Goal: Information Seeking & Learning: Learn about a topic

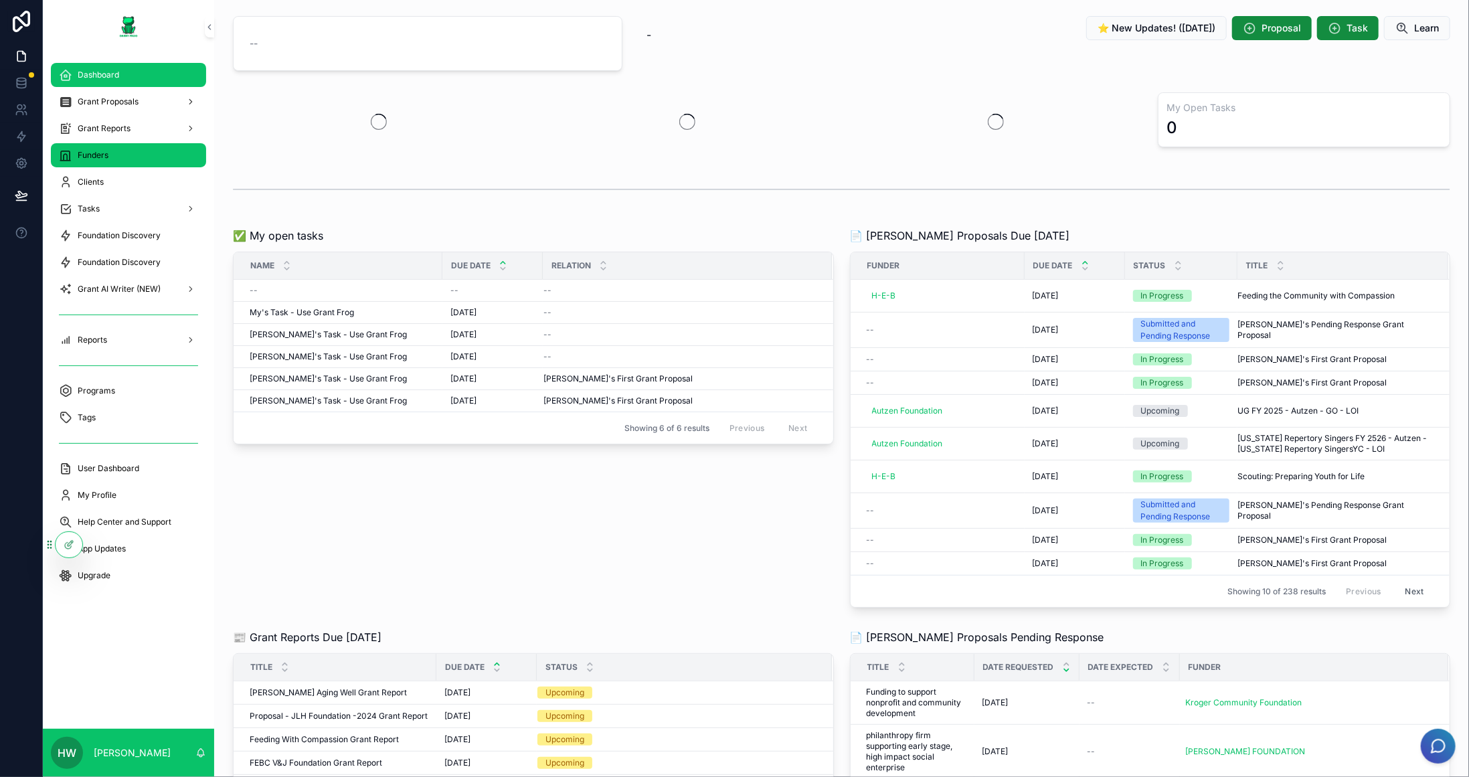
click at [120, 158] on div "Funders" at bounding box center [128, 155] width 139 height 21
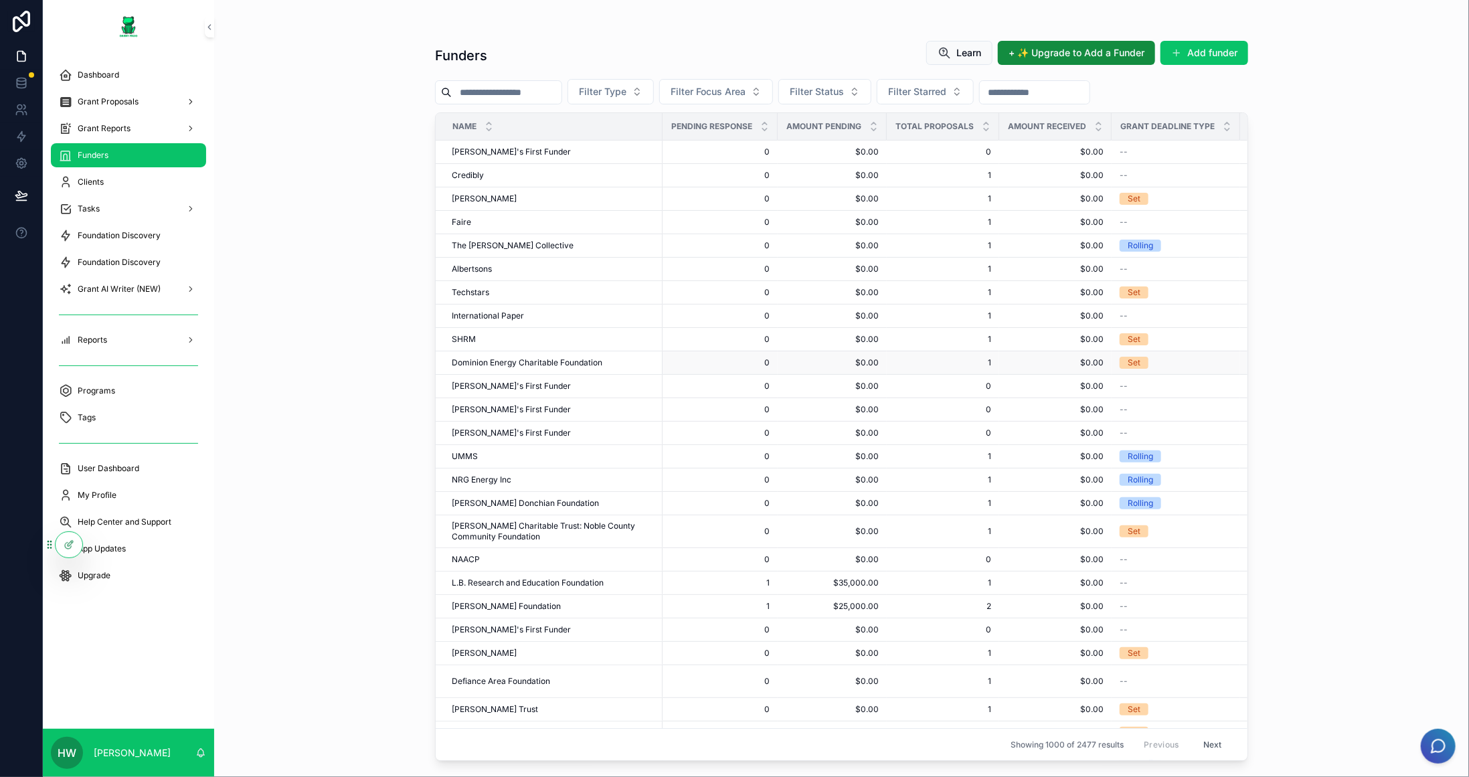
click at [576, 357] on span "Dominion Energy Charitable Foundation" at bounding box center [527, 362] width 151 height 11
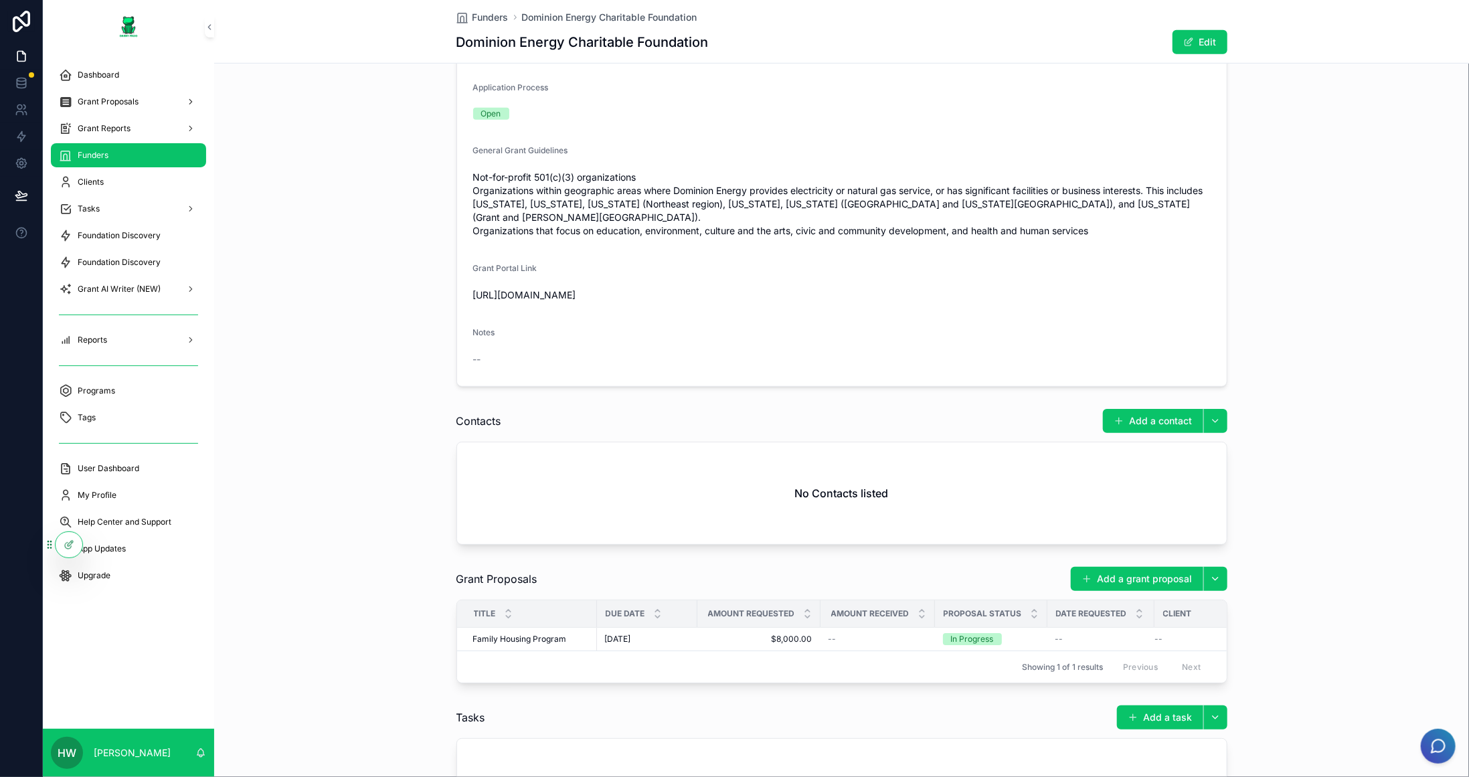
scroll to position [839, 0]
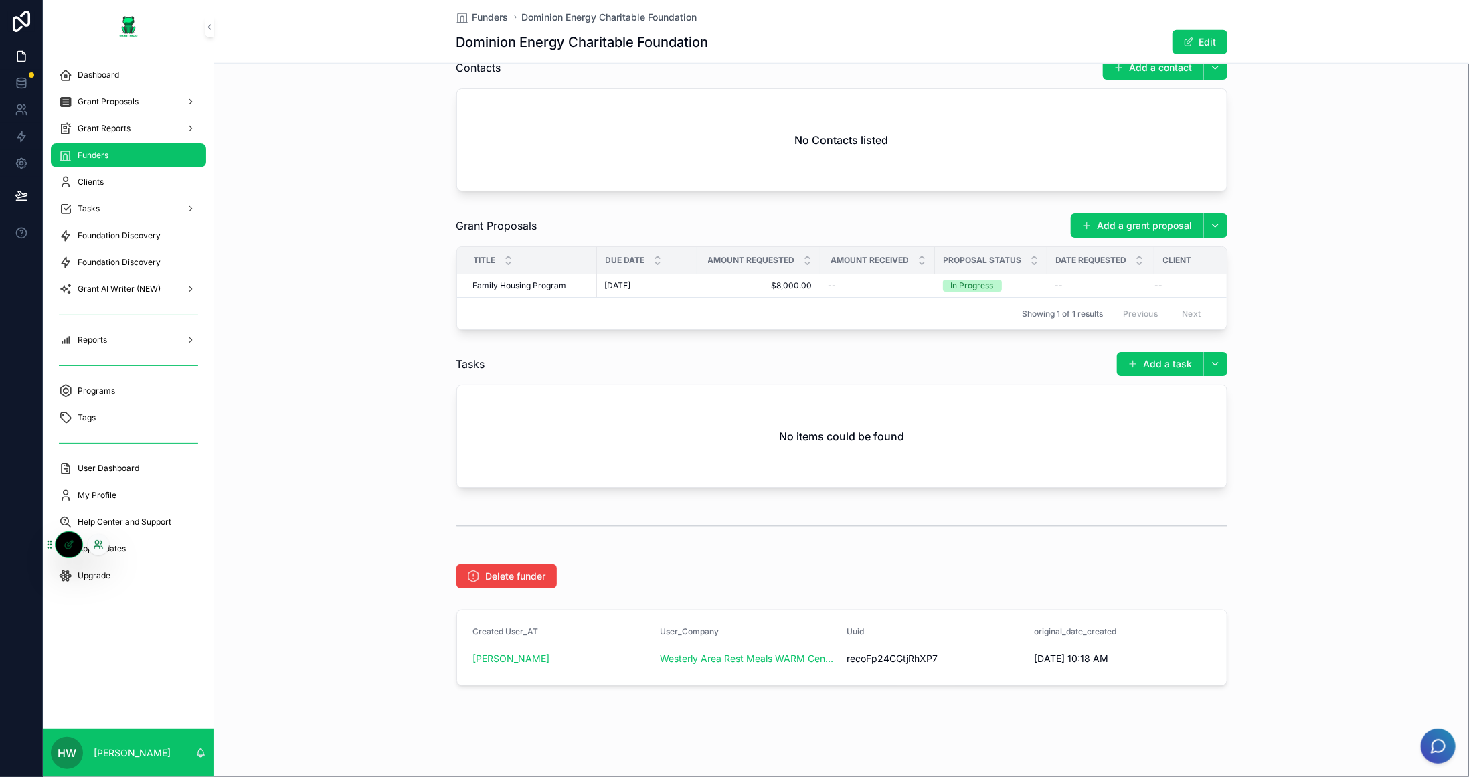
click at [96, 544] on icon at bounding box center [96, 542] width 3 height 3
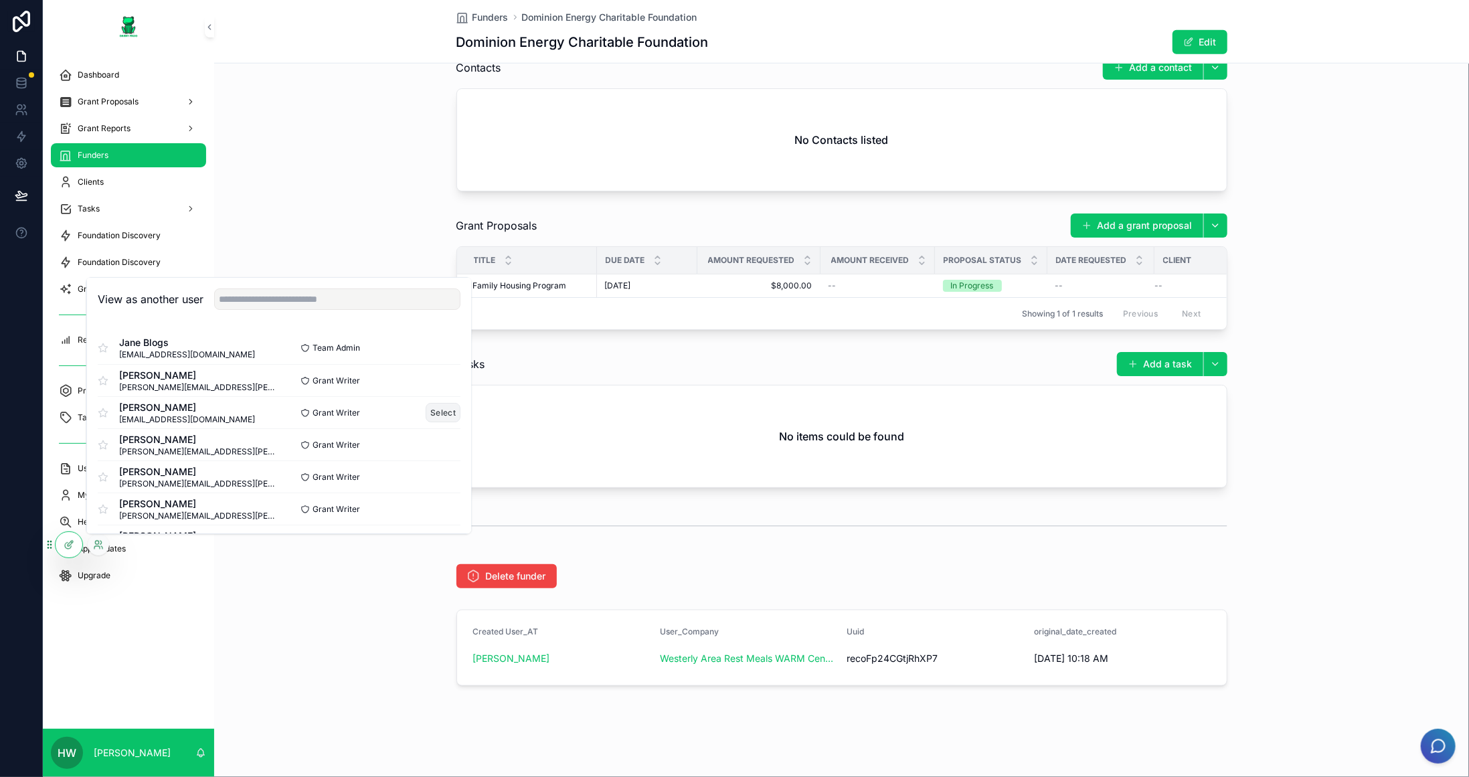
click at [429, 416] on button "Select" at bounding box center [443, 412] width 35 height 19
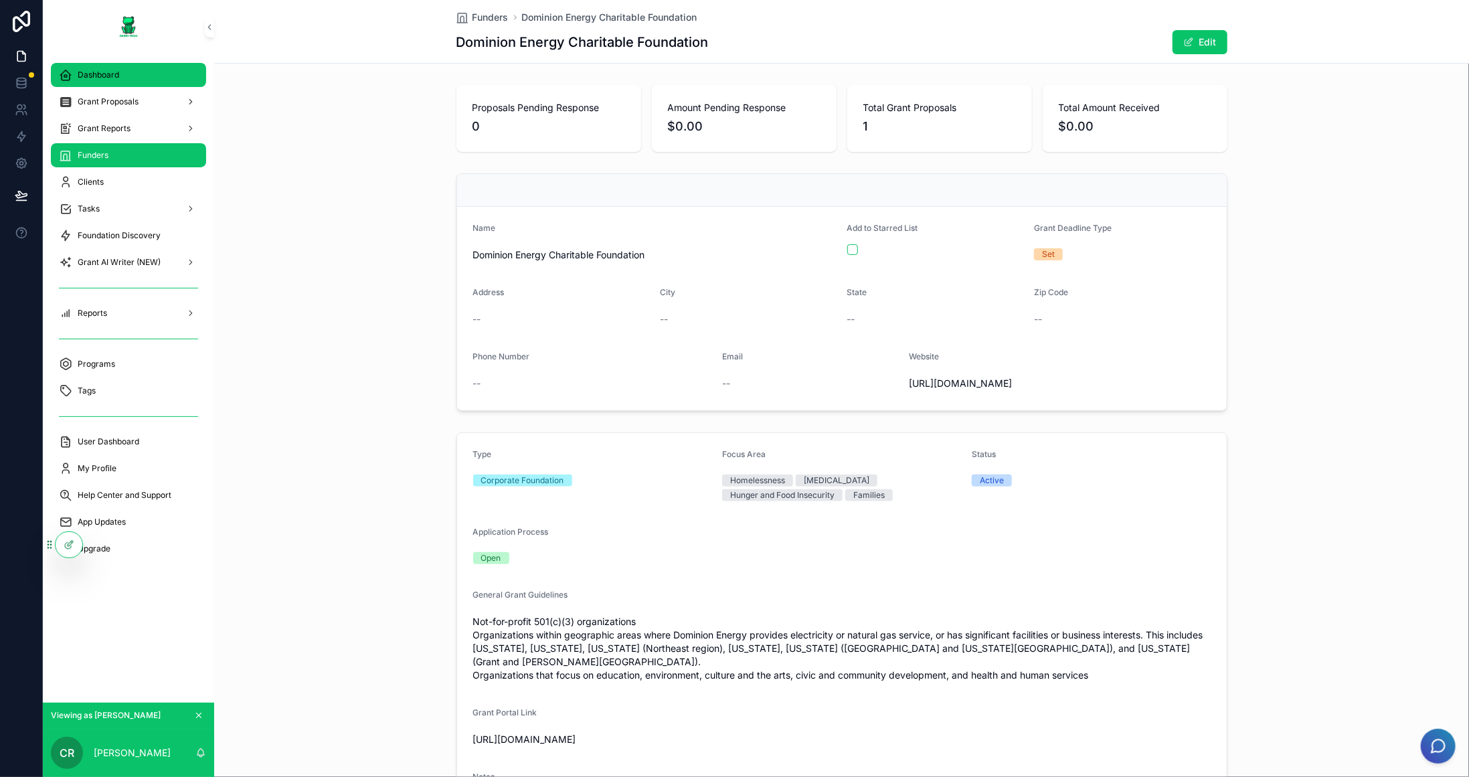
click at [127, 76] on div "Dashboard" at bounding box center [128, 74] width 139 height 21
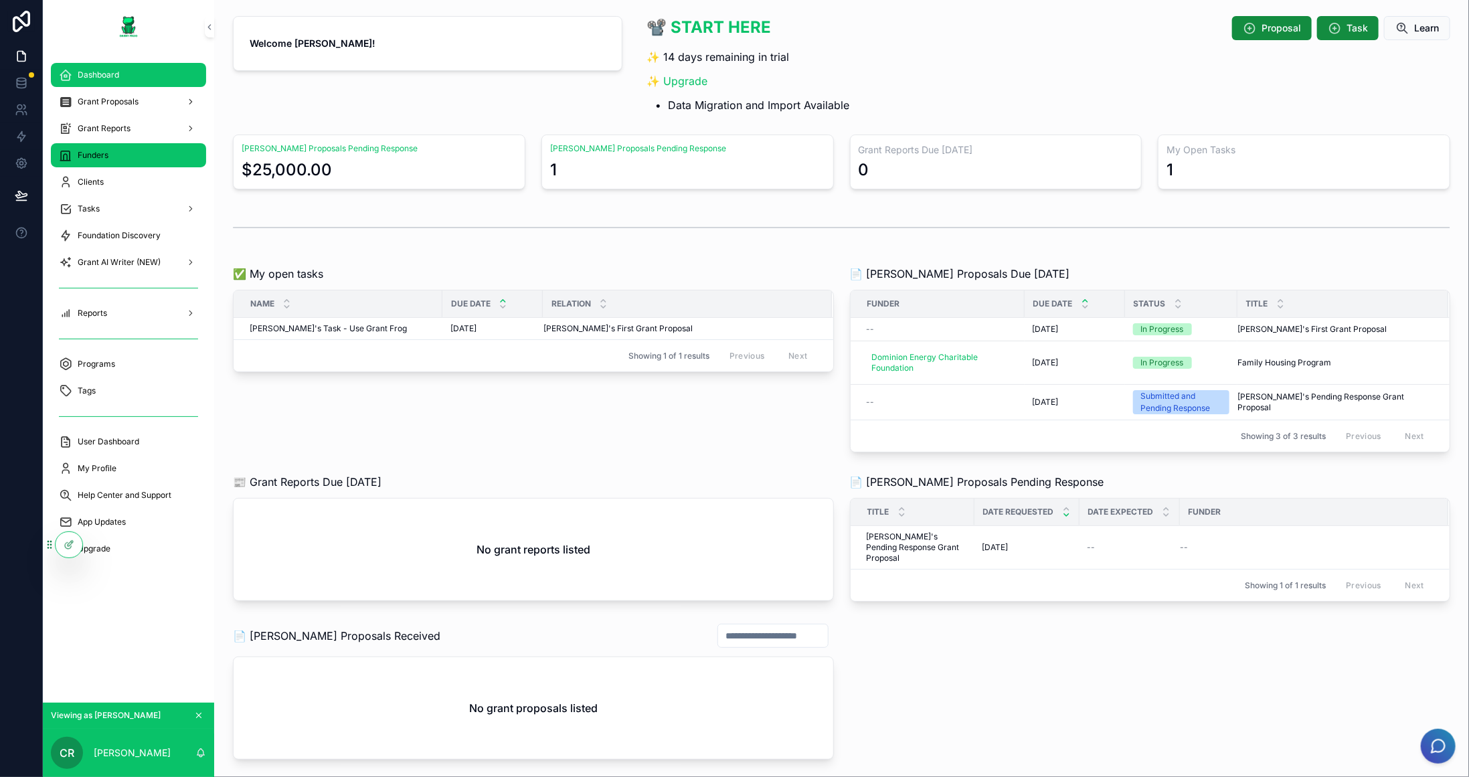
click at [131, 155] on div "Funders" at bounding box center [128, 155] width 139 height 21
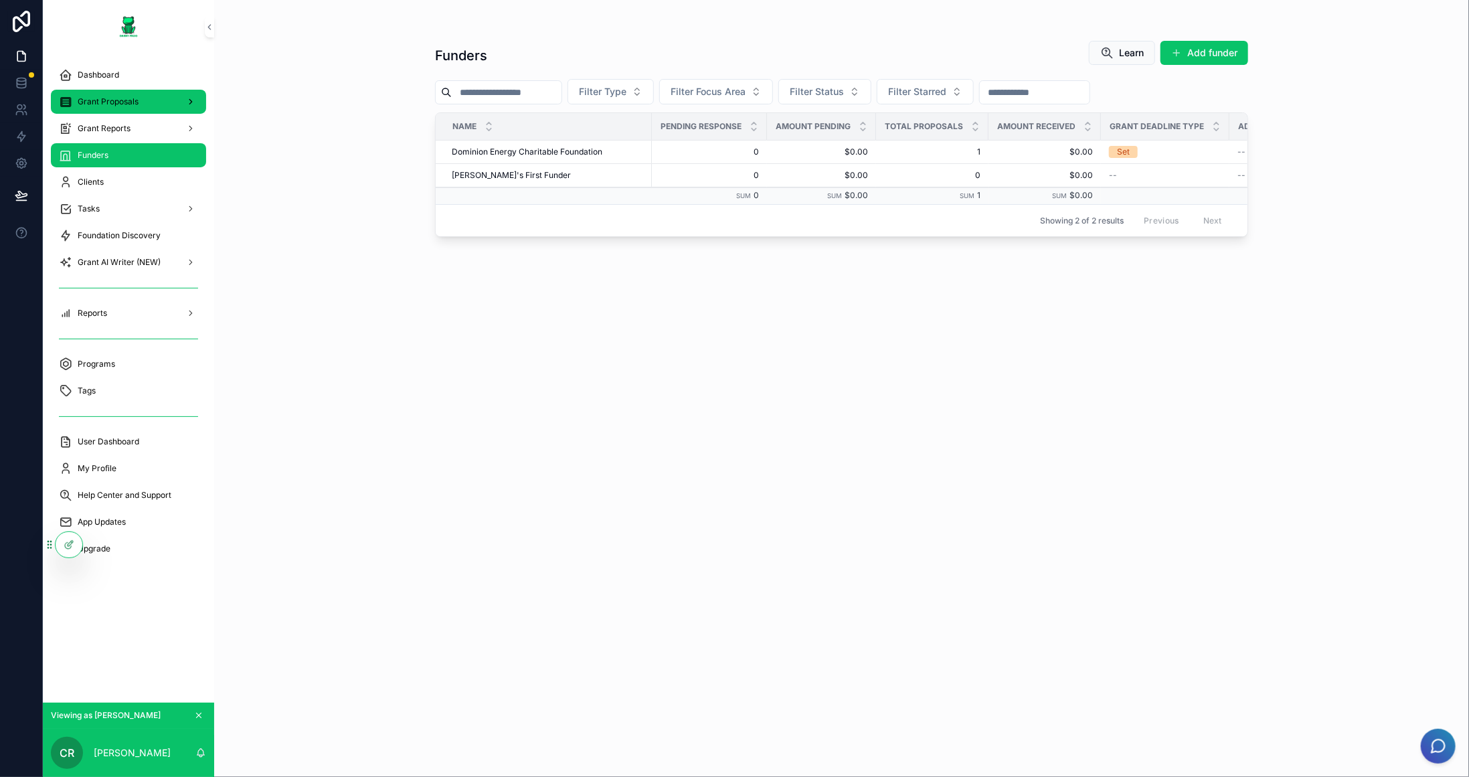
click at [122, 103] on span "Grant Proposals" at bounding box center [108, 101] width 61 height 11
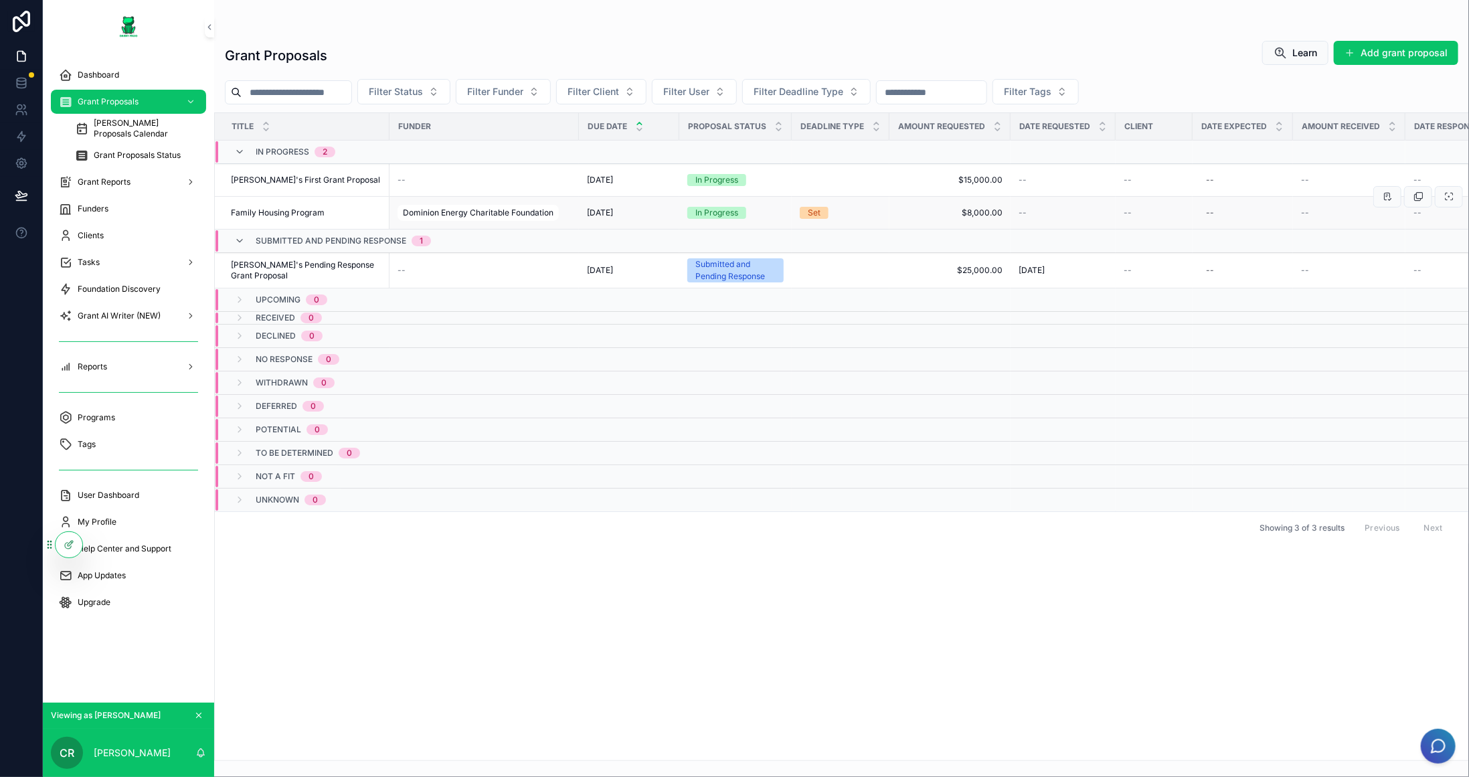
click at [319, 201] on td "Family Housing Program Family Housing Program" at bounding box center [302, 213] width 175 height 33
click at [335, 215] on div "Family Housing Program Family Housing Program" at bounding box center [306, 213] width 151 height 11
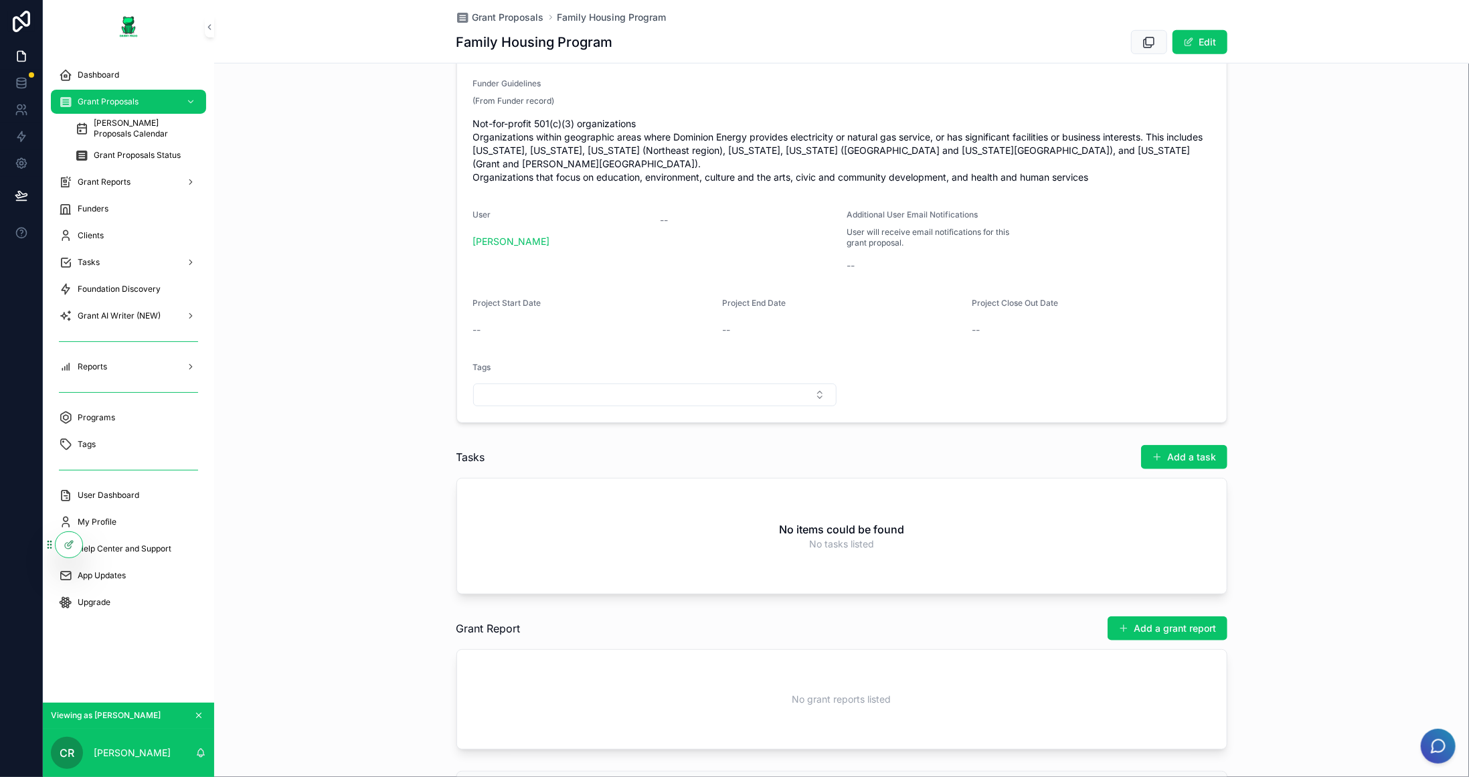
scroll to position [669, 0]
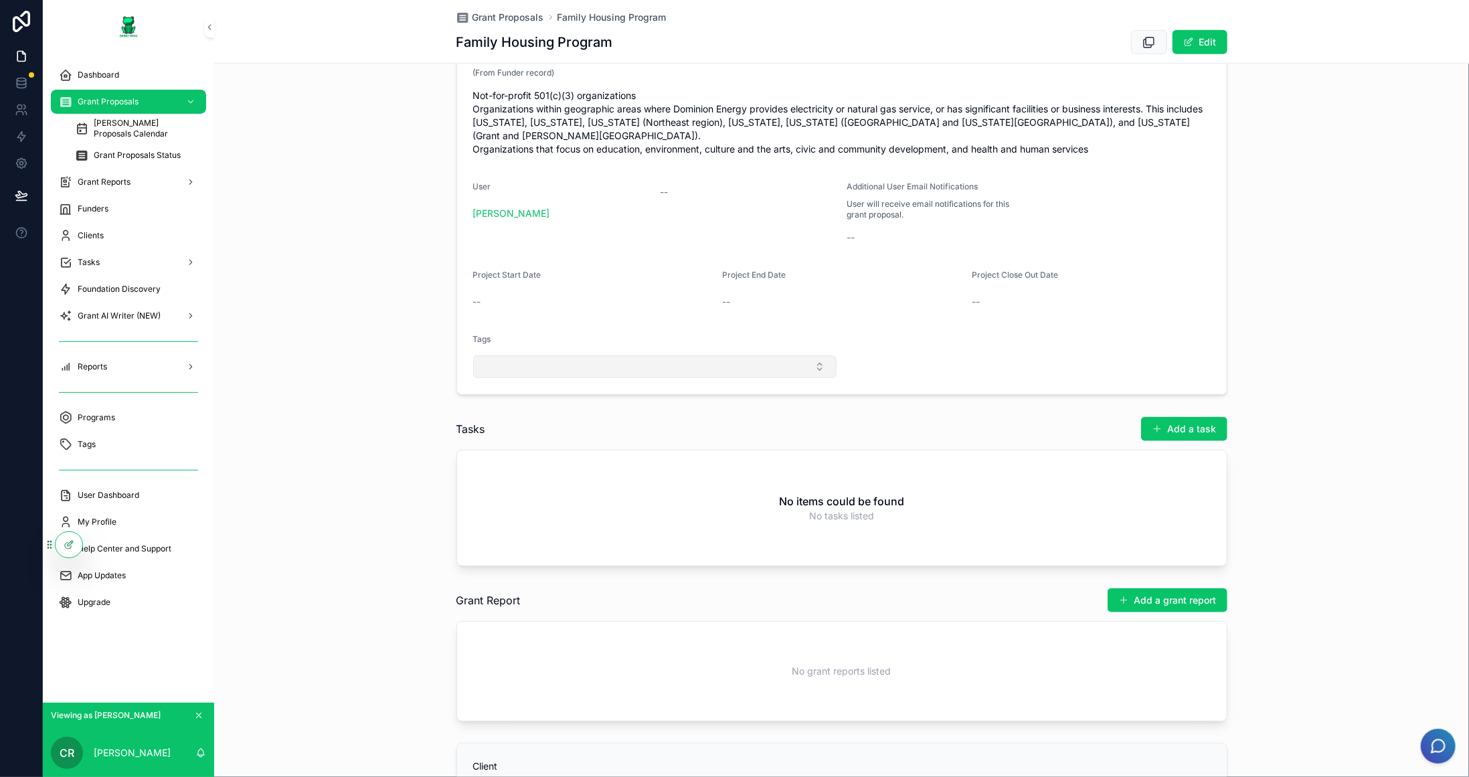
click at [791, 361] on button "Select Button" at bounding box center [654, 366] width 363 height 23
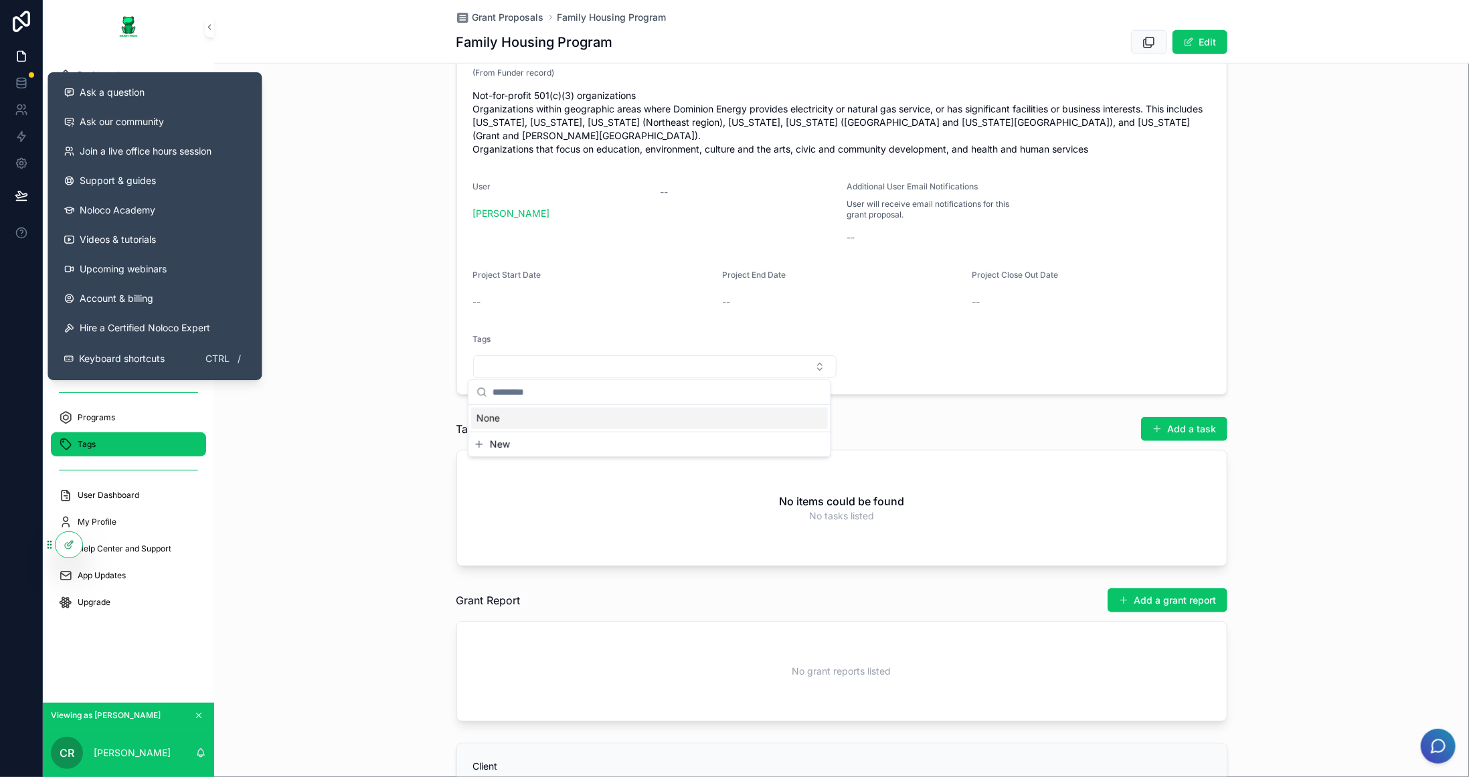
click at [159, 446] on div "Tags" at bounding box center [128, 444] width 139 height 21
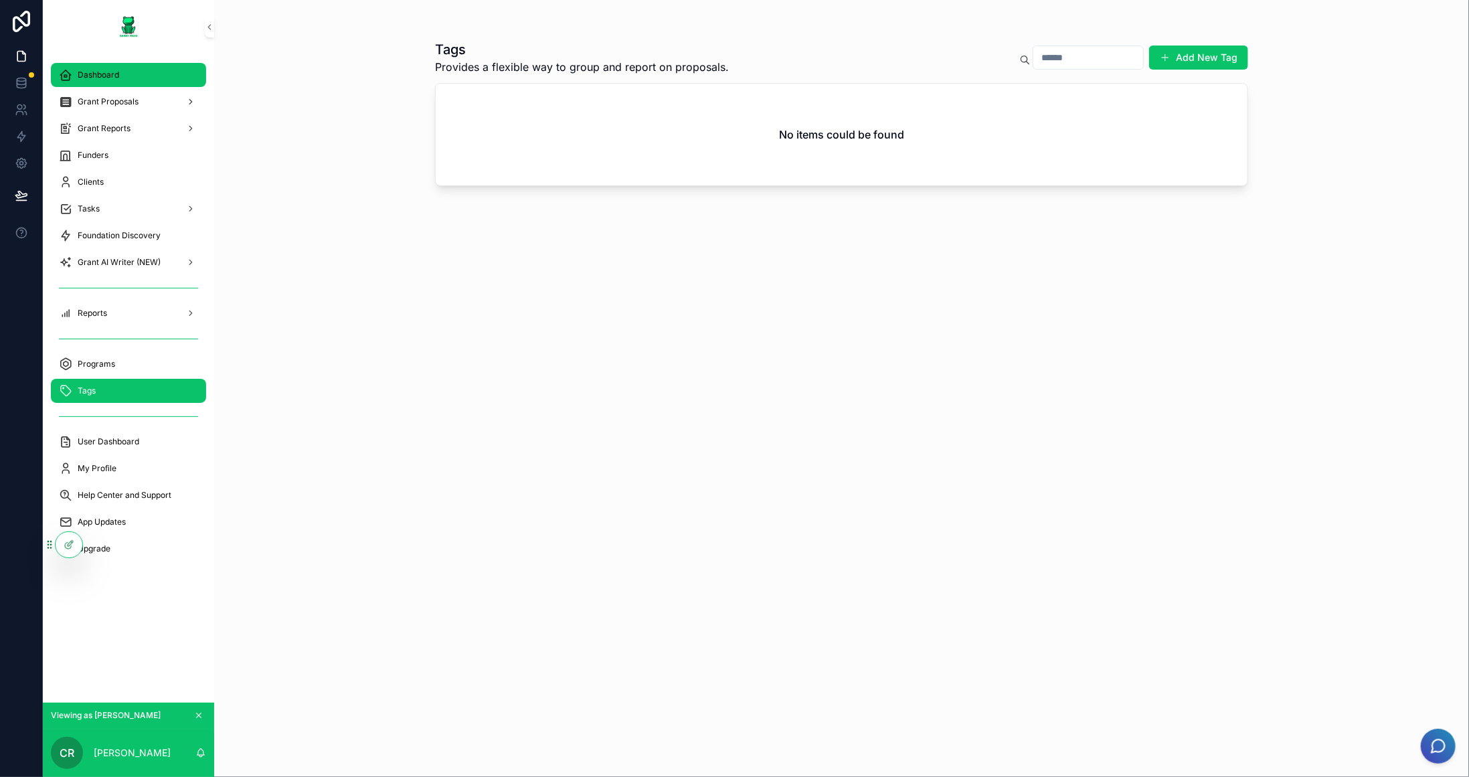
click at [139, 82] on div "Dashboard" at bounding box center [128, 74] width 139 height 21
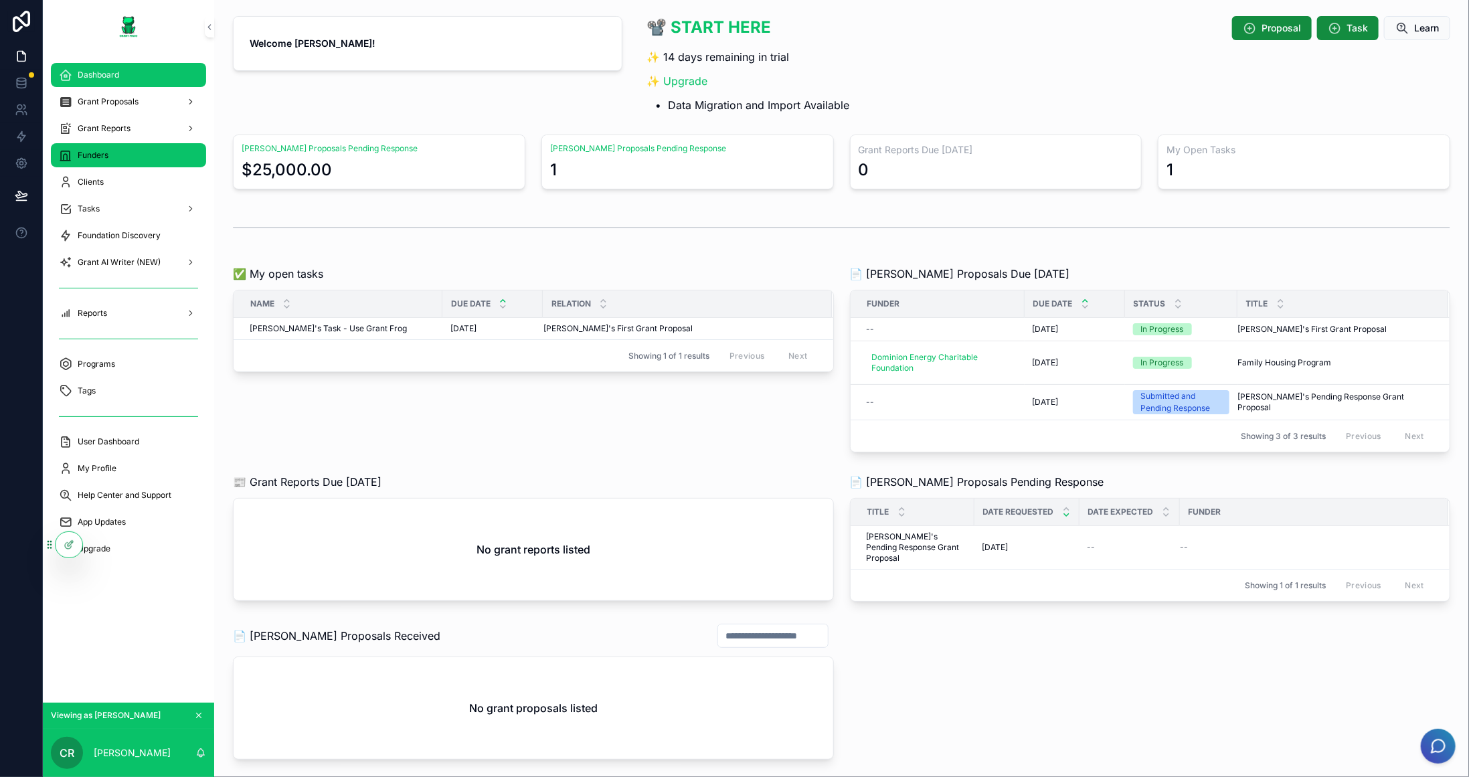
click at [125, 163] on div "Funders" at bounding box center [128, 155] width 139 height 21
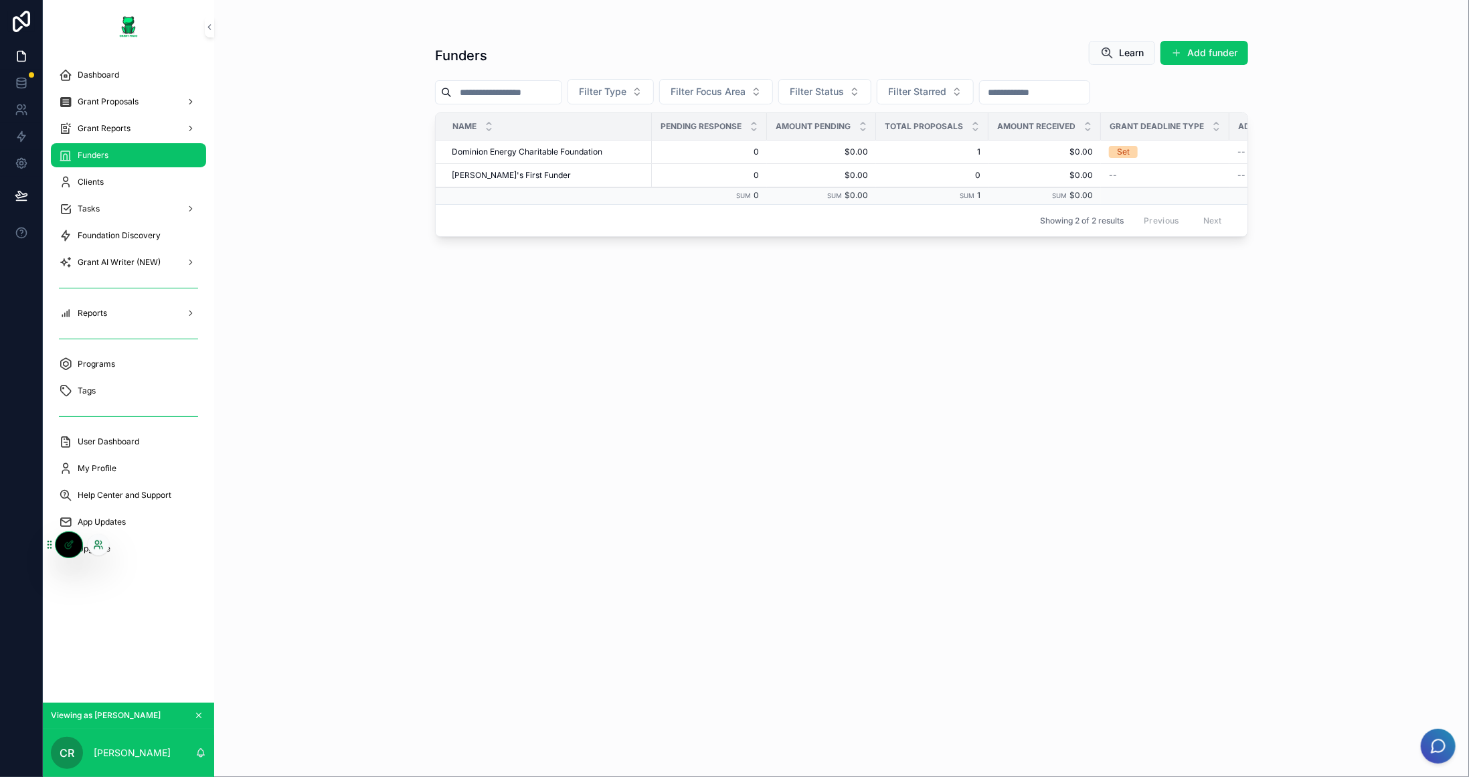
click at [93, 544] on icon at bounding box center [98, 545] width 11 height 11
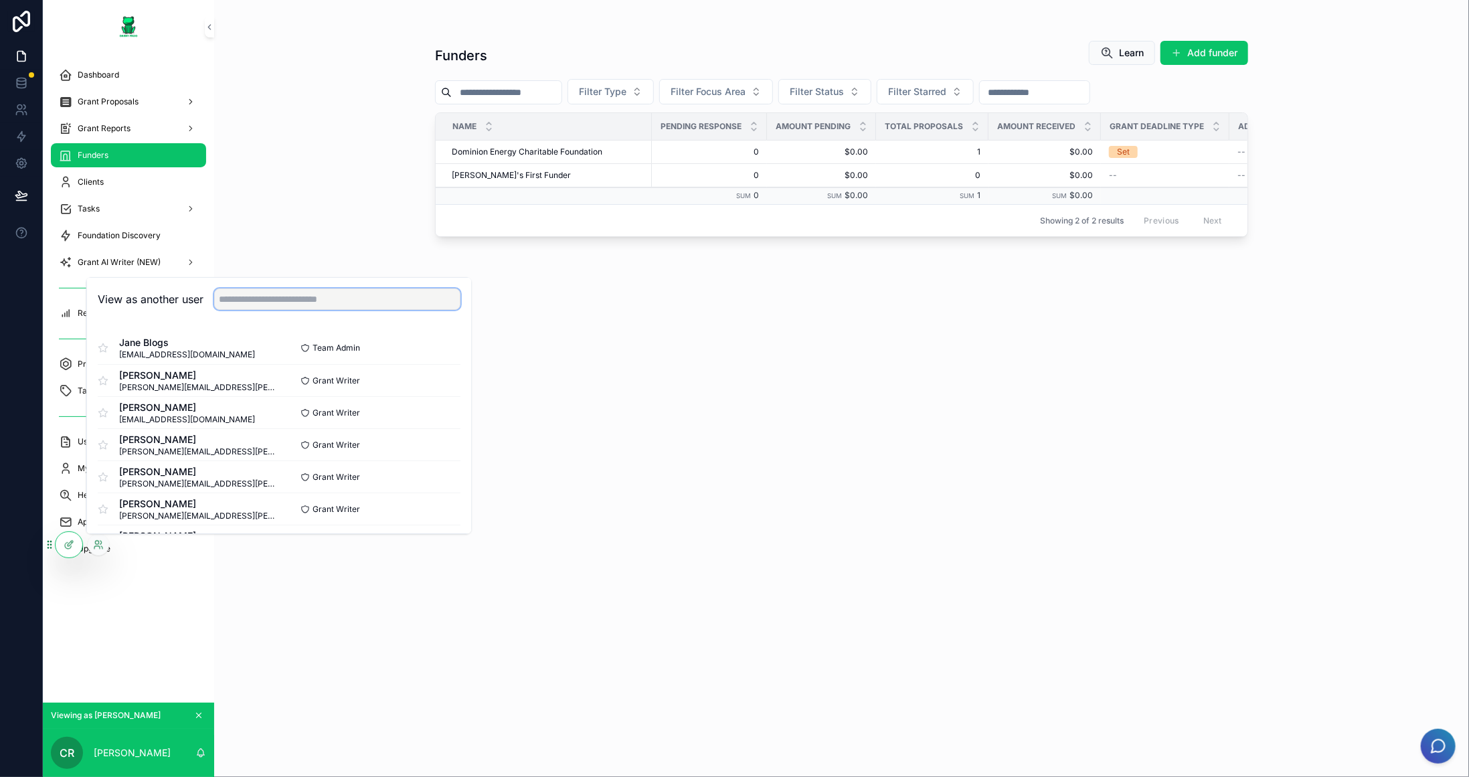
click at [355, 297] on input "text" at bounding box center [337, 299] width 246 height 21
type input "*****"
click at [445, 446] on button "Select" at bounding box center [443, 444] width 35 height 19
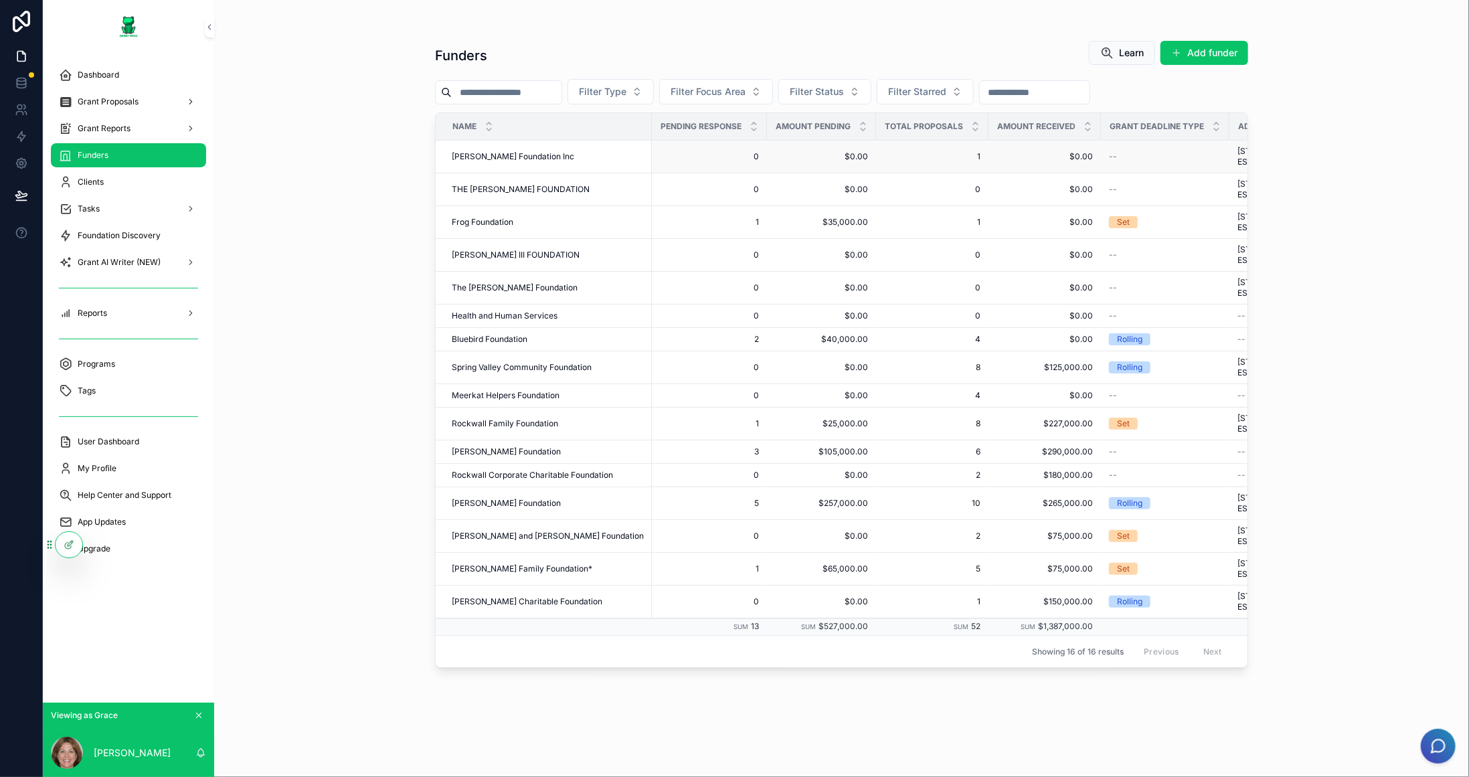
click at [513, 153] on span "[PERSON_NAME] Foundation Inc" at bounding box center [513, 156] width 123 height 11
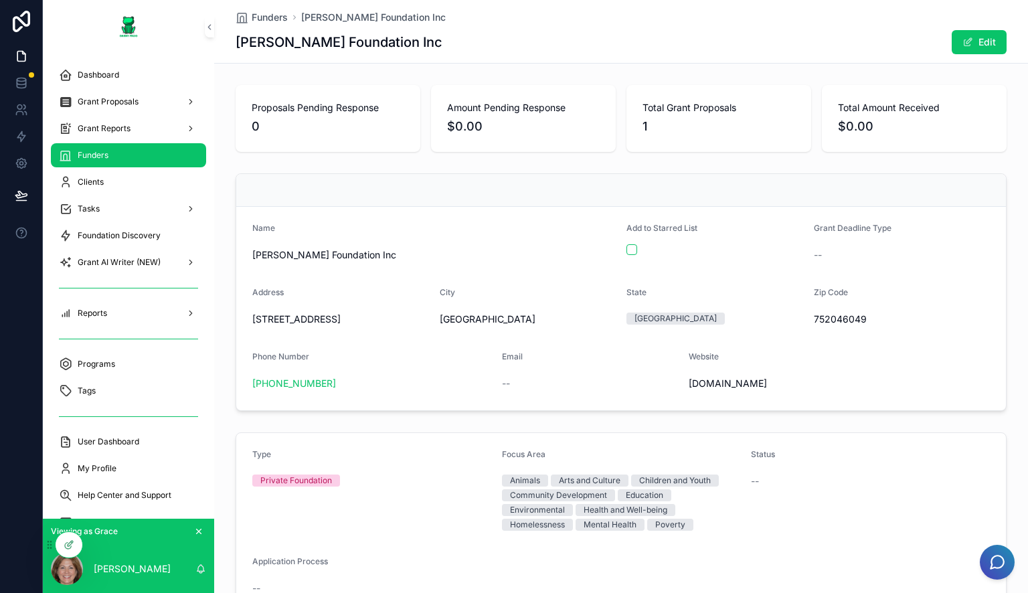
scroll to position [335, 0]
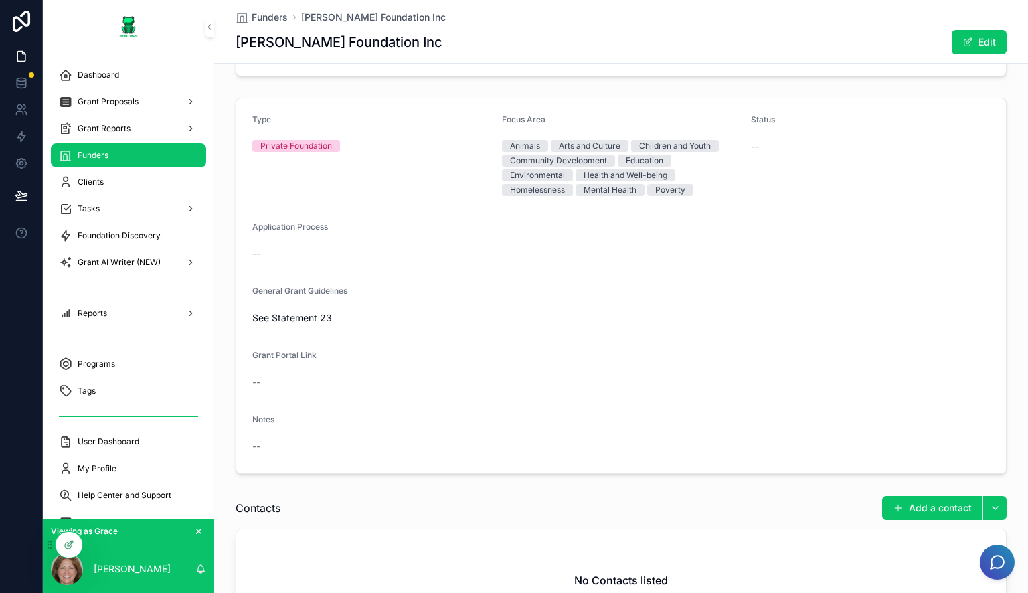
click at [370, 430] on div "Notes --" at bounding box center [621, 435] width 738 height 43
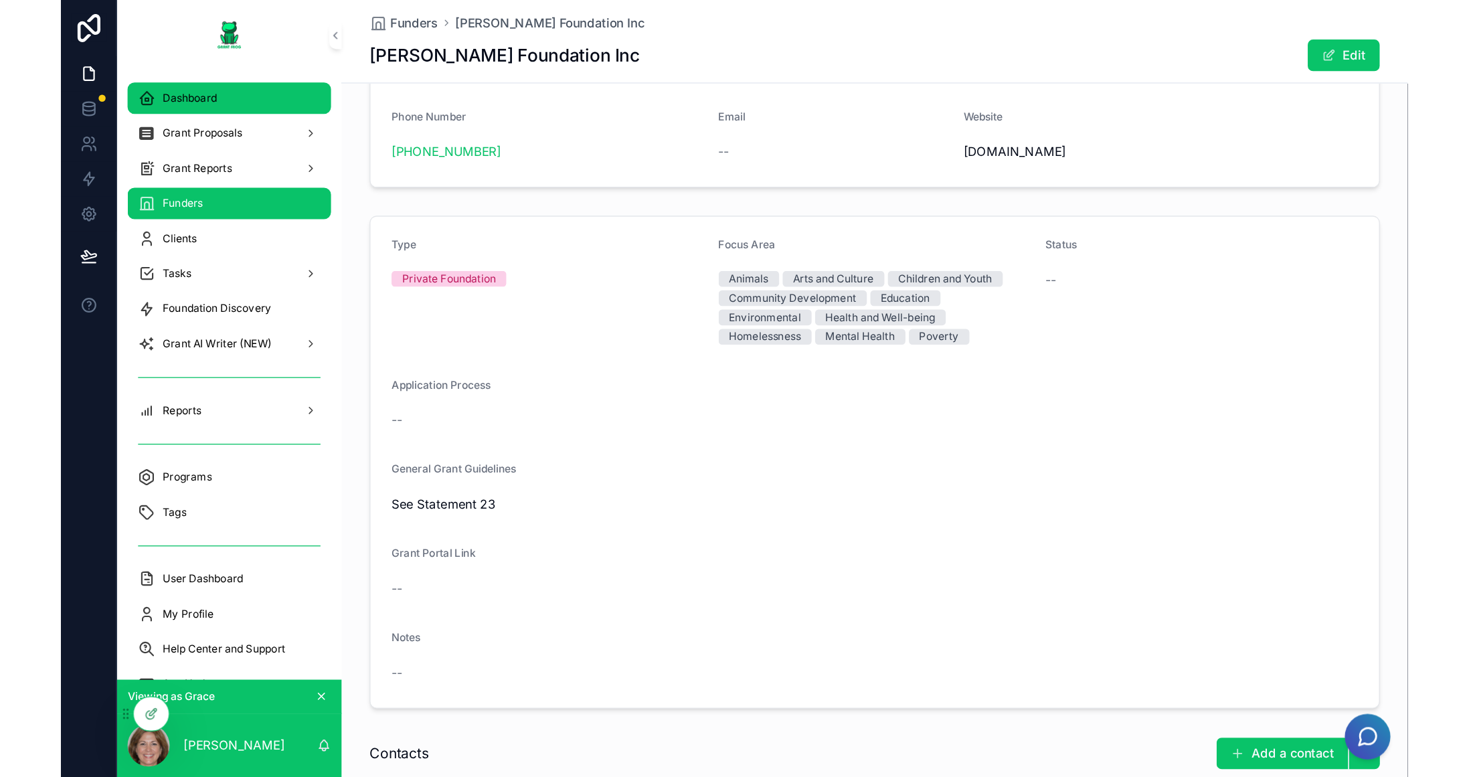
scroll to position [268, 0]
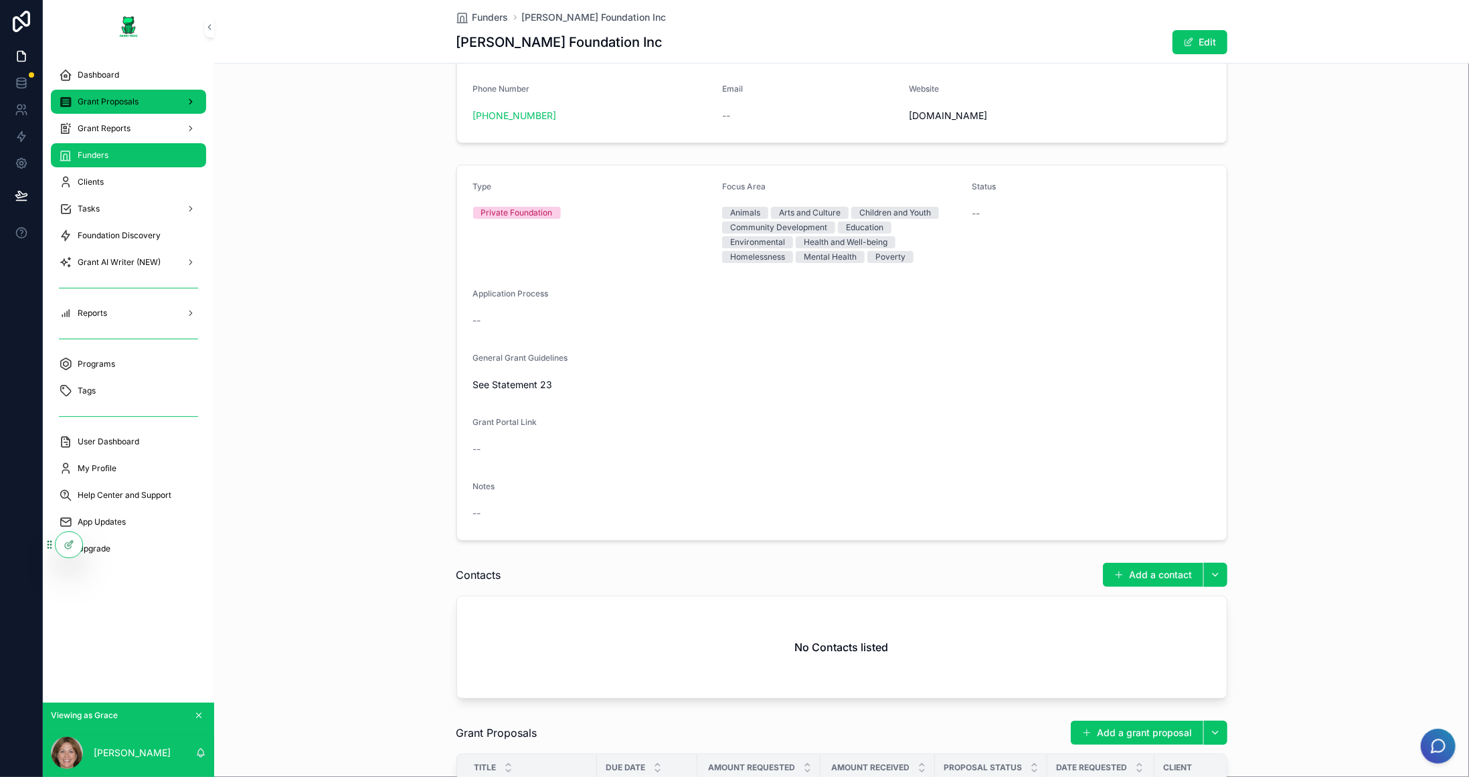
click at [129, 106] on span "Grant Proposals" at bounding box center [108, 101] width 61 height 11
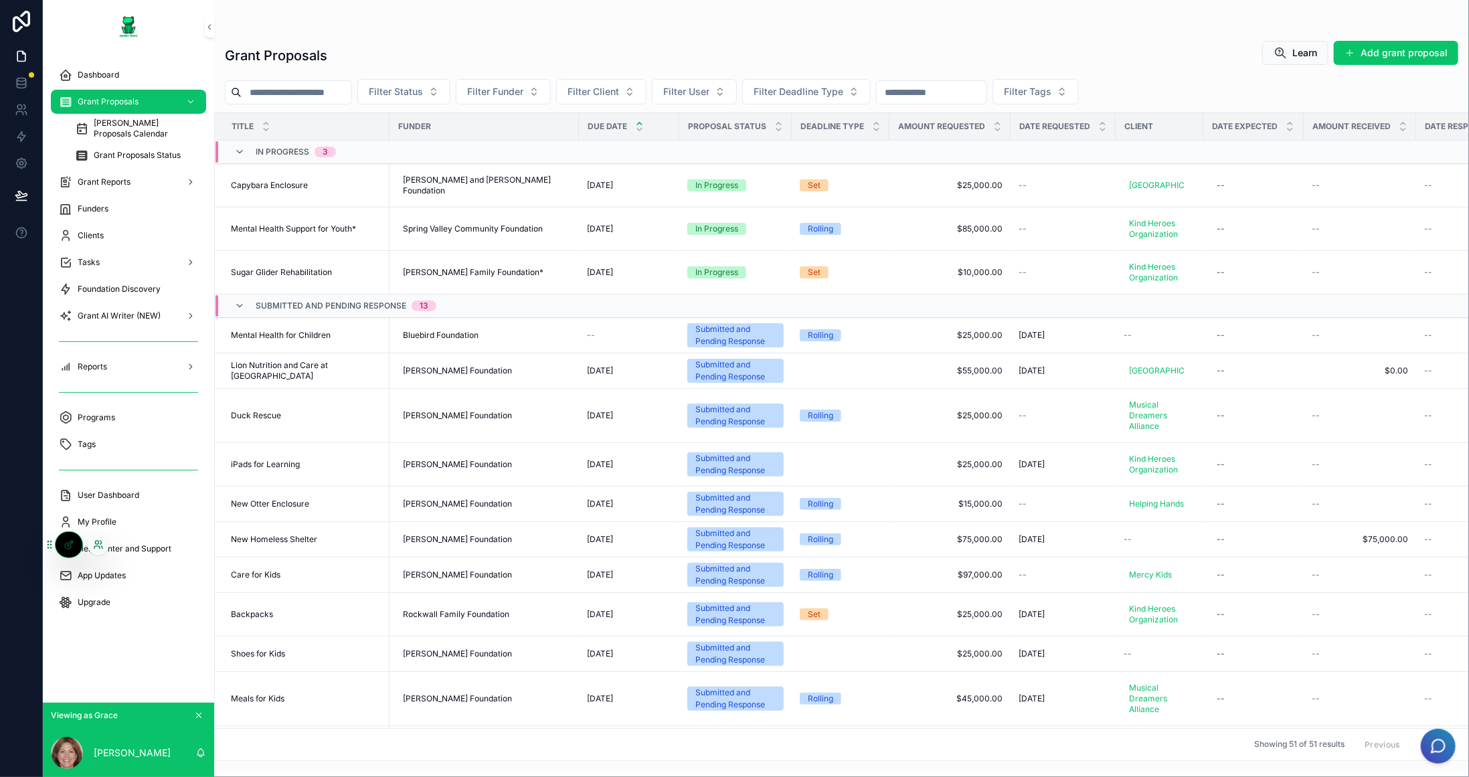
click at [93, 541] on icon at bounding box center [98, 545] width 11 height 11
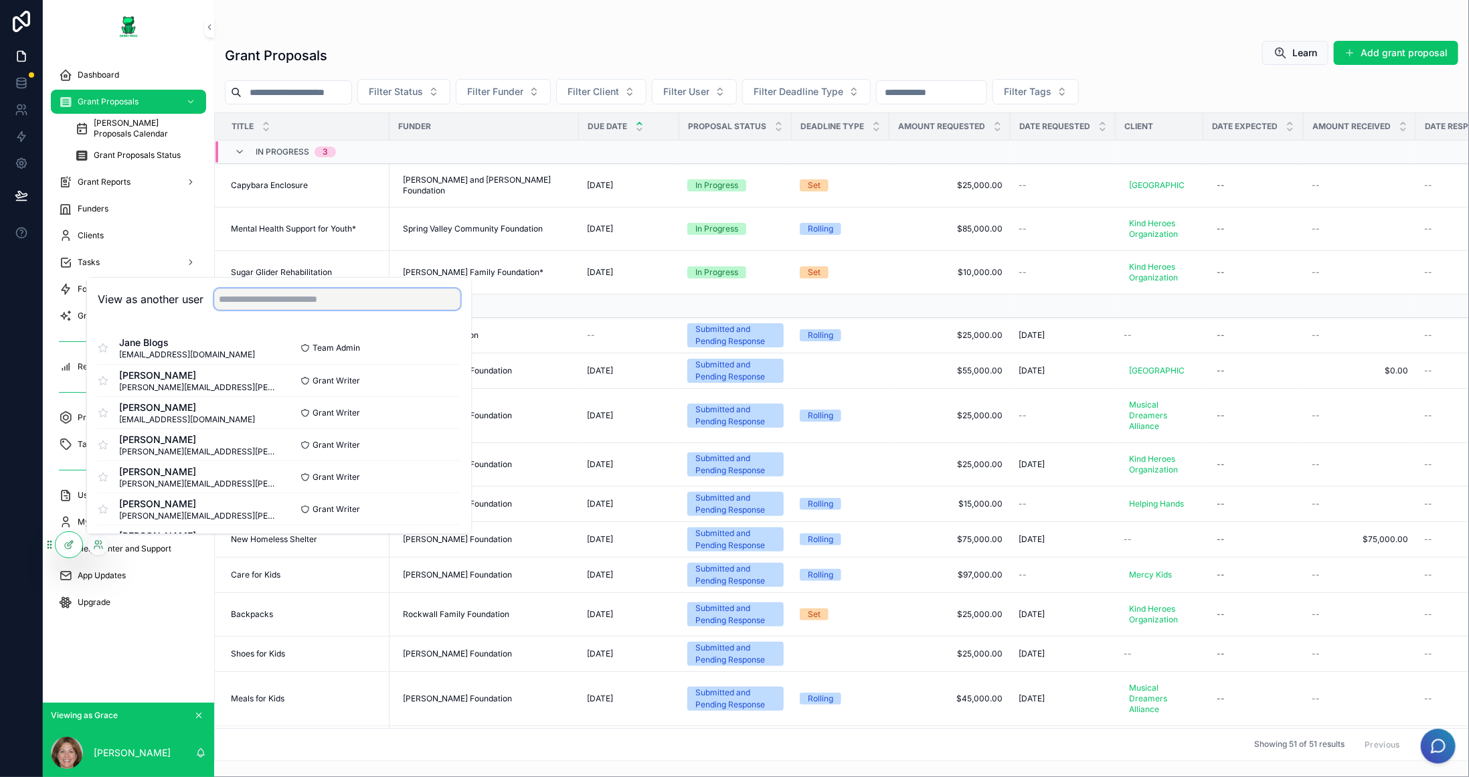
click at [291, 305] on input "text" at bounding box center [337, 299] width 246 height 21
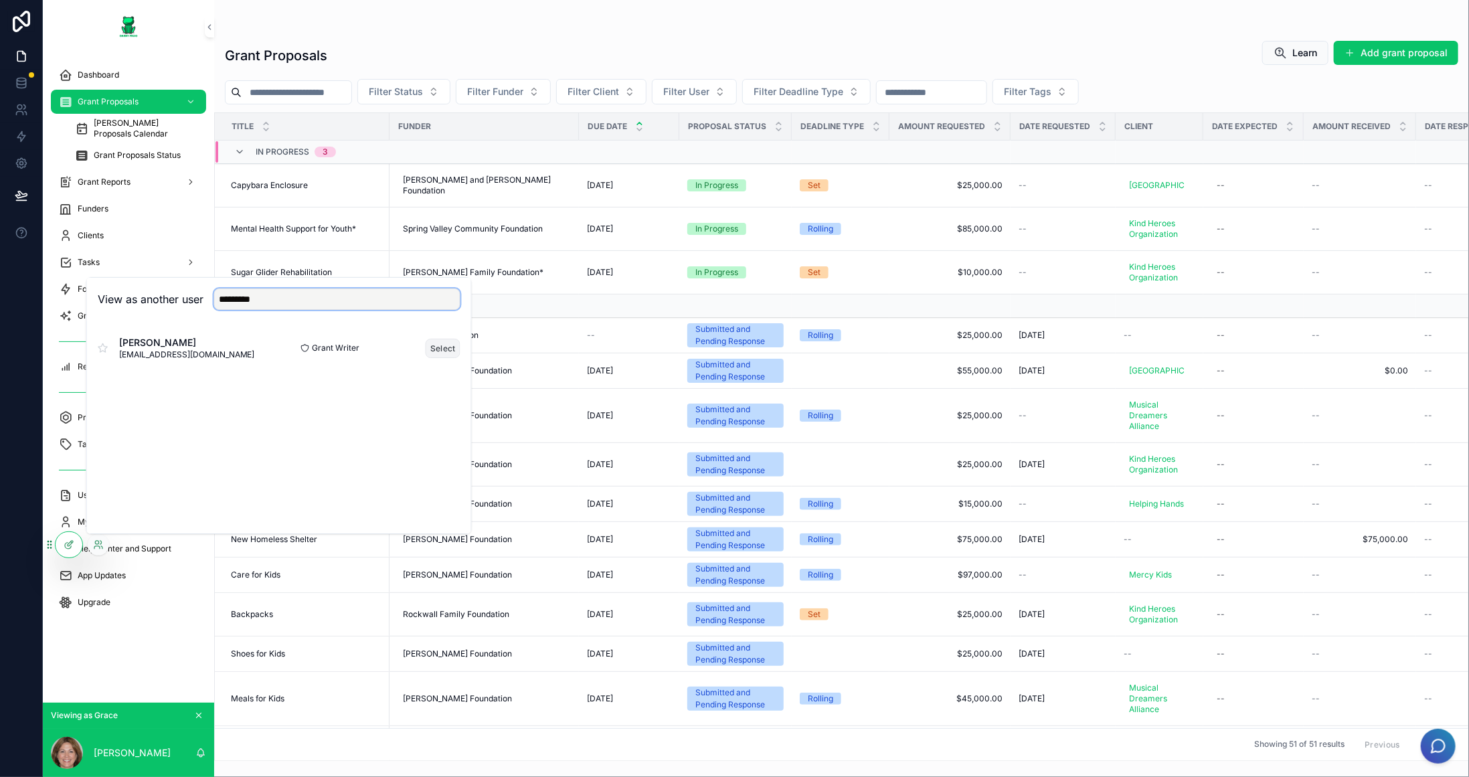
type input "*********"
click at [453, 347] on button "Select" at bounding box center [443, 348] width 35 height 19
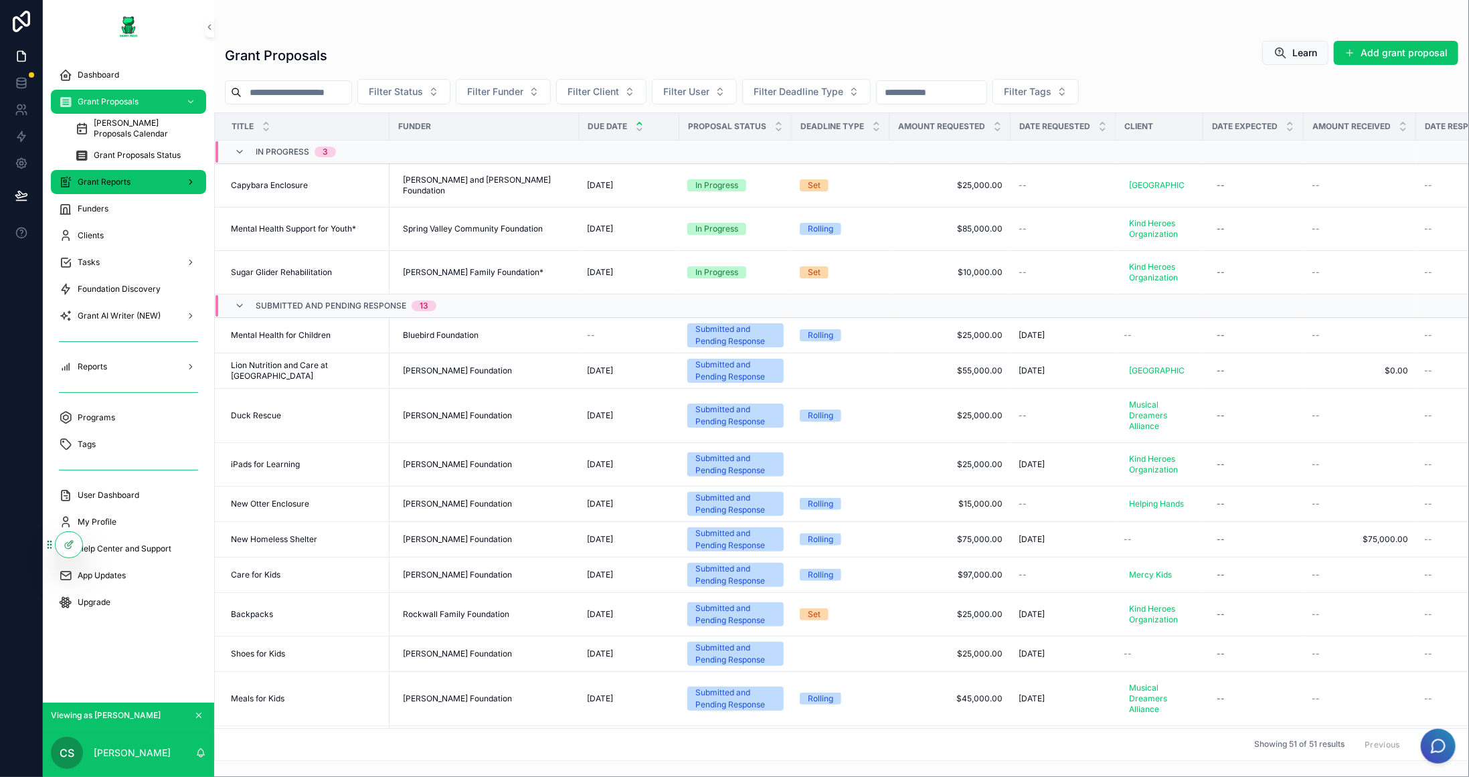
click at [130, 179] on span "Grant Reports" at bounding box center [104, 182] width 53 height 11
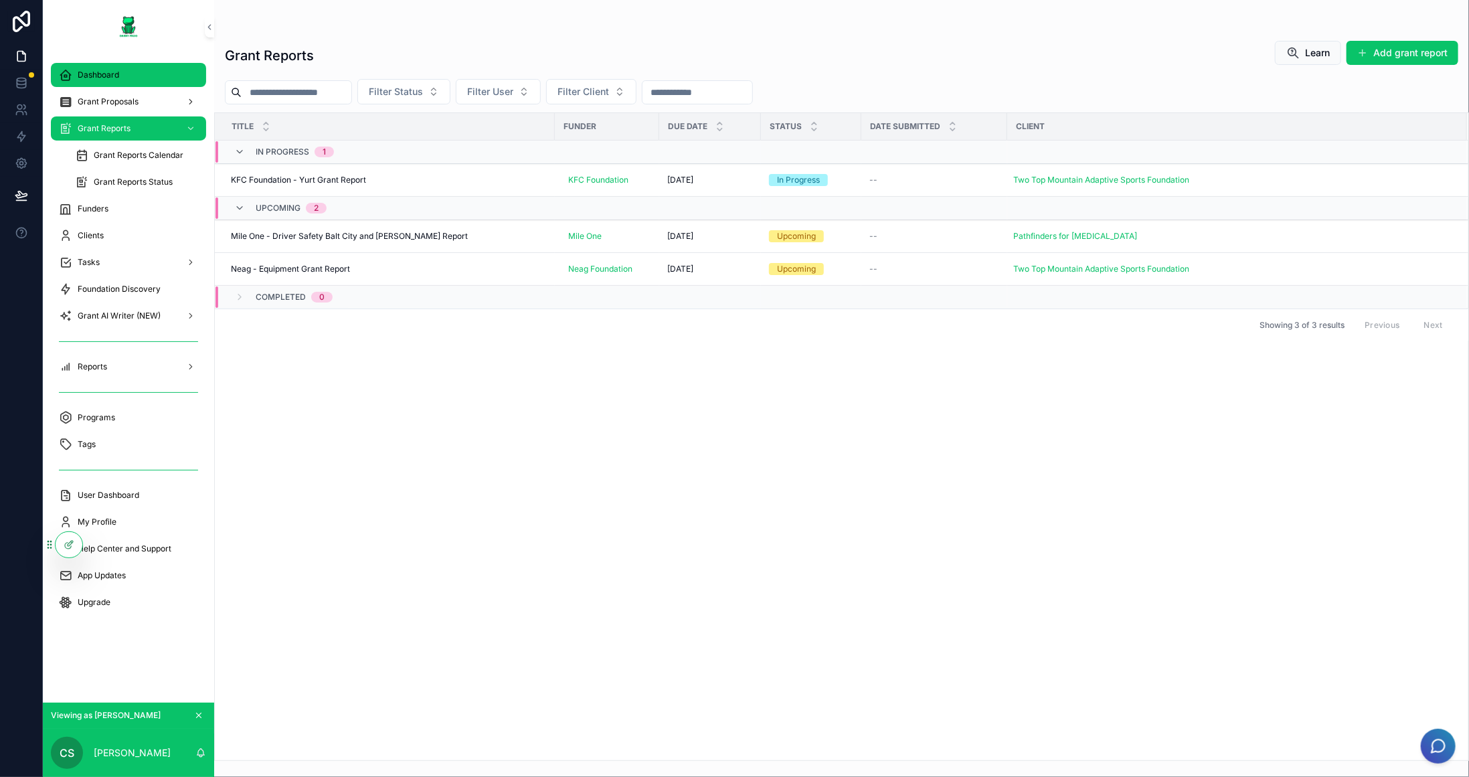
click at [127, 71] on div "Dashboard" at bounding box center [128, 74] width 139 height 21
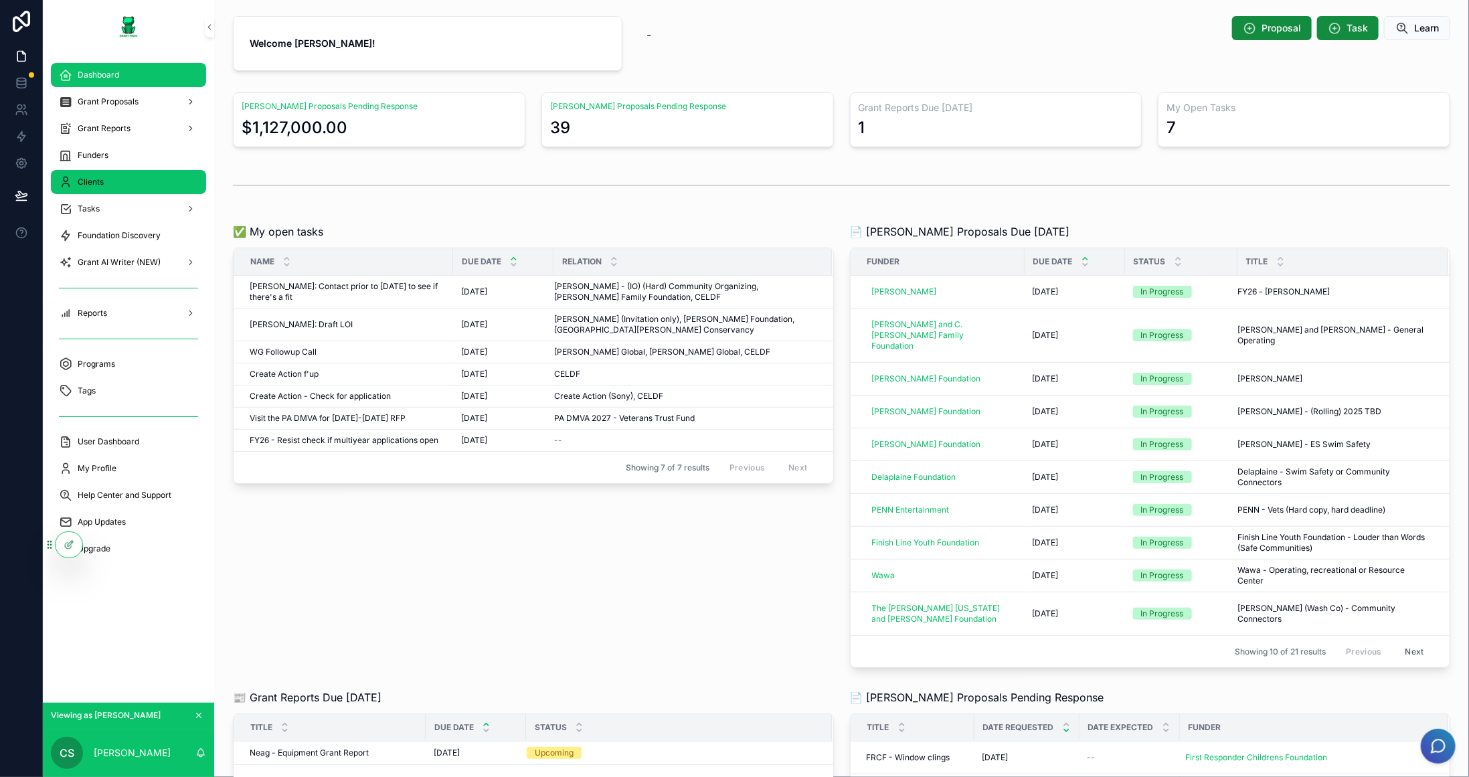
click at [120, 185] on div "Clients" at bounding box center [128, 181] width 139 height 21
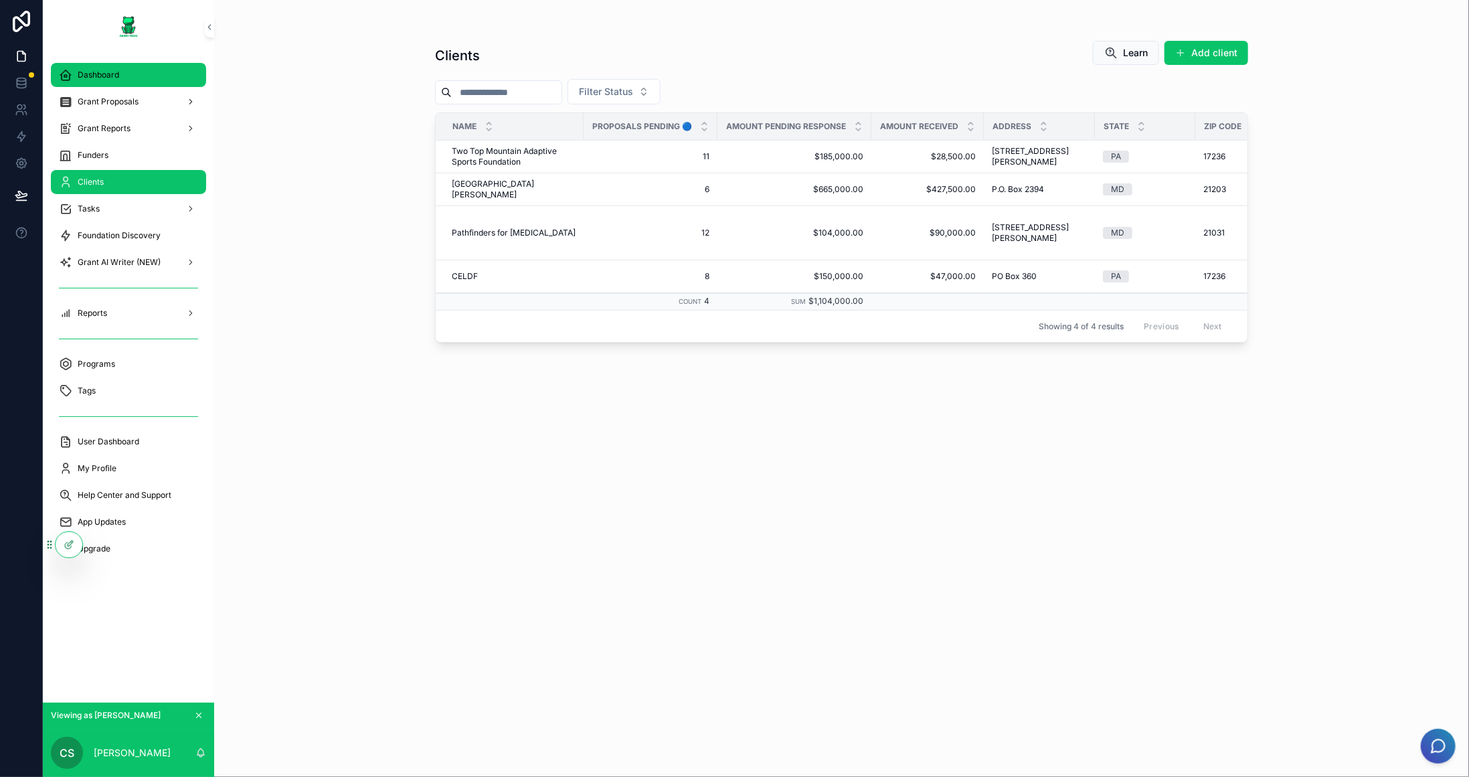
click at [119, 77] on div "Dashboard" at bounding box center [128, 74] width 139 height 21
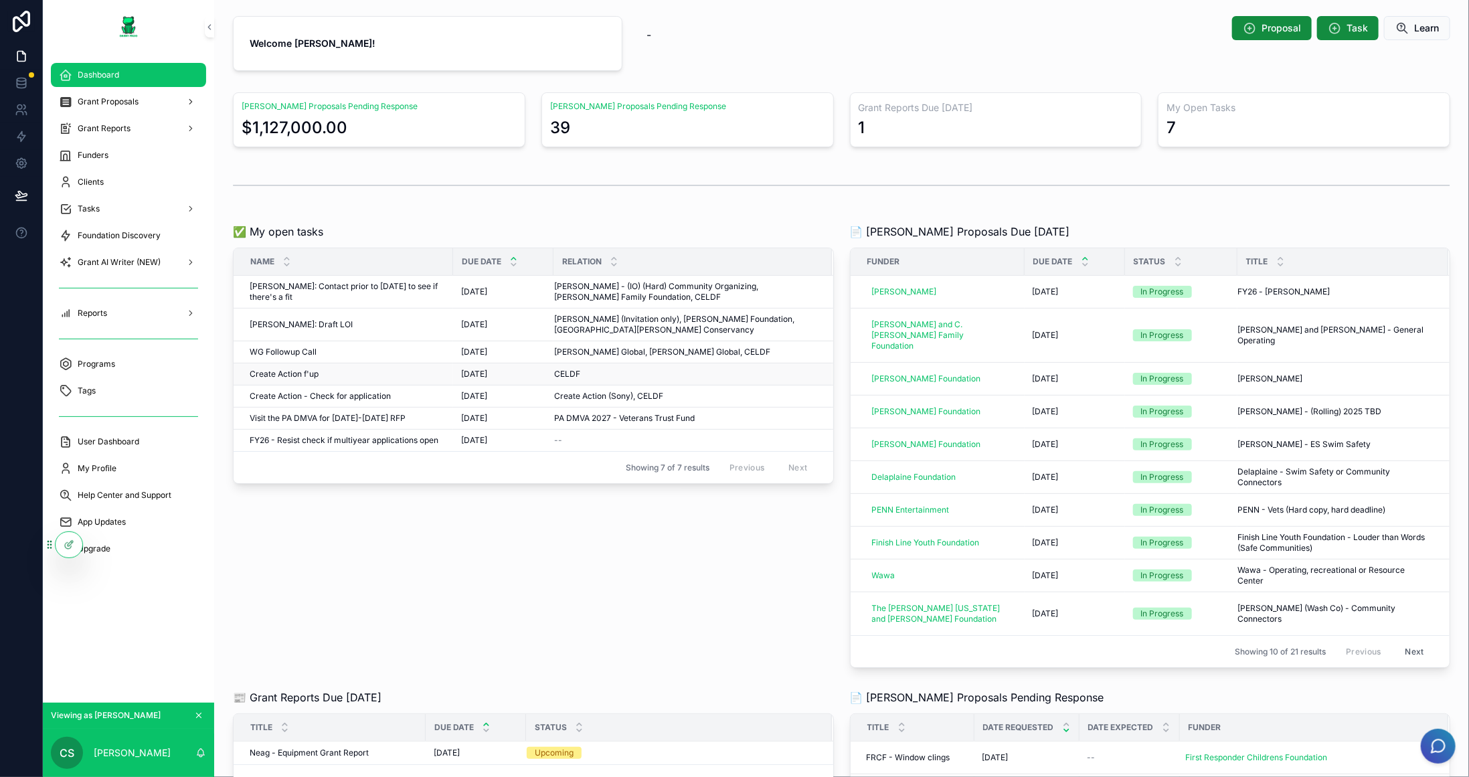
click at [376, 369] on div "Create Action f'up Create Action f'up" at bounding box center [347, 374] width 195 height 11
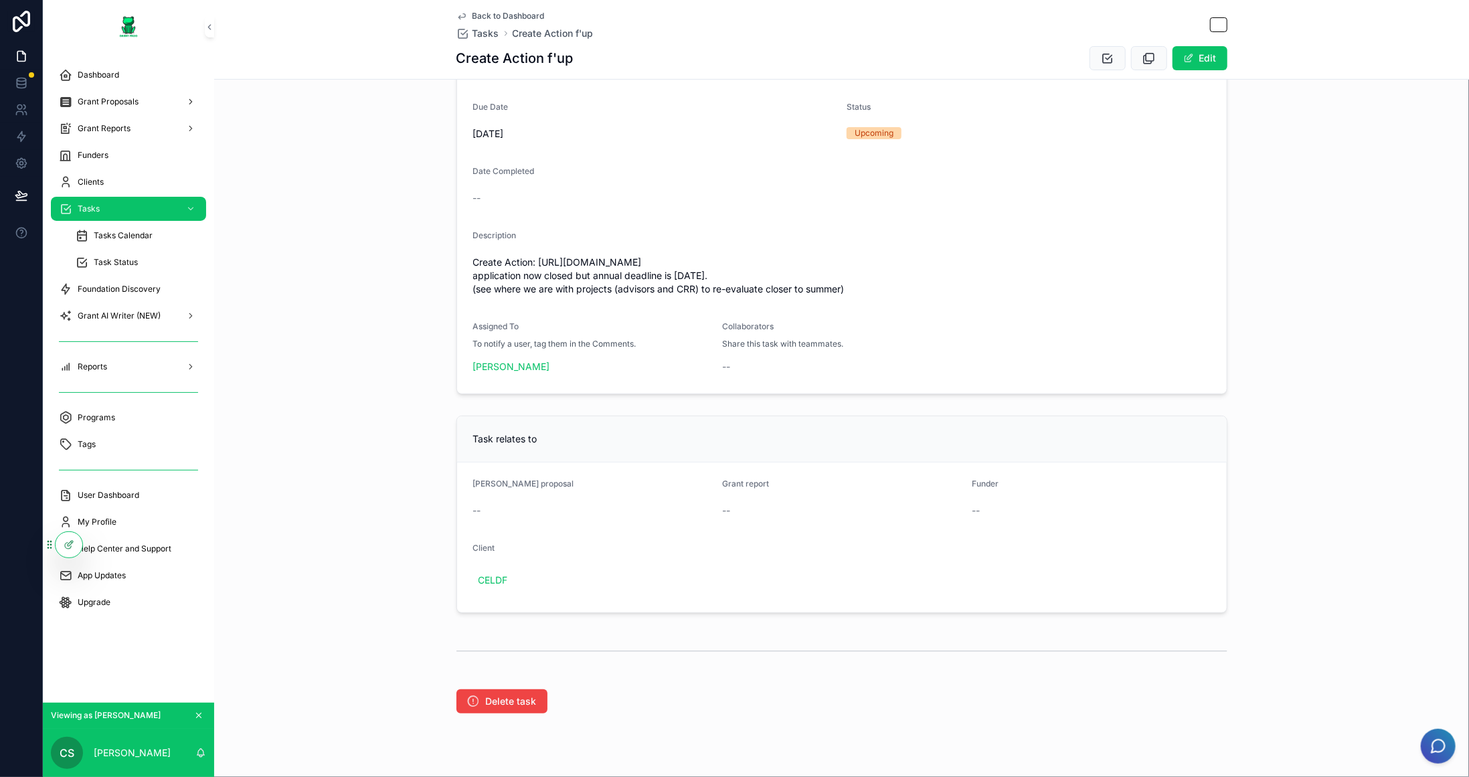
scroll to position [194, 0]
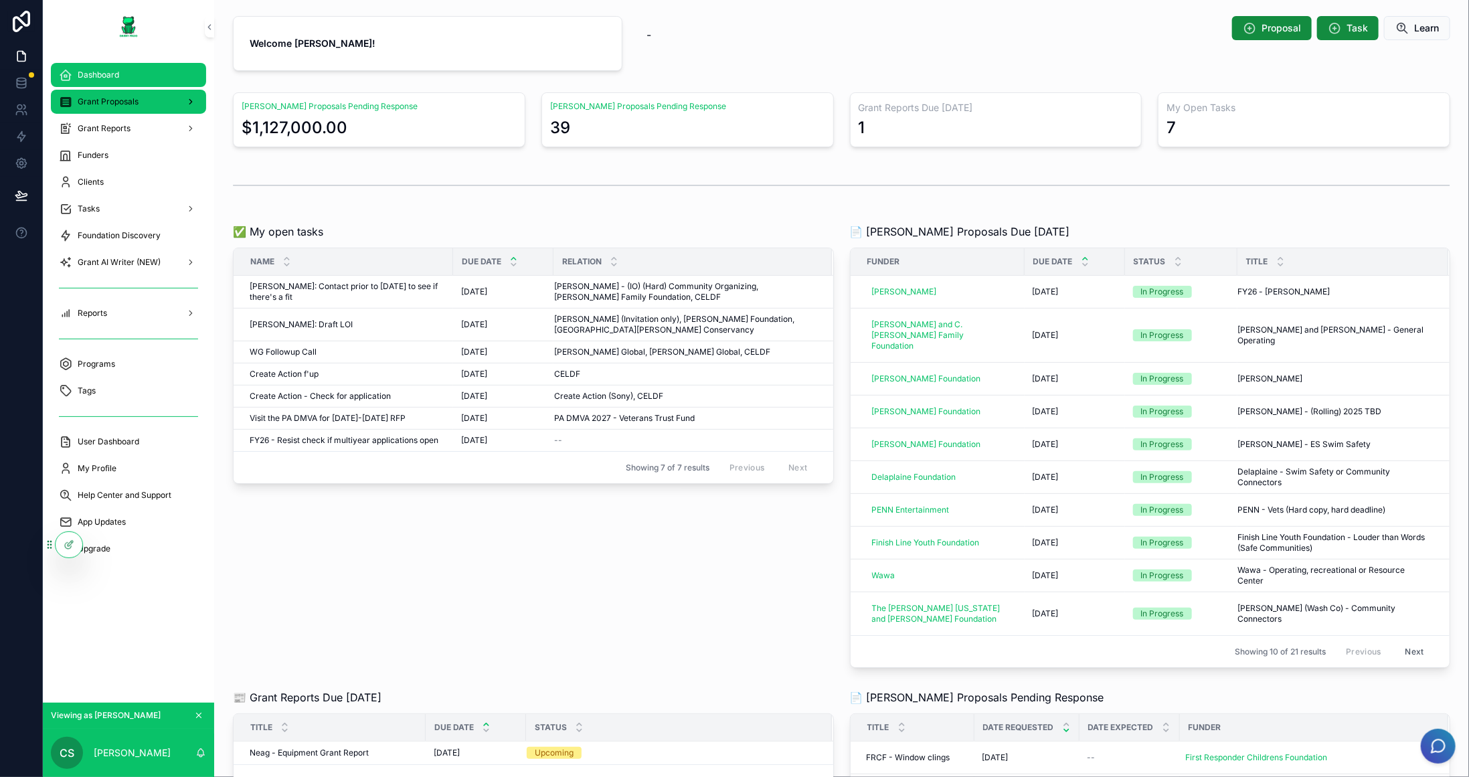
click at [127, 104] on span "Grant Proposals" at bounding box center [108, 101] width 61 height 11
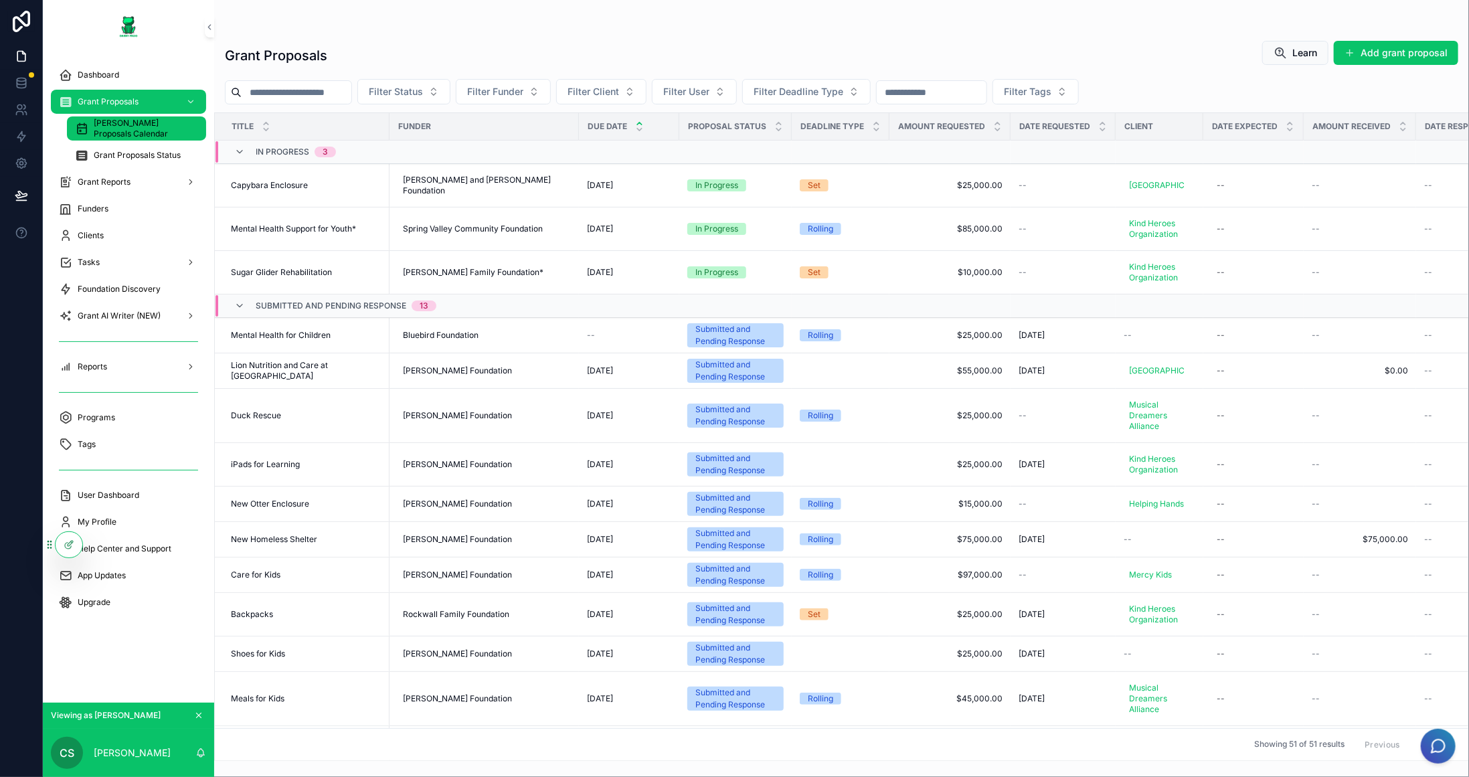
click at [130, 127] on span "[PERSON_NAME] Proposals Calendar" at bounding box center [143, 128] width 99 height 21
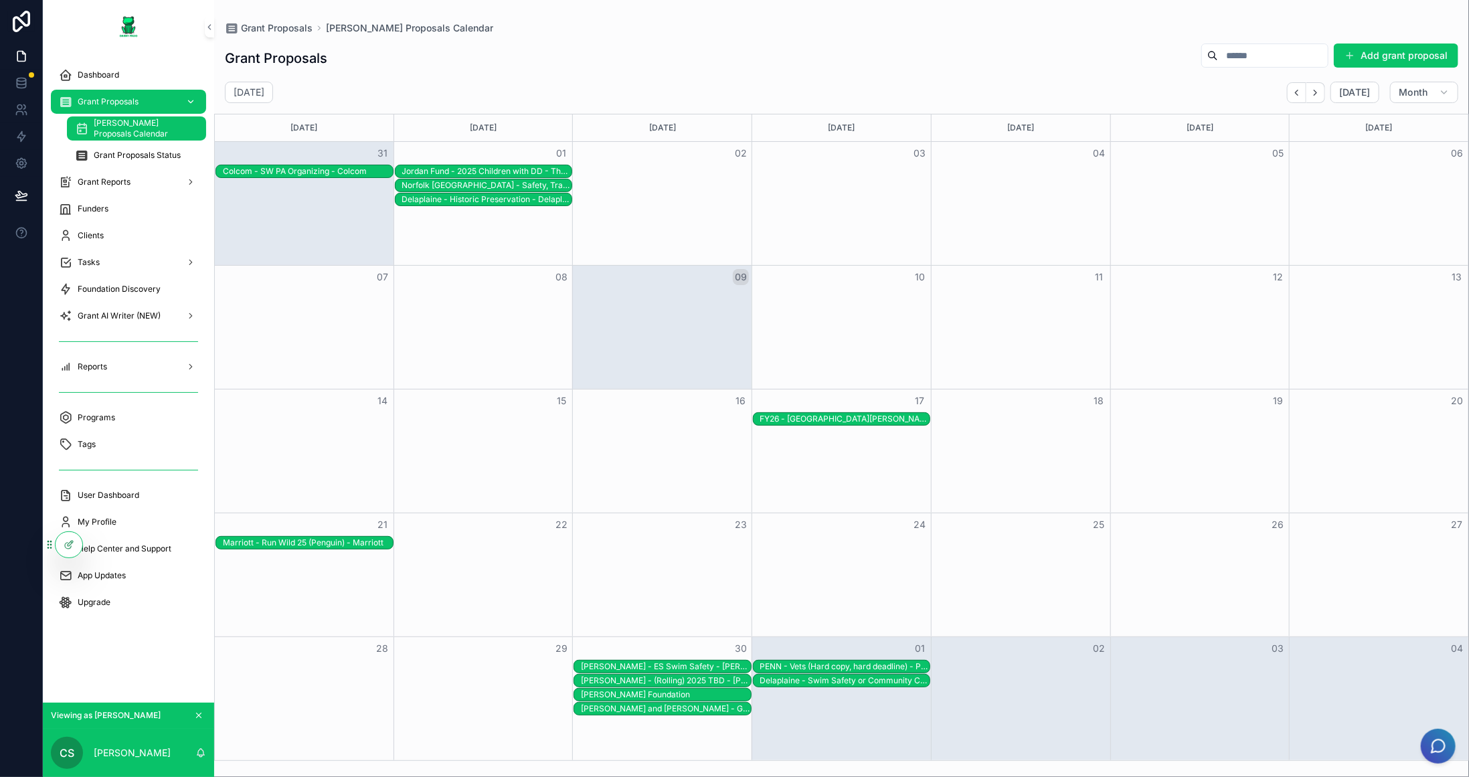
click at [104, 96] on span "Grant Proposals" at bounding box center [108, 101] width 61 height 11
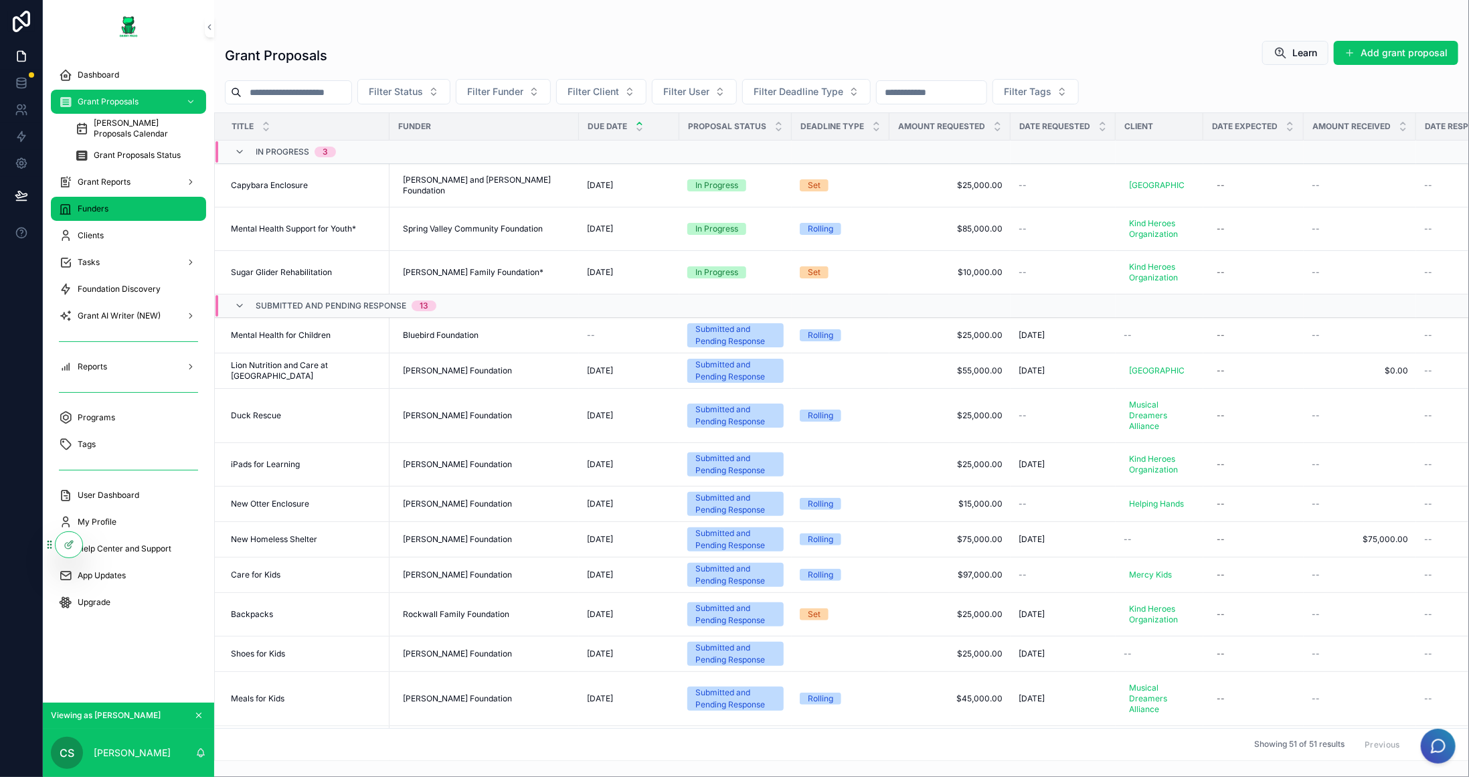
click at [126, 215] on div "Funders" at bounding box center [128, 208] width 139 height 21
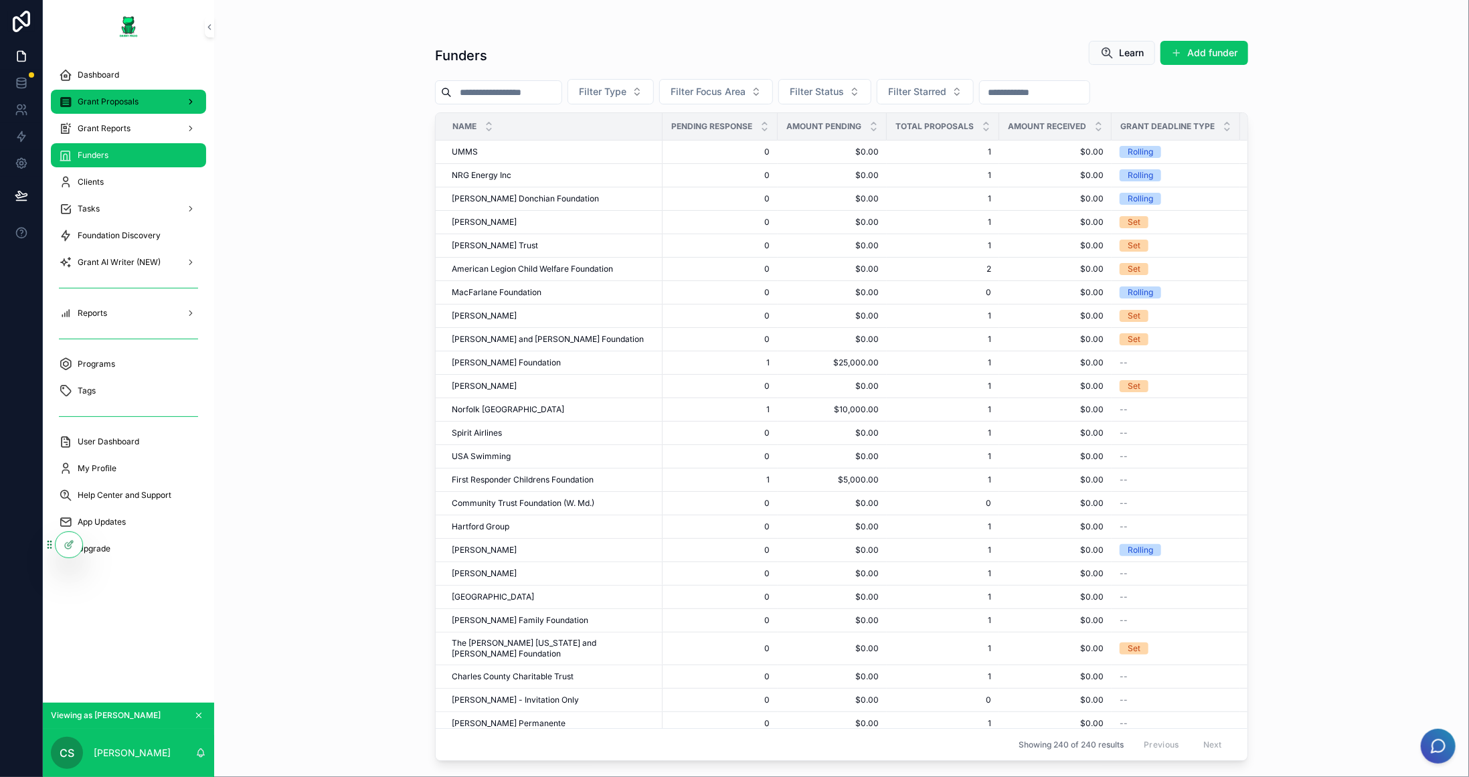
click at [108, 94] on div "Grant Proposals" at bounding box center [128, 101] width 139 height 21
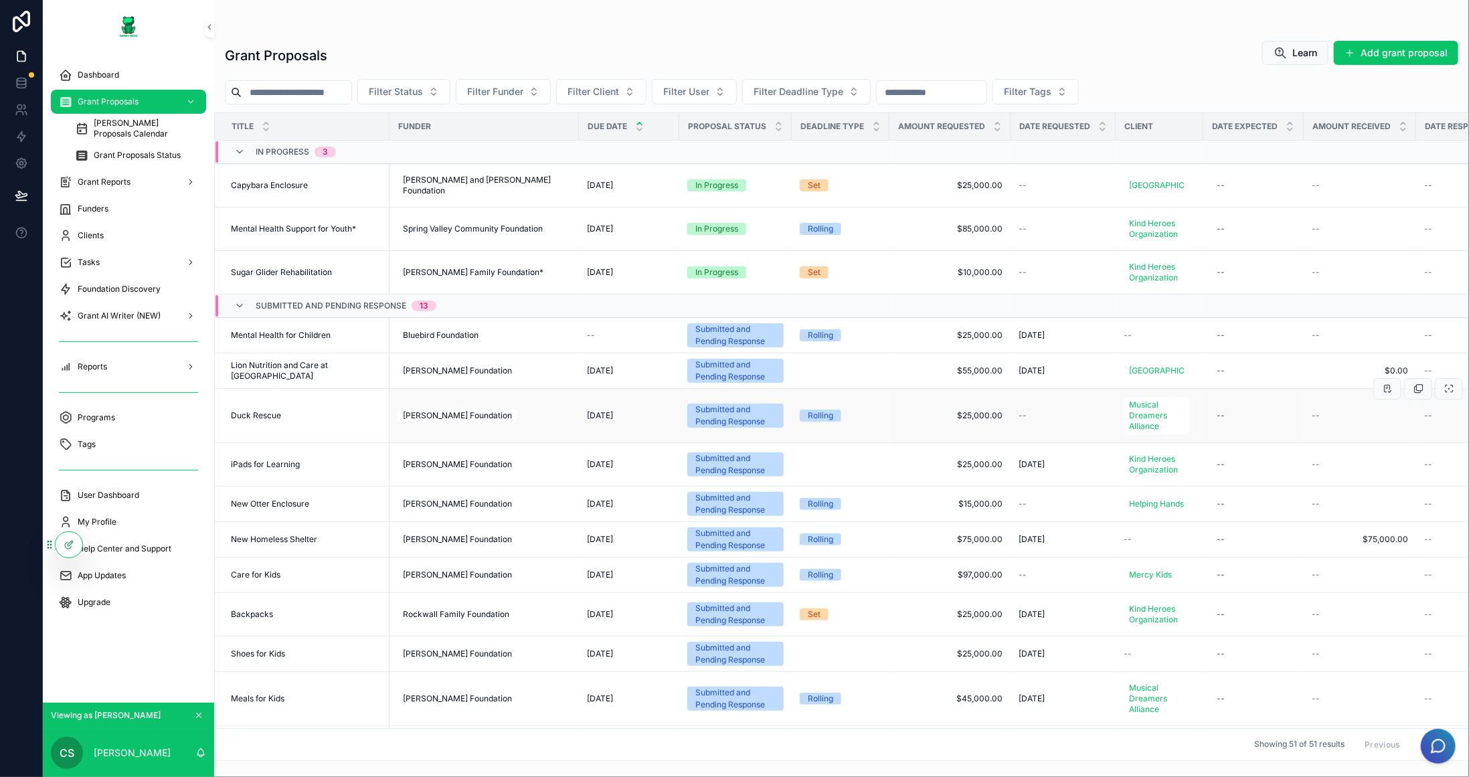
click at [346, 434] on td "Duck Rescue Duck Rescue" at bounding box center [302, 416] width 175 height 54
click at [274, 421] on span "Duck Rescue" at bounding box center [256, 415] width 50 height 11
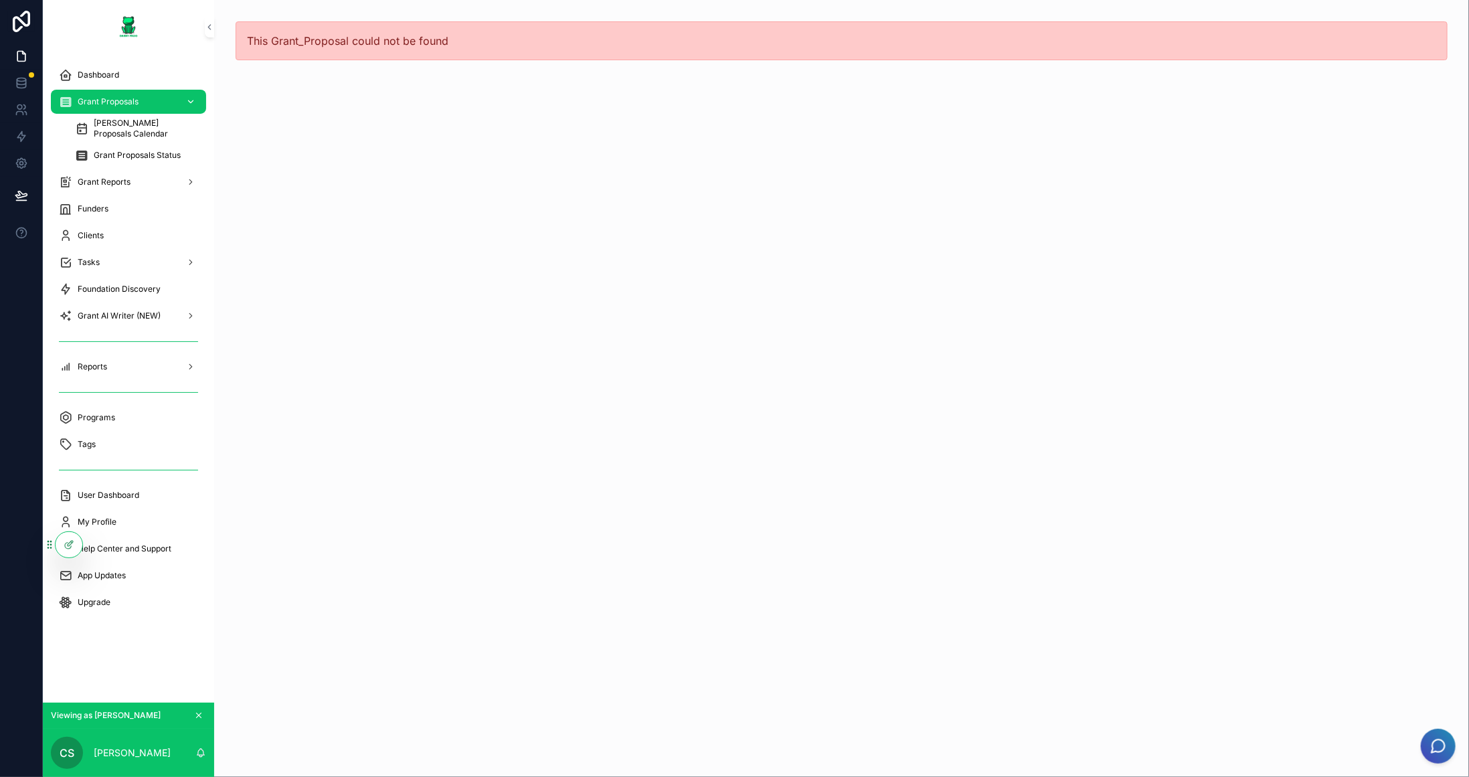
click at [139, 102] on div "Grant Proposals" at bounding box center [128, 101] width 139 height 21
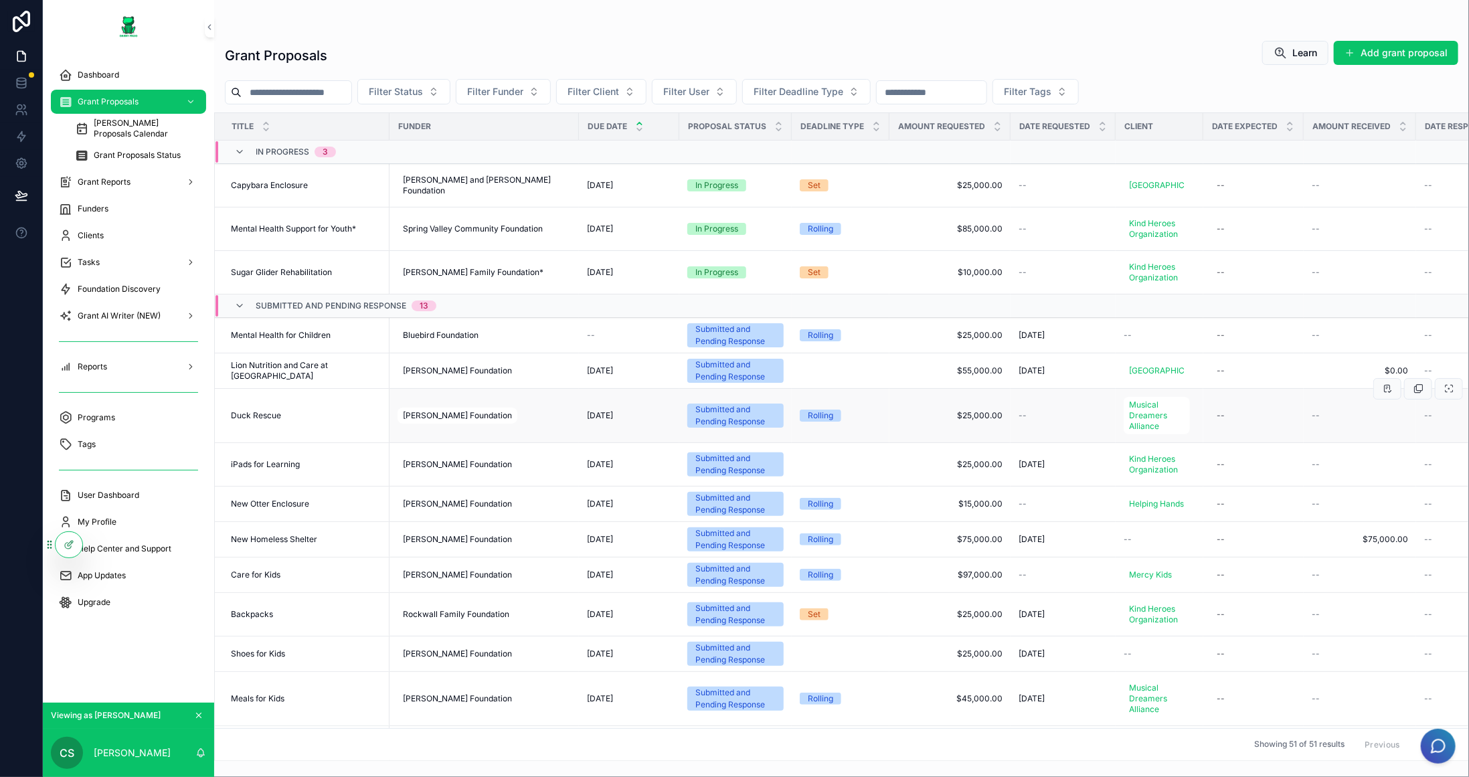
click at [353, 421] on div "Duck Rescue Duck Rescue" at bounding box center [306, 415] width 151 height 11
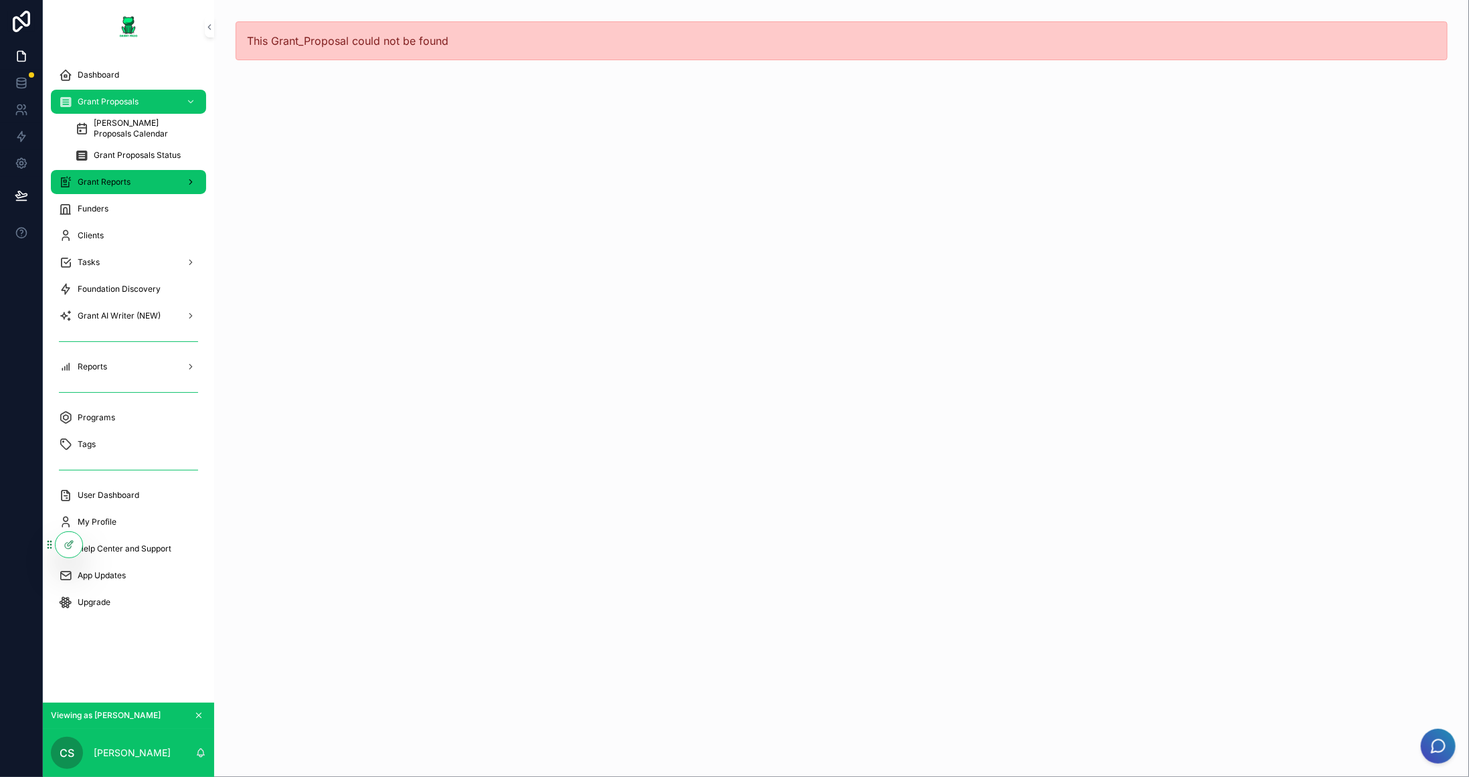
click at [118, 188] on div "Grant Reports" at bounding box center [128, 181] width 139 height 21
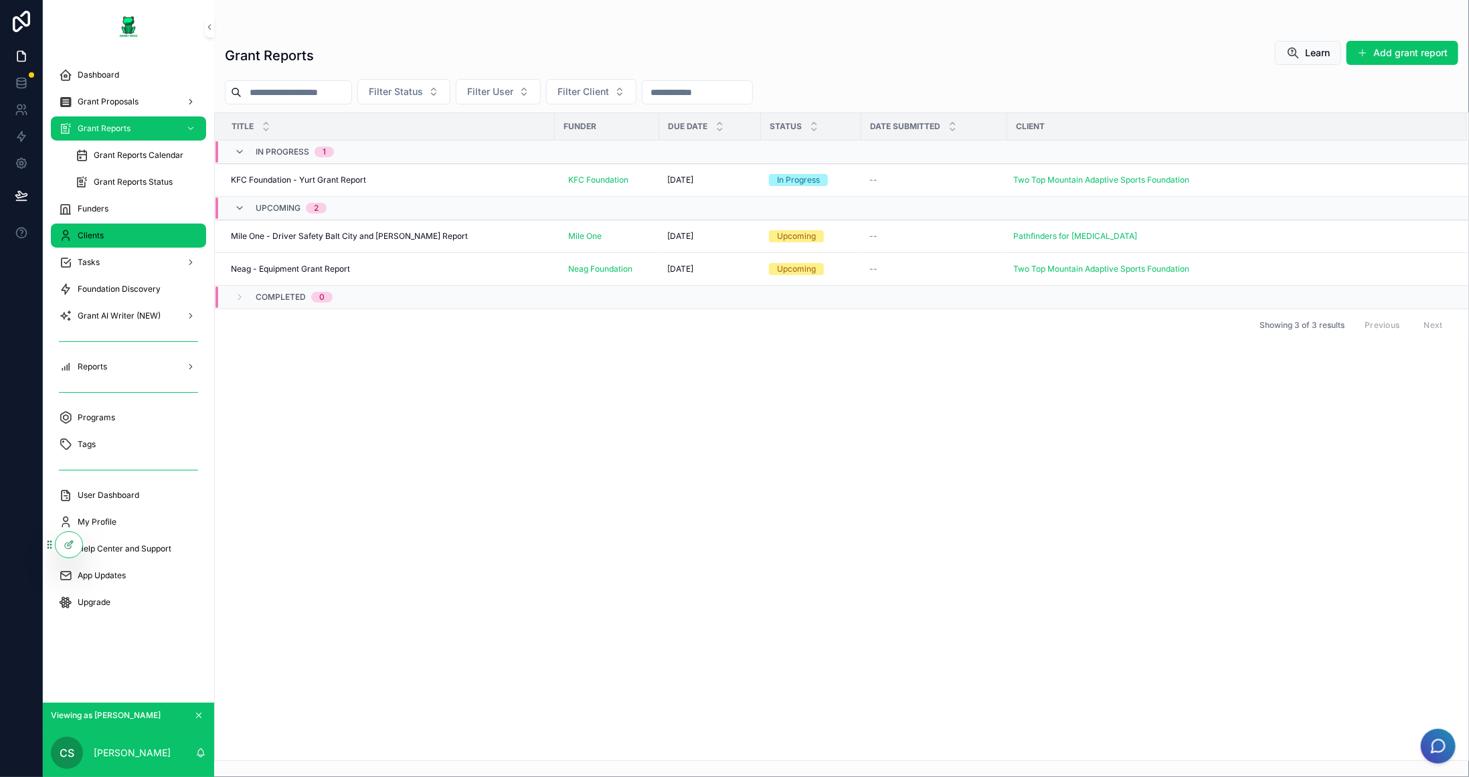
click at [120, 230] on div "Clients" at bounding box center [128, 235] width 139 height 21
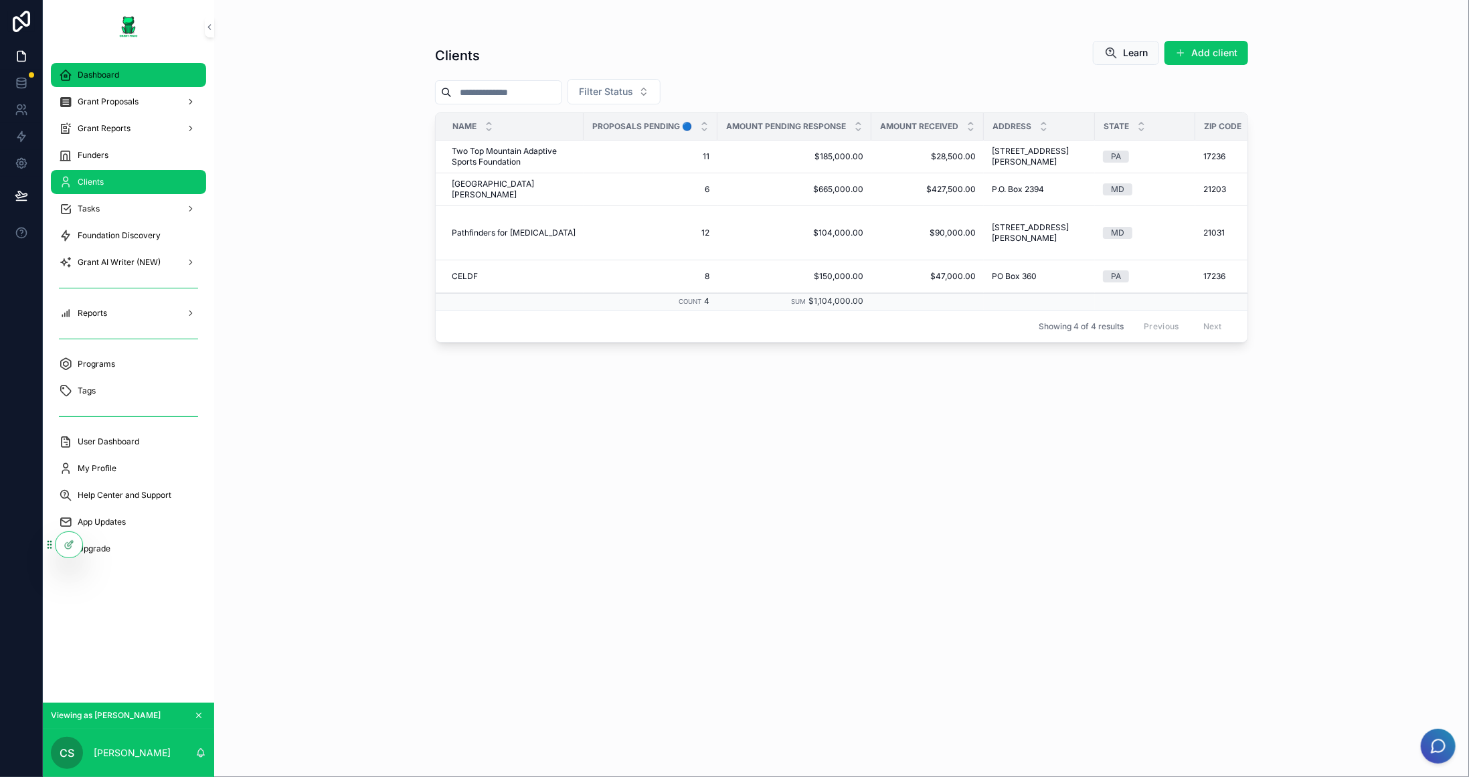
click at [104, 80] on div "Dashboard" at bounding box center [128, 74] width 139 height 21
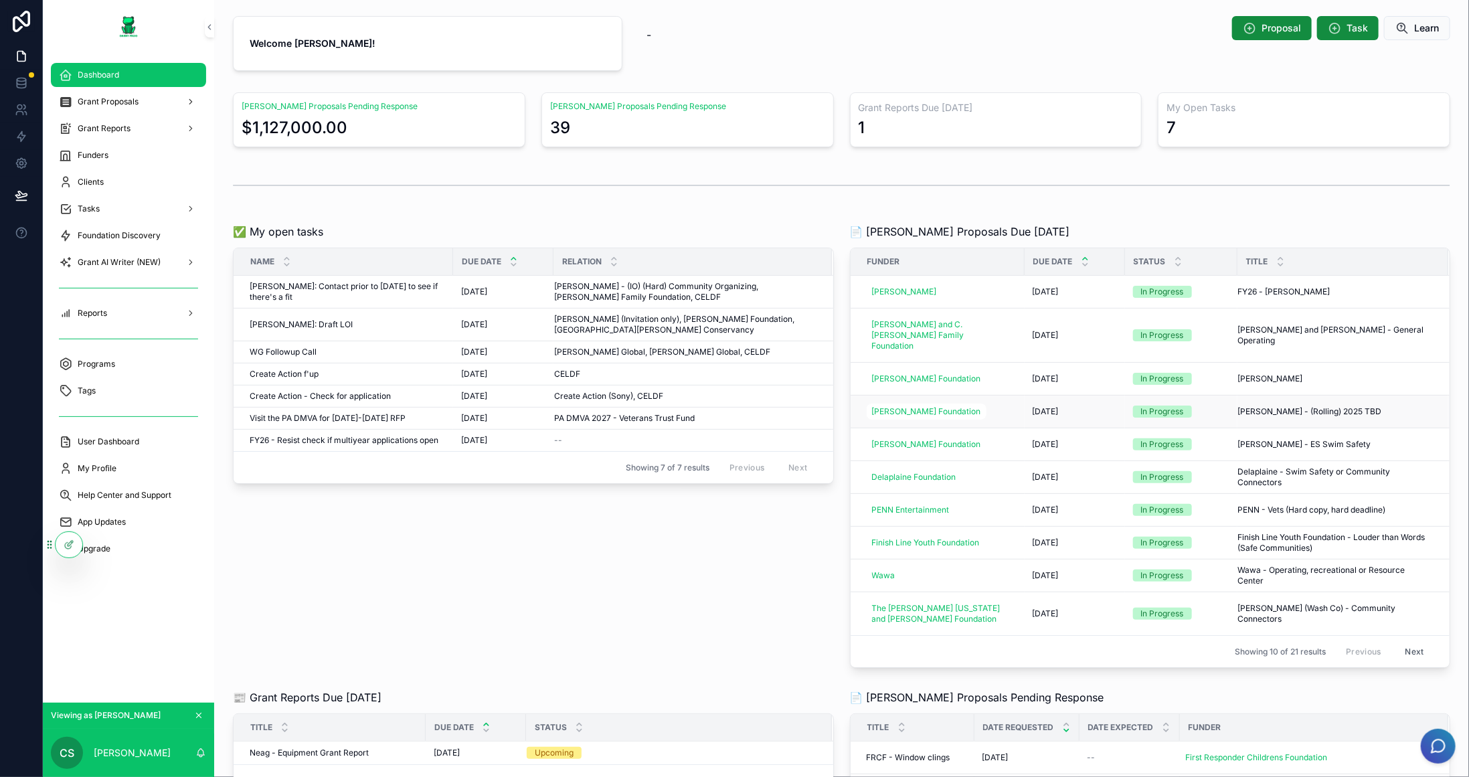
click at [1090, 406] on div "9/30/2025 9/30/2025" at bounding box center [1075, 411] width 84 height 11
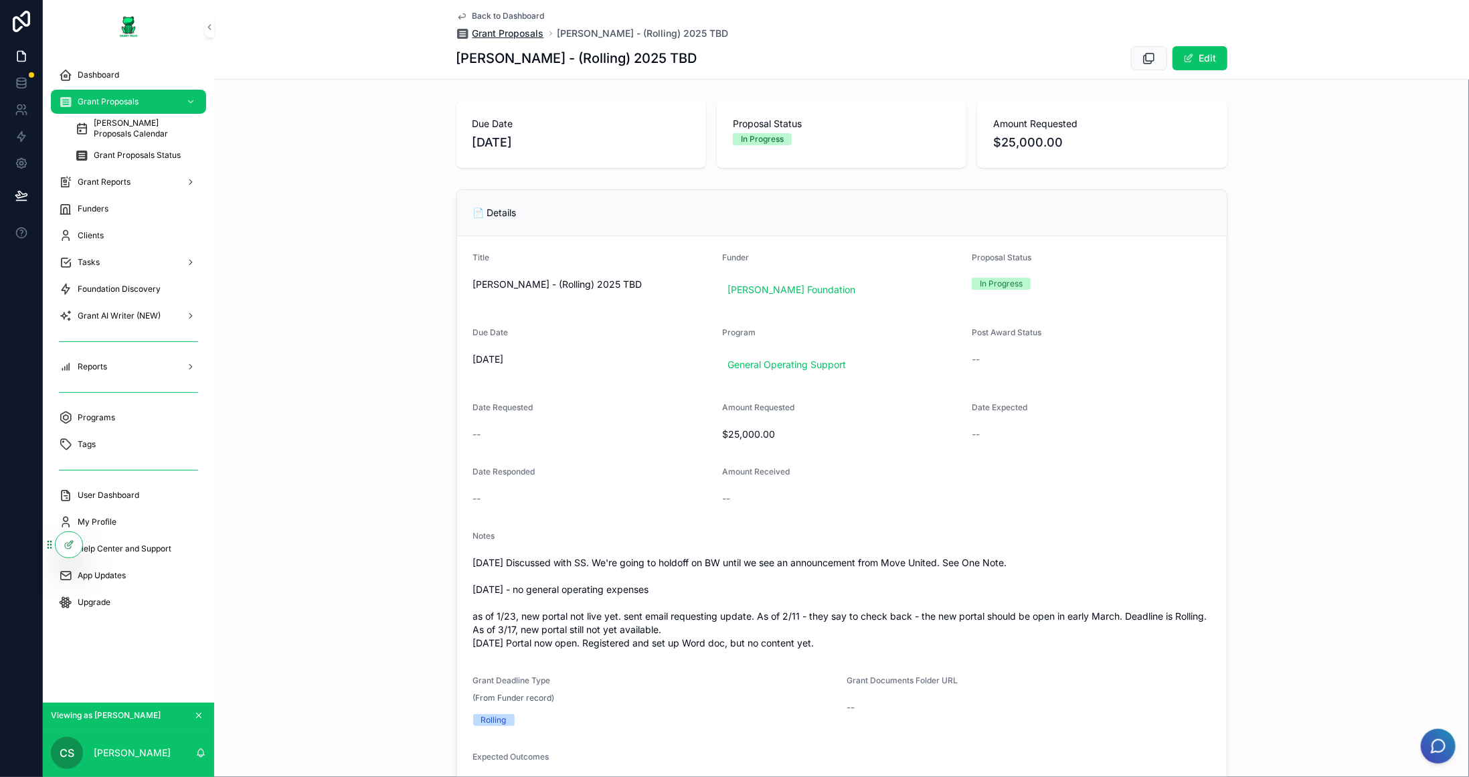
click at [512, 36] on span "Grant Proposals" at bounding box center [509, 33] width 72 height 13
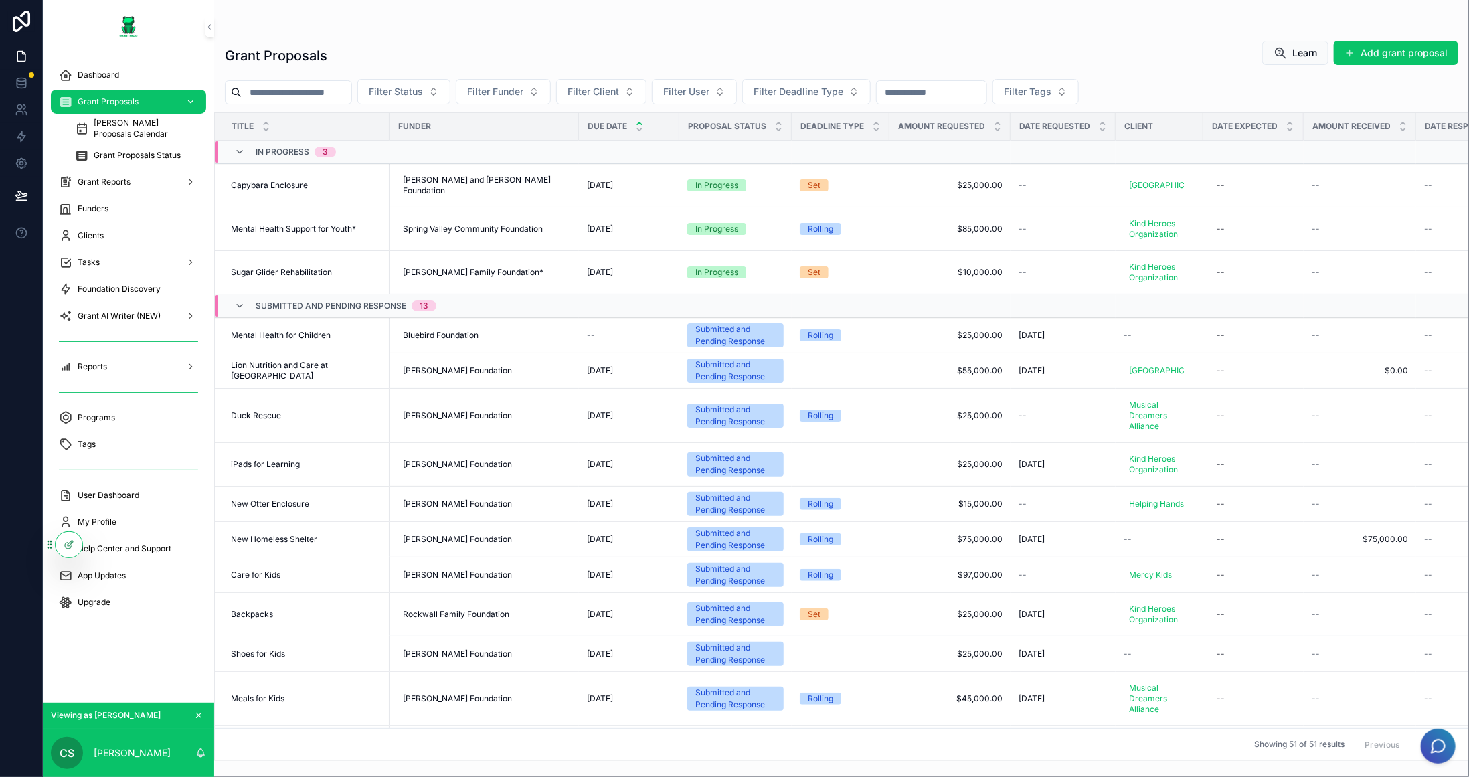
click at [149, 96] on div "Grant Proposals" at bounding box center [128, 101] width 139 height 21
click at [195, 101] on div "scrollable content" at bounding box center [189, 101] width 17 height 21
click at [135, 74] on div "Dashboard" at bounding box center [128, 74] width 139 height 21
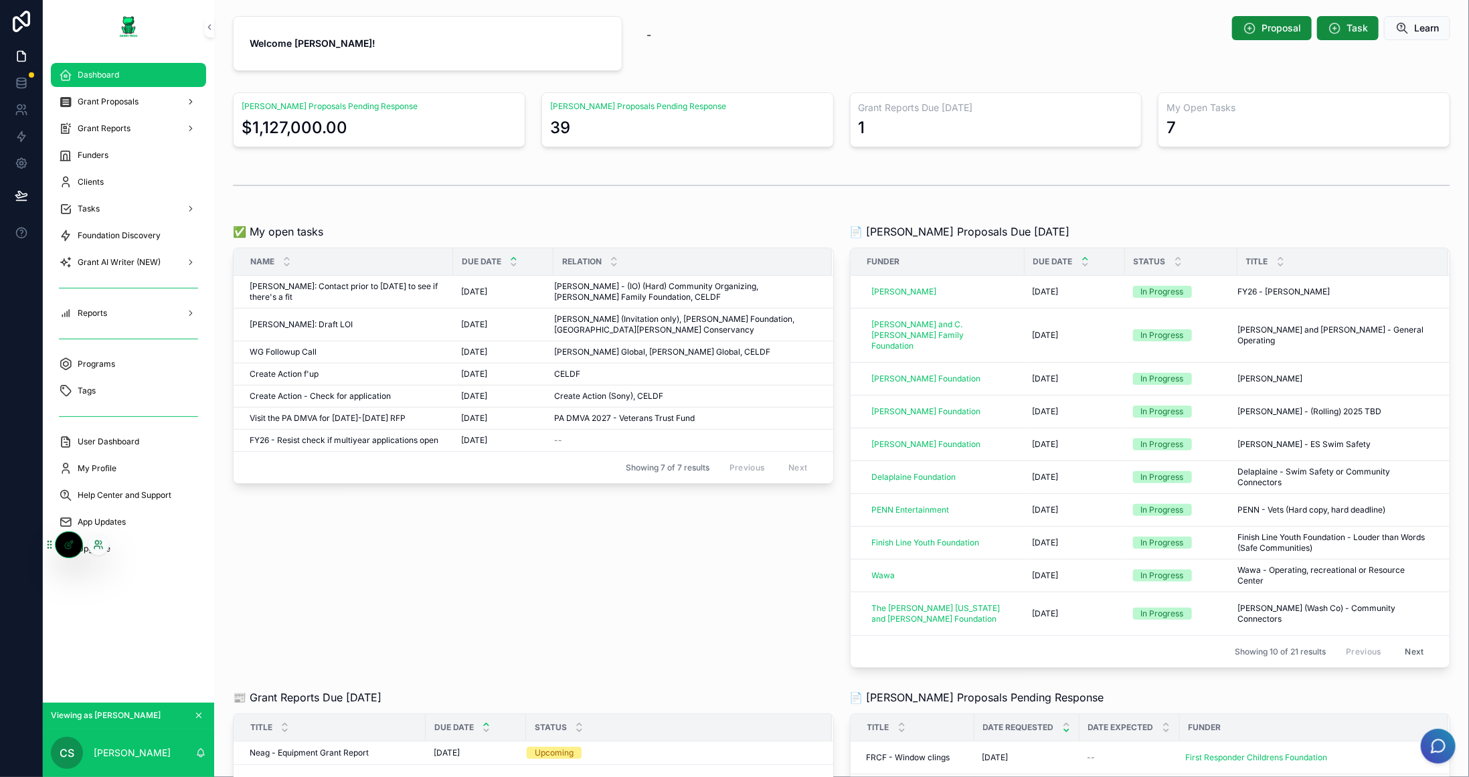
click at [94, 546] on icon at bounding box center [96, 547] width 5 height 3
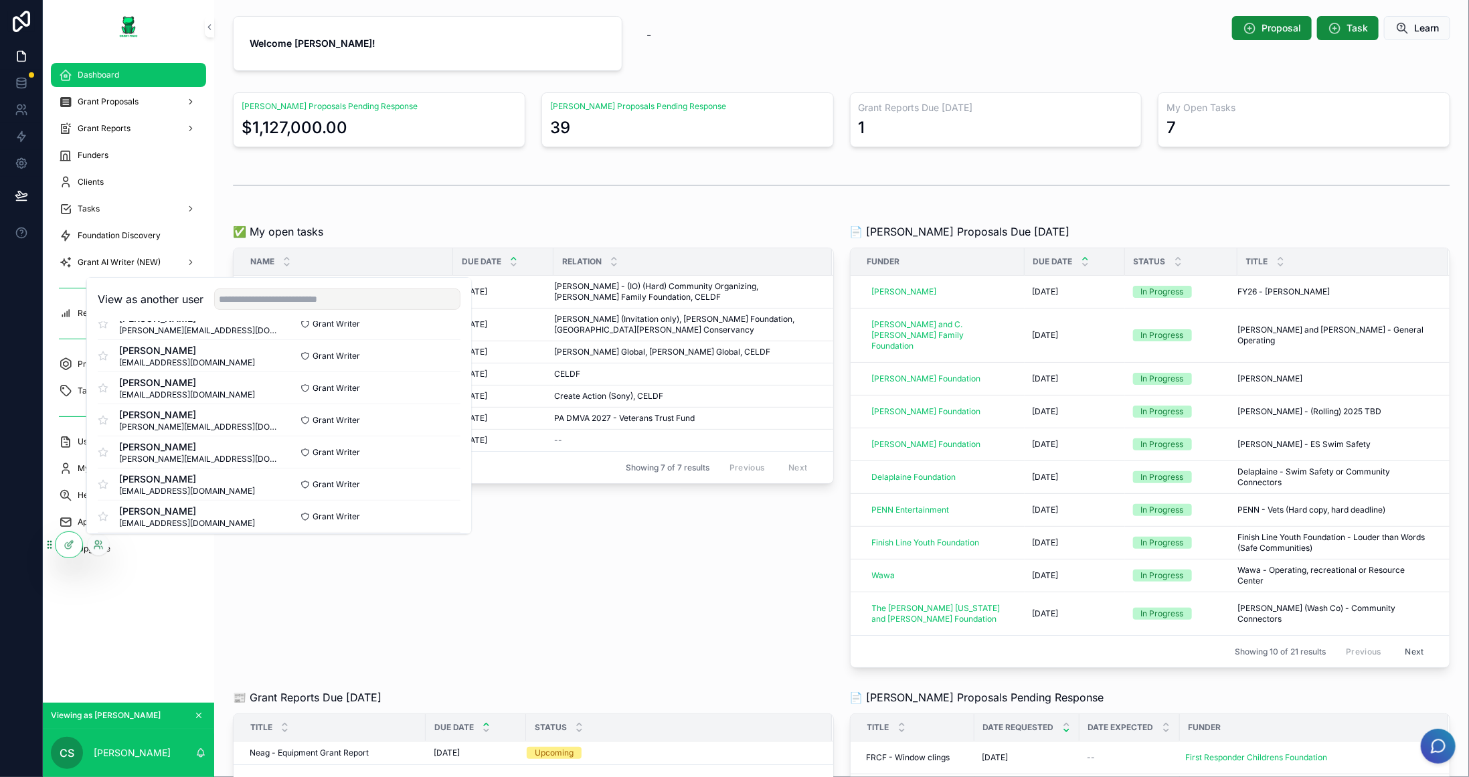
scroll to position [810, 0]
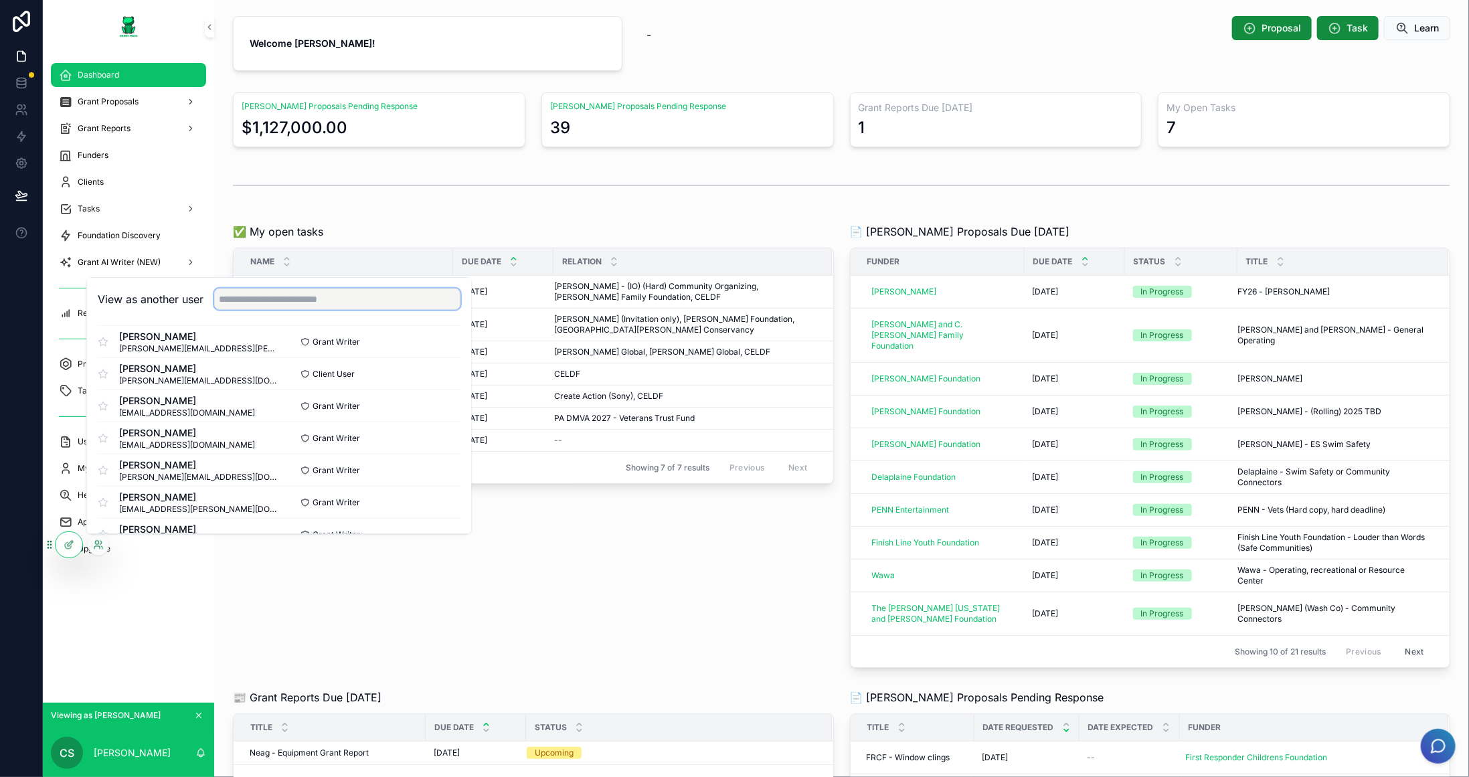
click at [327, 295] on input "text" at bounding box center [337, 299] width 246 height 21
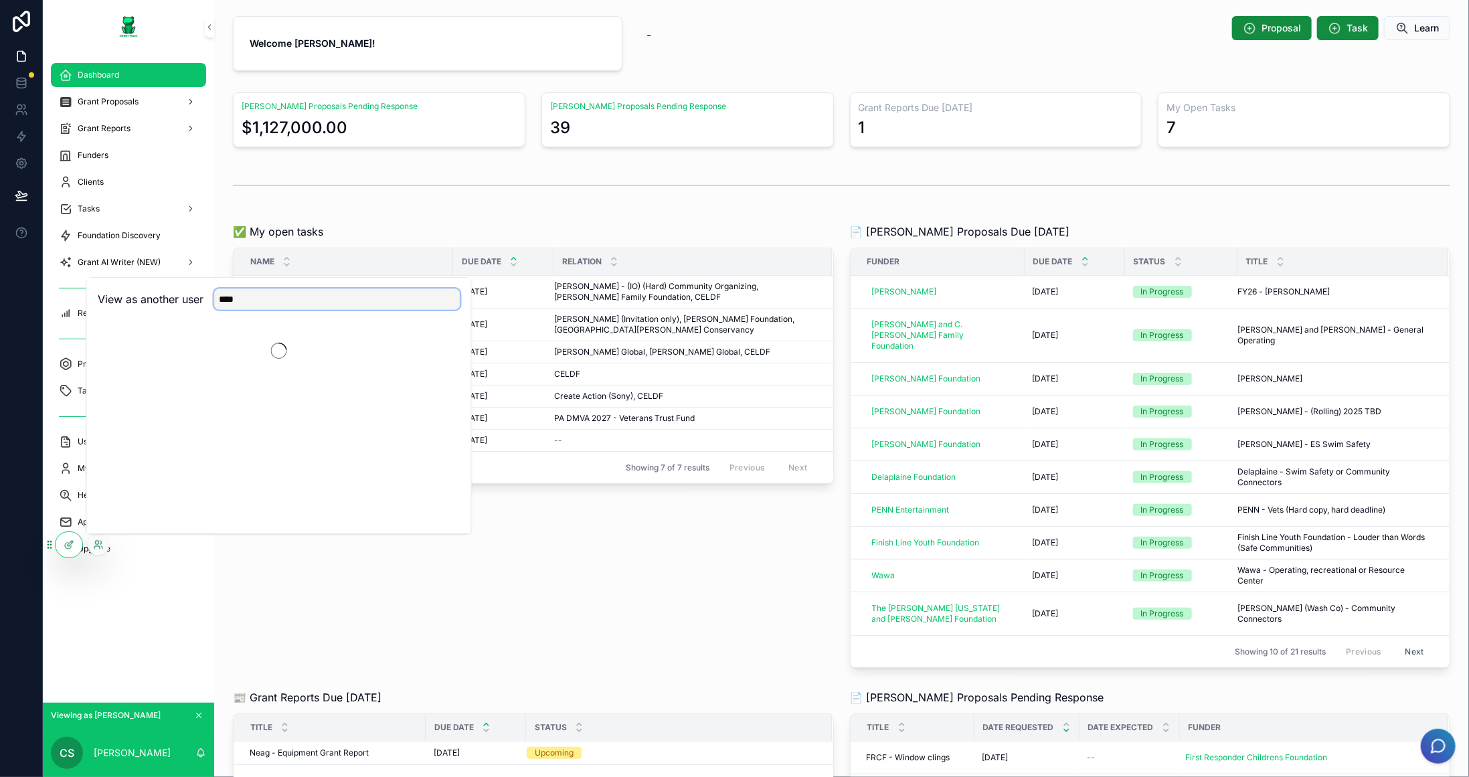
scroll to position [0, 0]
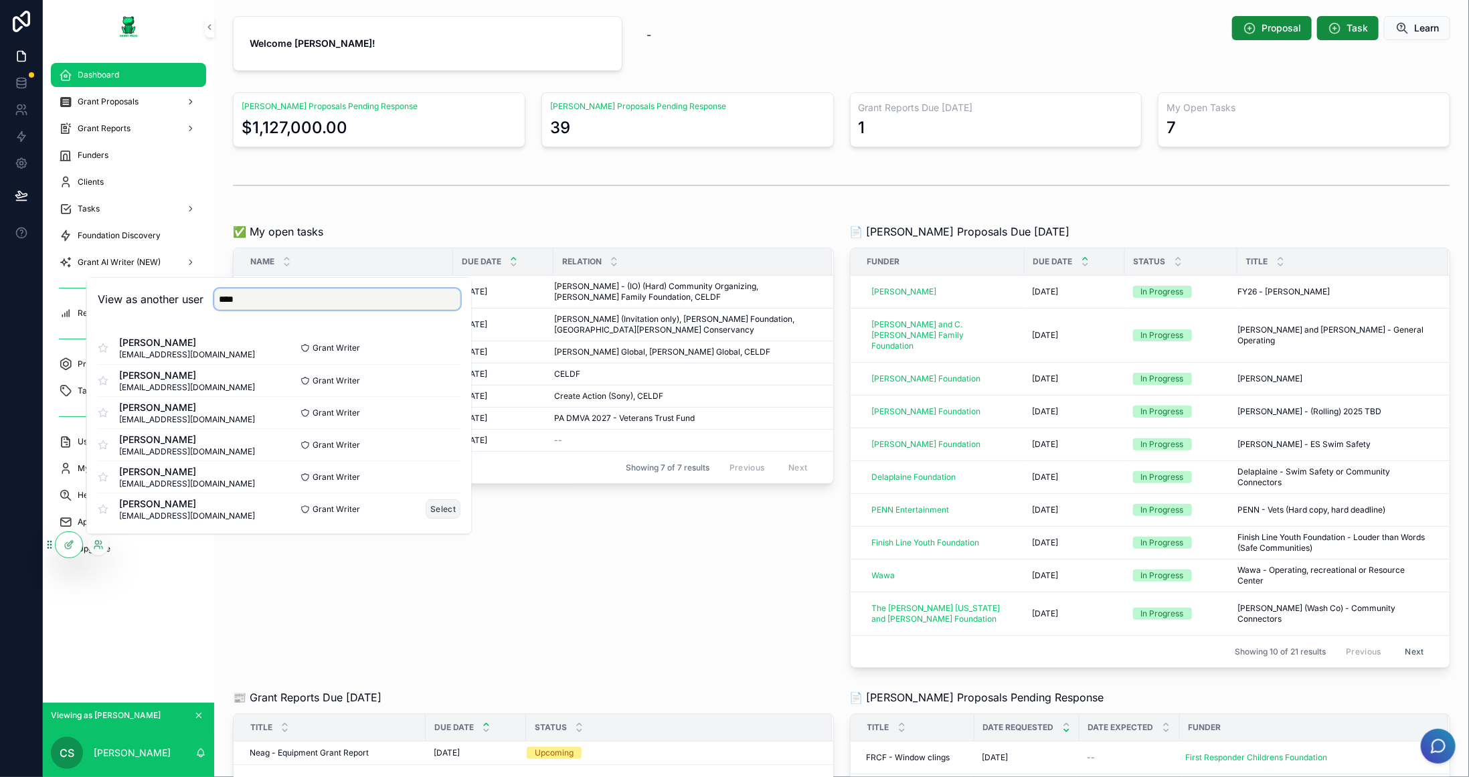
type input "****"
click at [448, 509] on button "Select" at bounding box center [443, 508] width 35 height 19
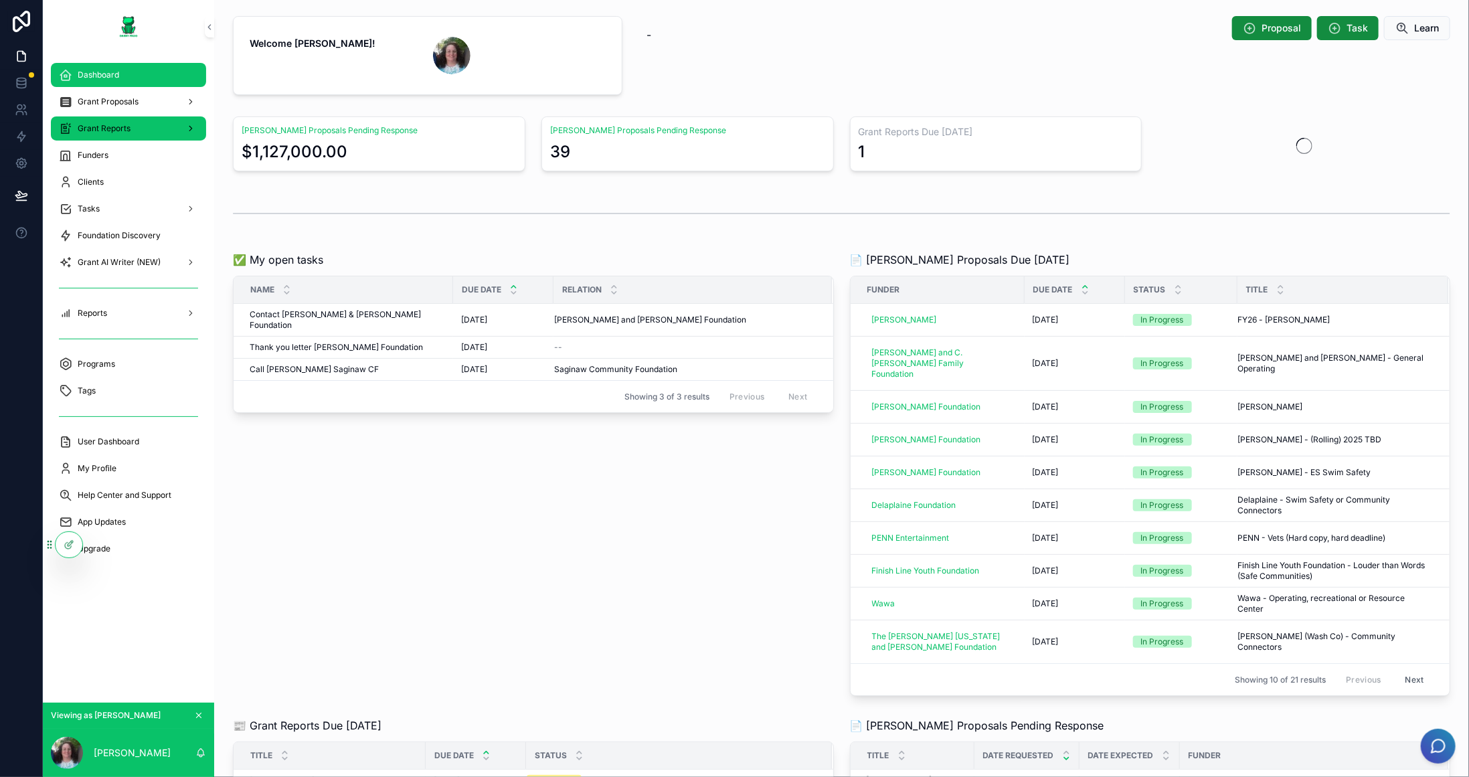
click at [107, 121] on div "Grant Reports" at bounding box center [128, 128] width 139 height 21
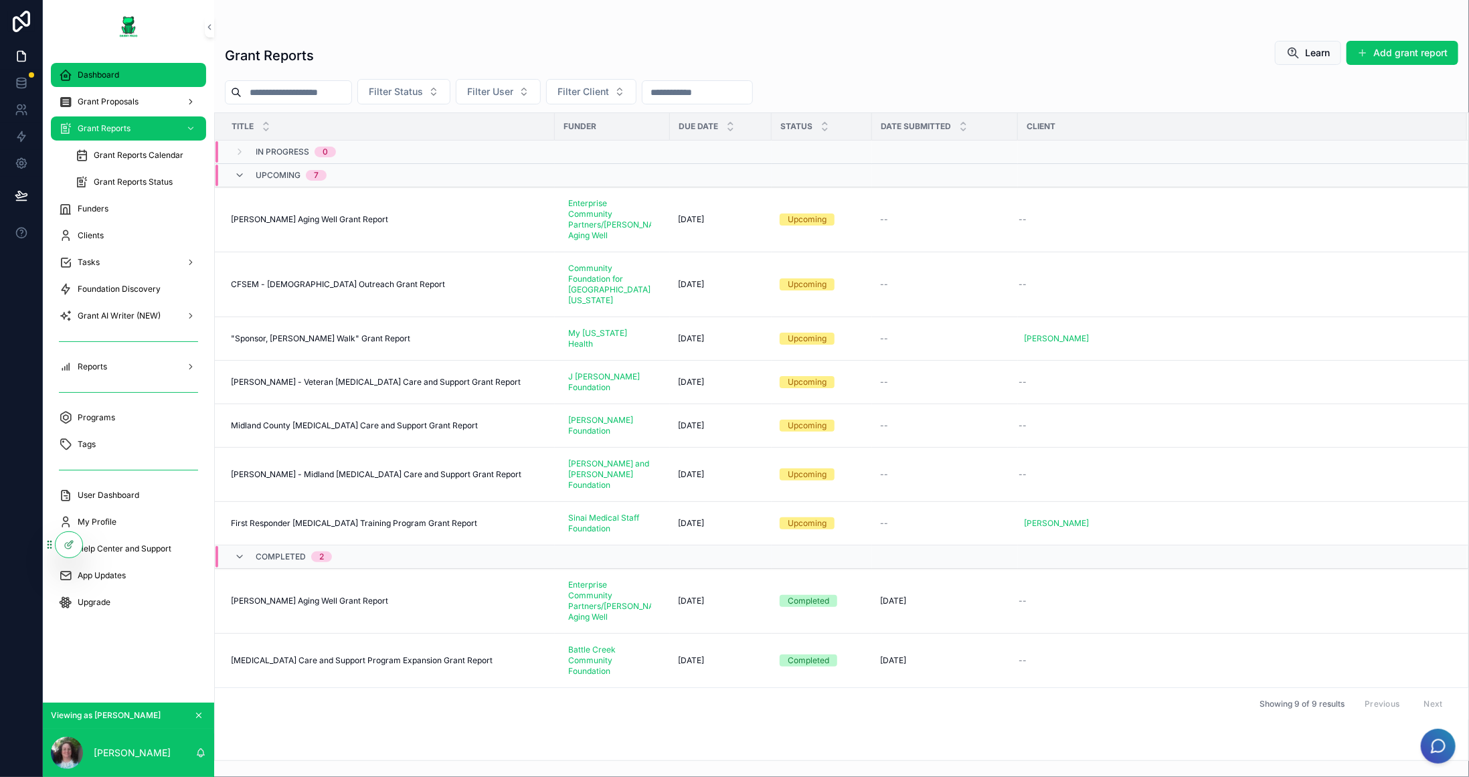
click at [104, 72] on span "Dashboard" at bounding box center [99, 75] width 42 height 11
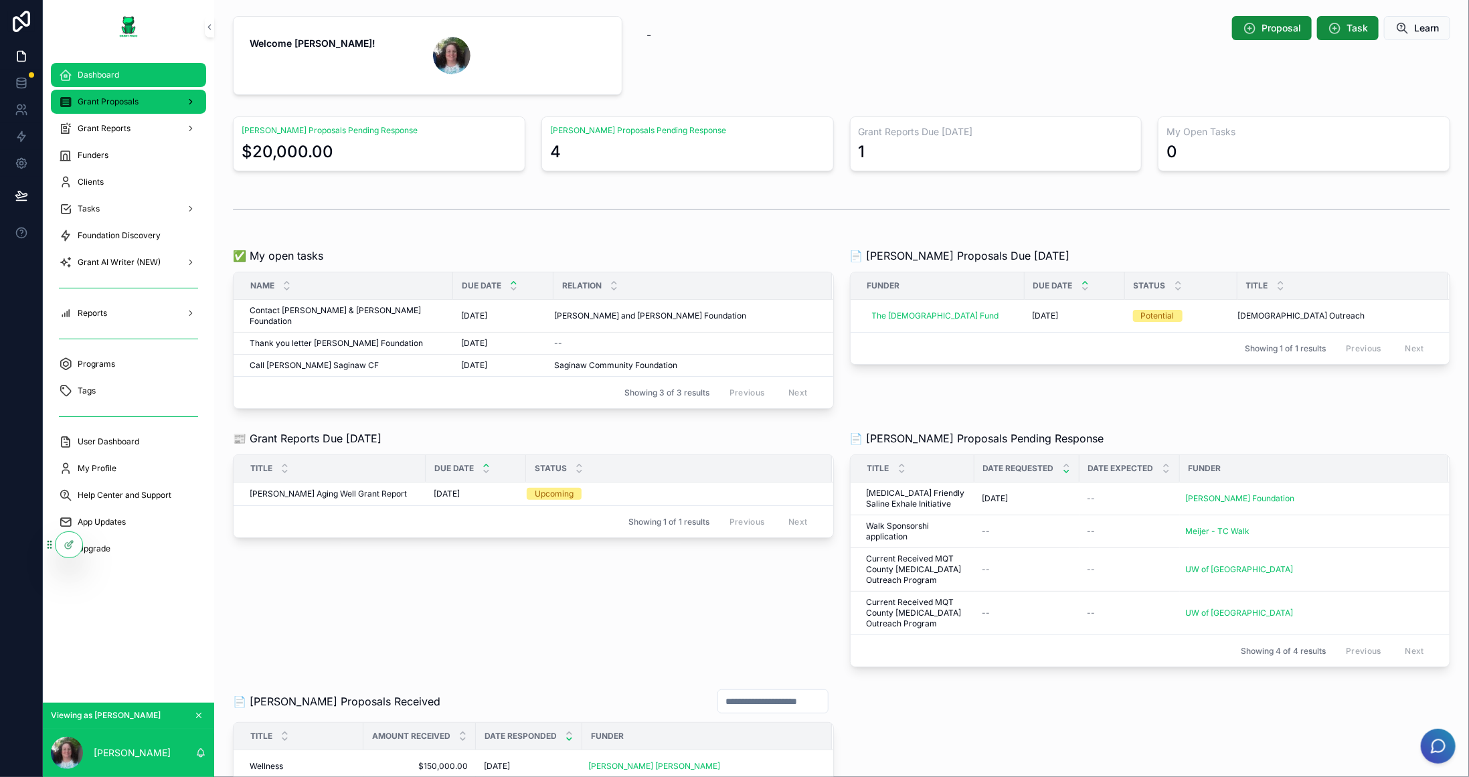
click at [108, 96] on span "Grant Proposals" at bounding box center [108, 101] width 61 height 11
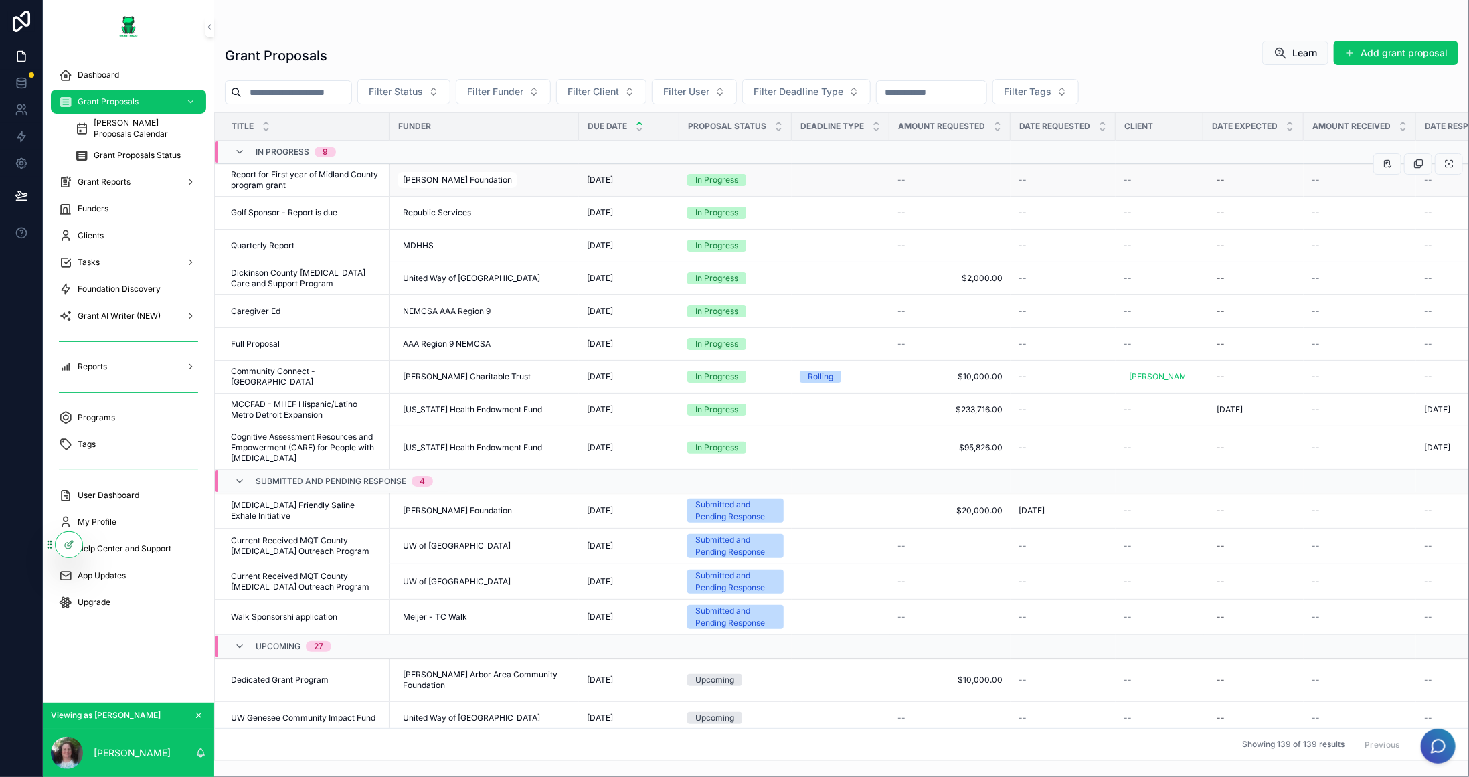
click at [302, 181] on span "Report for First year of Midland County program grant" at bounding box center [306, 179] width 151 height 21
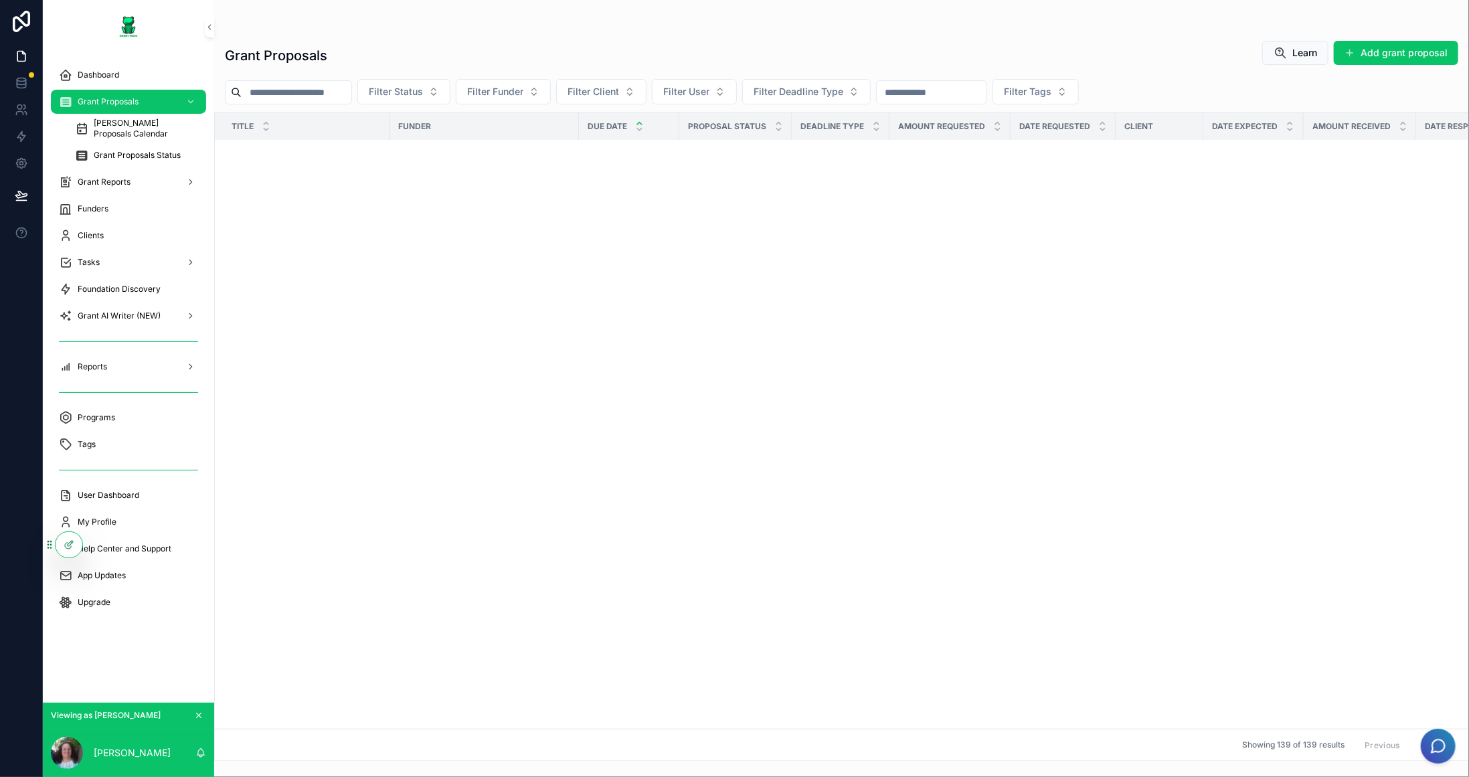
scroll to position [1744, 0]
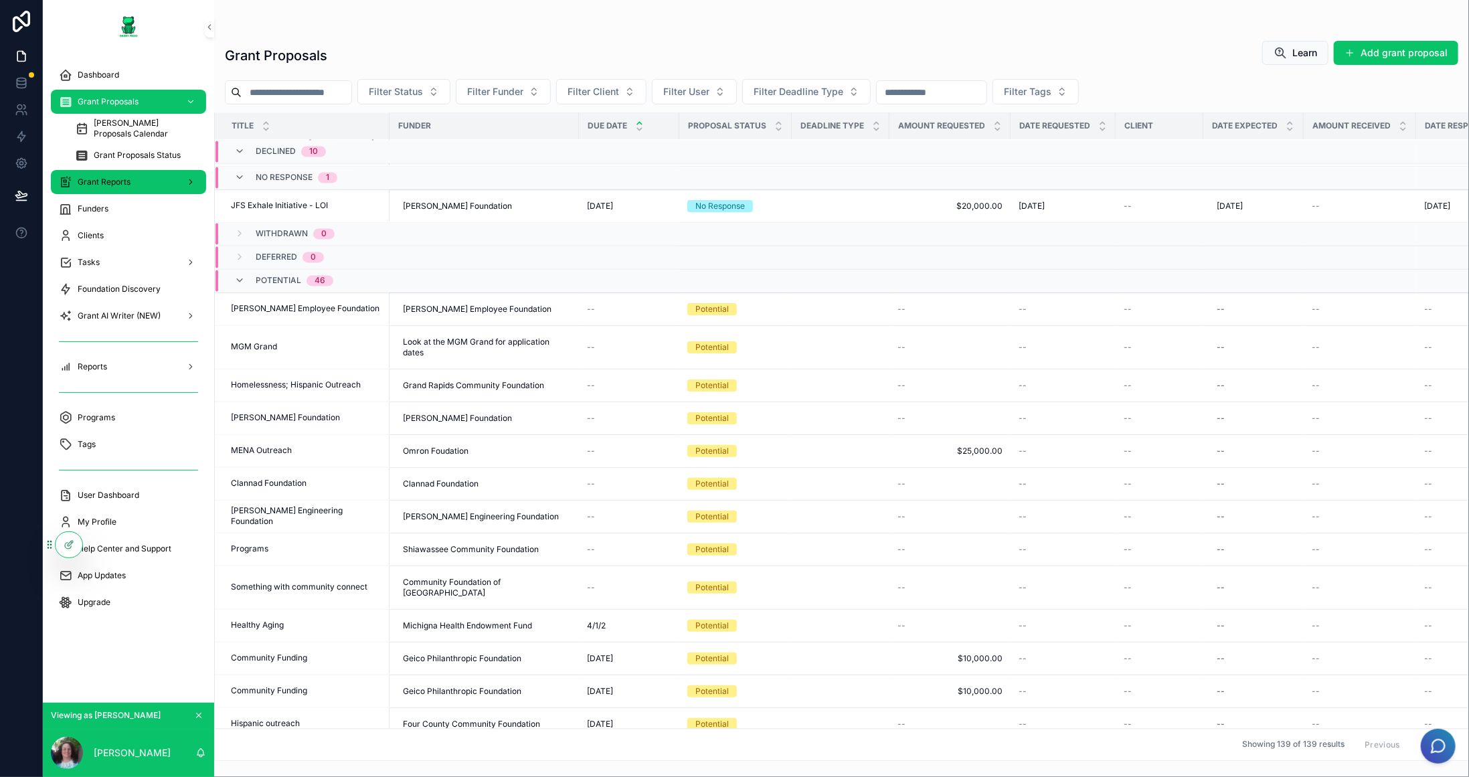
click at [133, 182] on div "Grant Reports" at bounding box center [128, 181] width 139 height 21
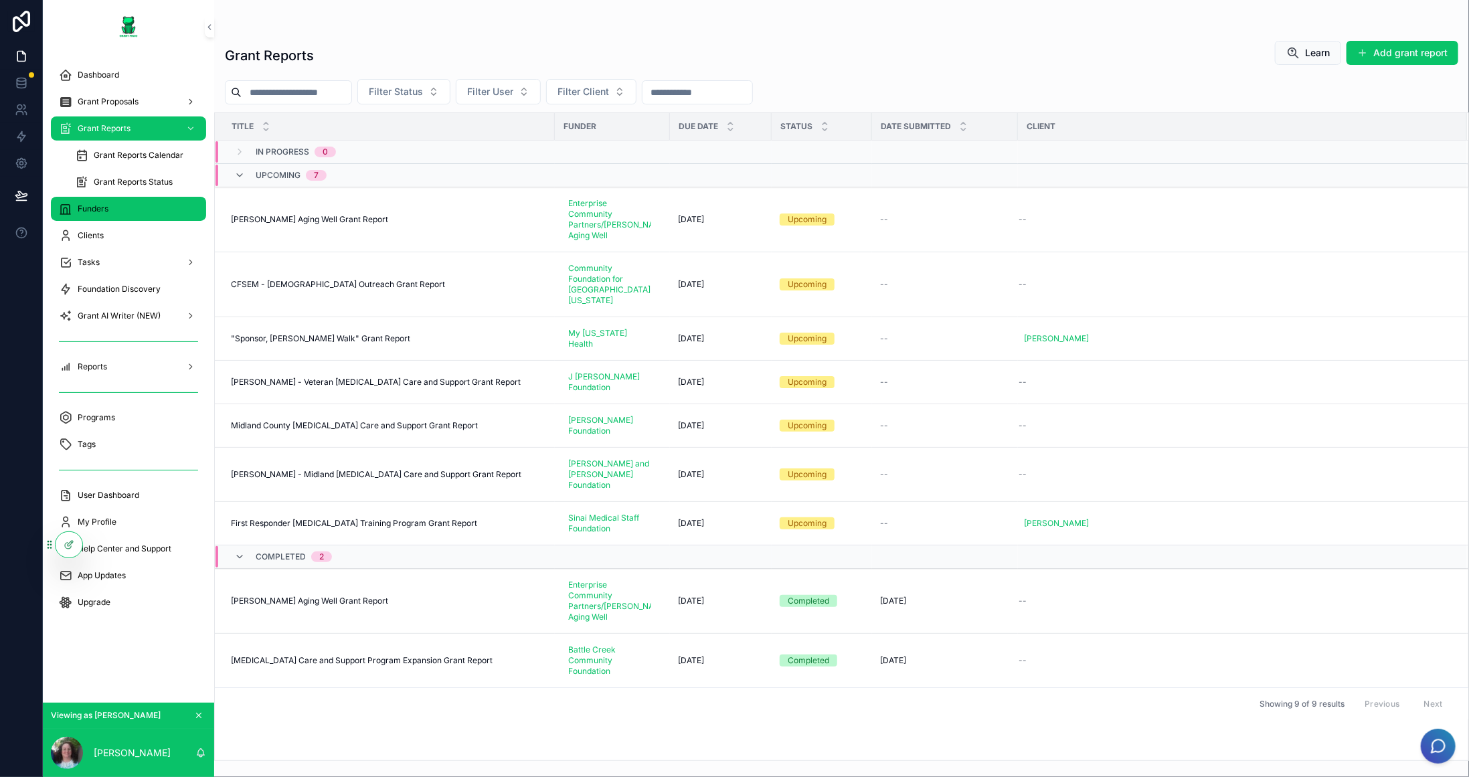
click at [120, 203] on div "Funders" at bounding box center [128, 208] width 139 height 21
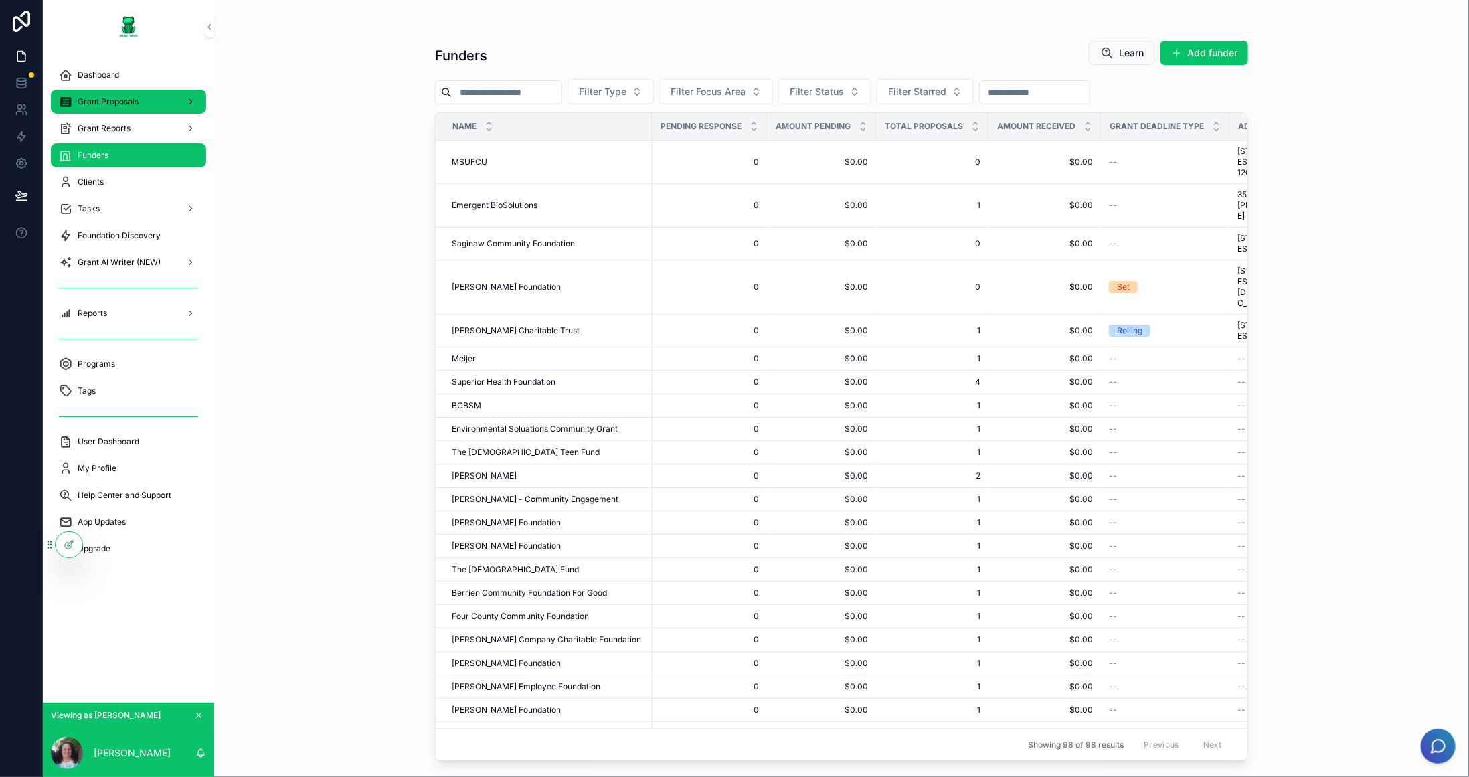
click at [110, 106] on span "Grant Proposals" at bounding box center [108, 101] width 61 height 11
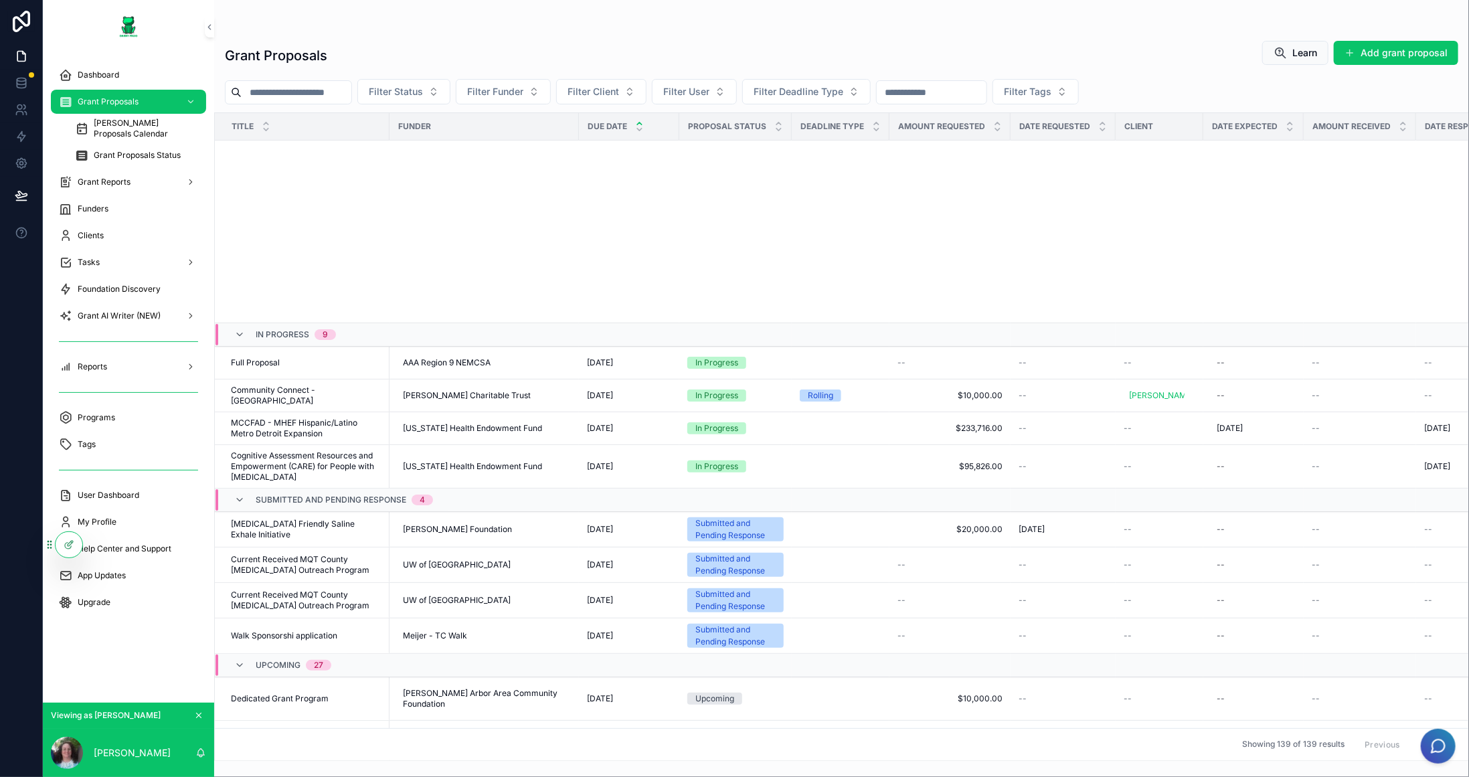
scroll to position [623, 0]
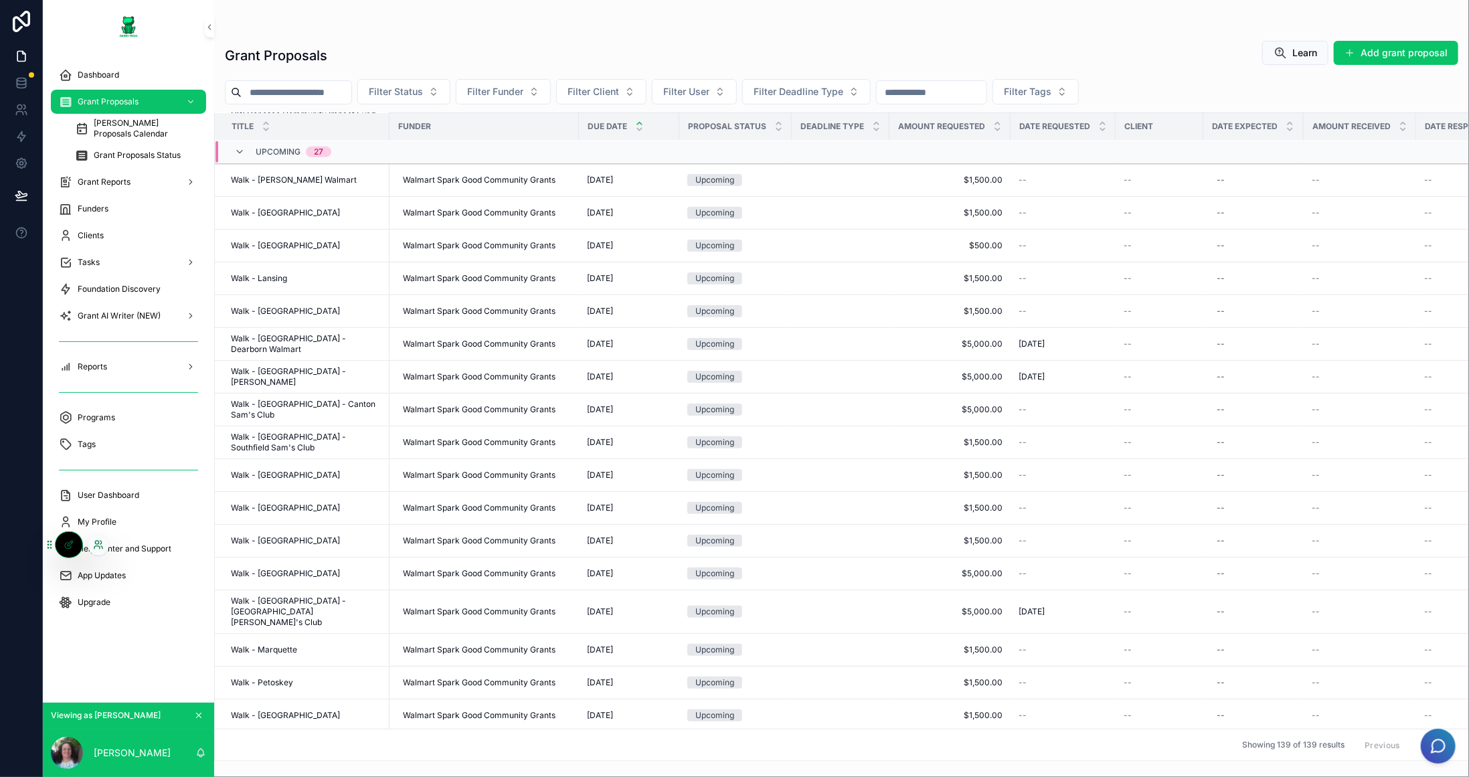
click at [99, 544] on icon at bounding box center [98, 545] width 11 height 11
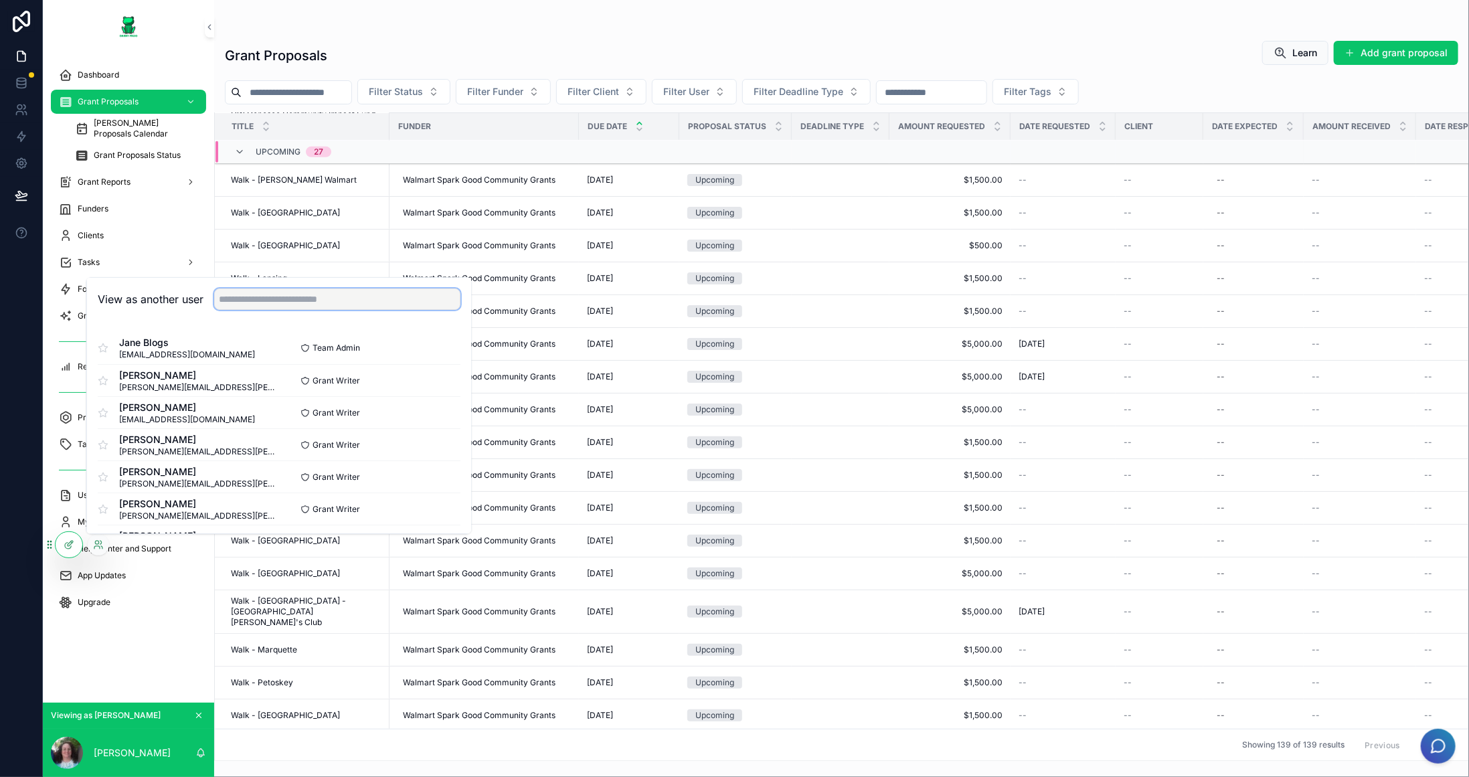
click at [253, 305] on input "text" at bounding box center [337, 299] width 246 height 21
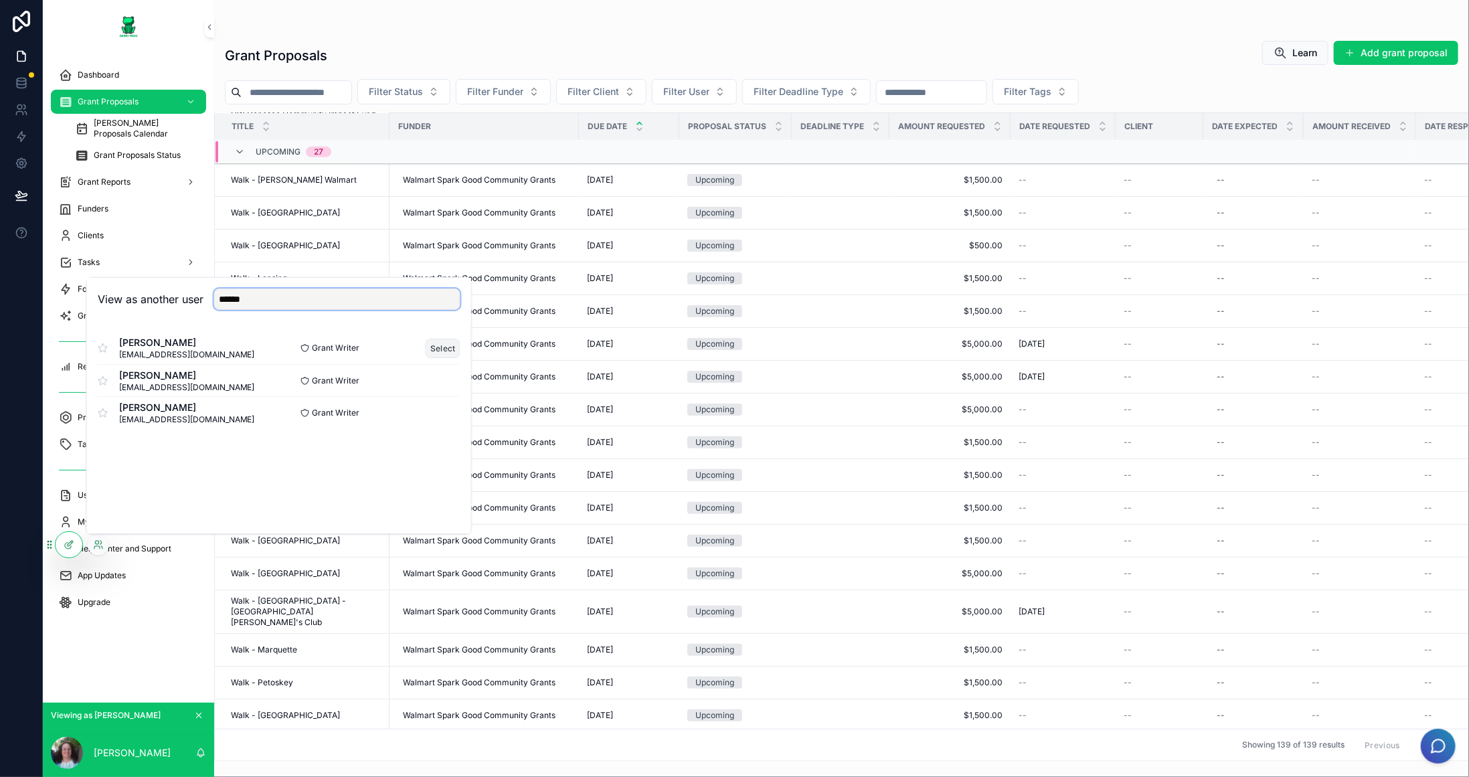
type input "******"
click at [455, 349] on button "Select" at bounding box center [443, 348] width 35 height 19
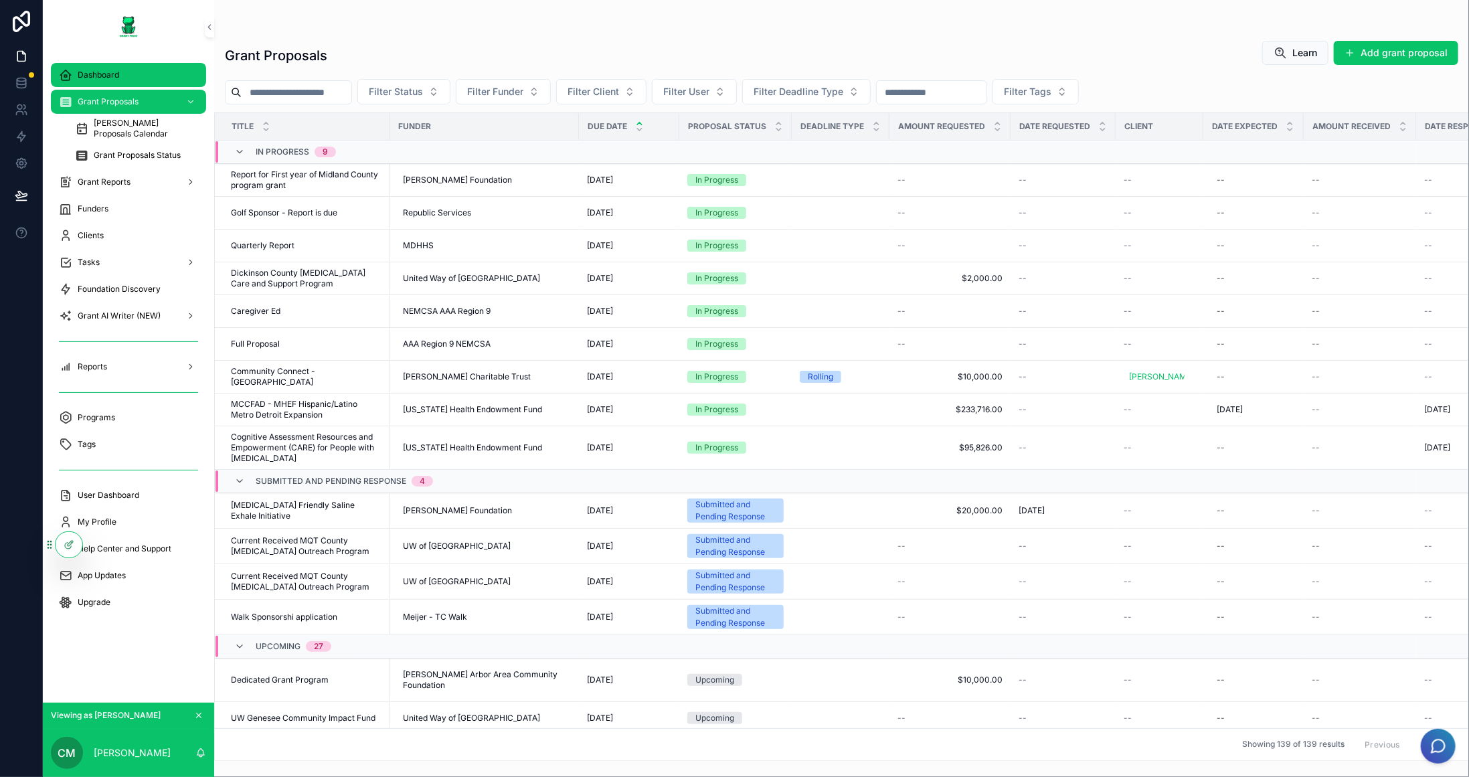
click at [136, 72] on div "Dashboard" at bounding box center [128, 74] width 139 height 21
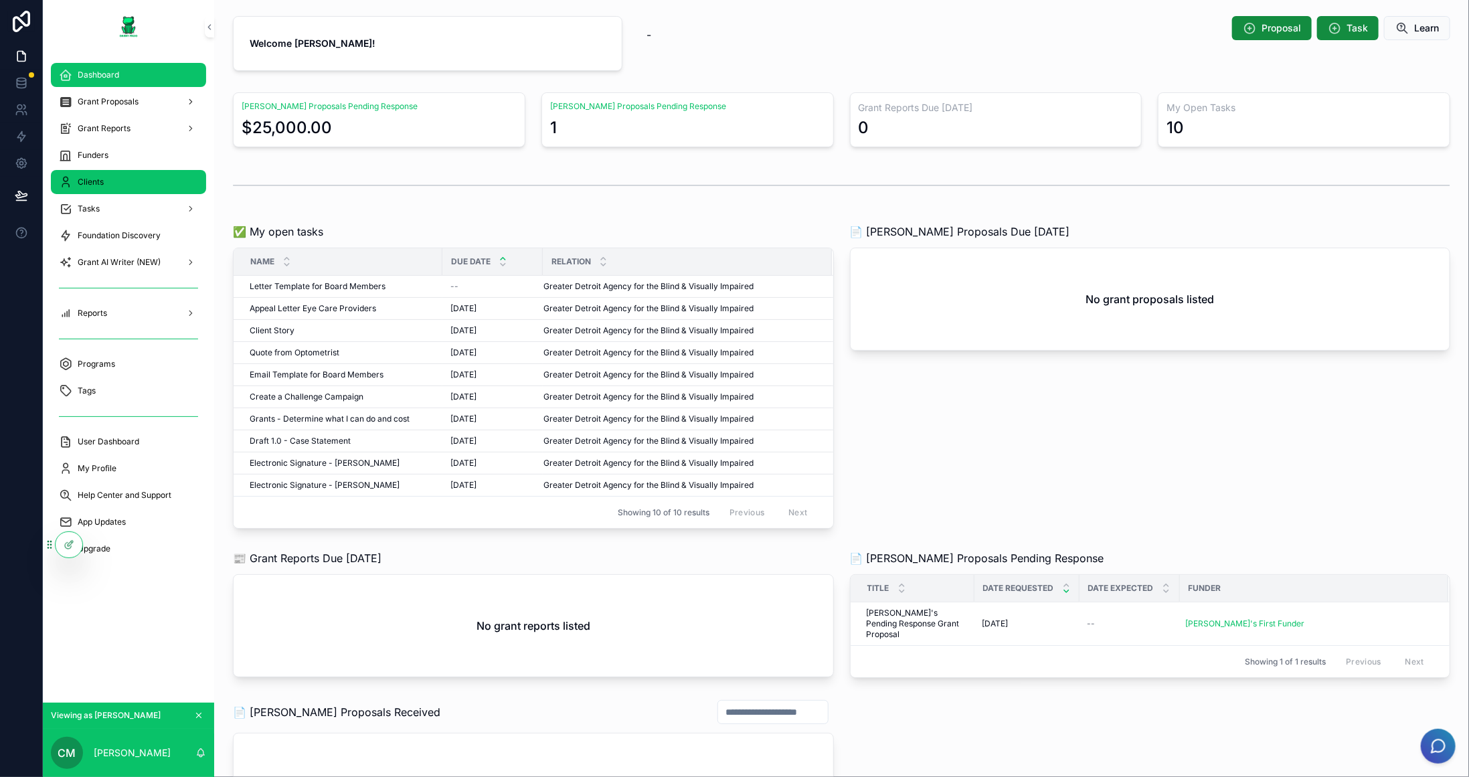
click at [124, 181] on div "Clients" at bounding box center [128, 181] width 139 height 21
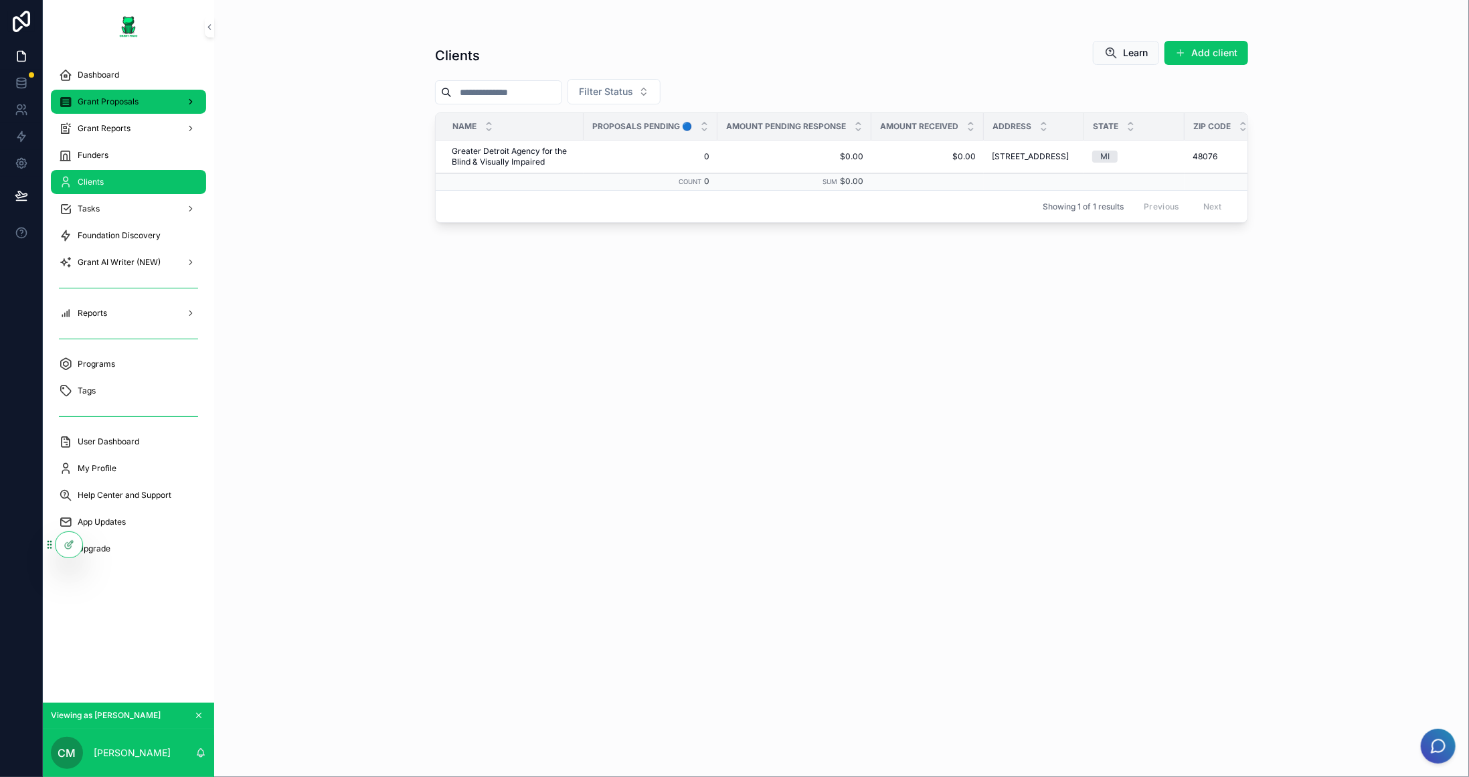
click at [129, 96] on span "Grant Proposals" at bounding box center [108, 101] width 61 height 11
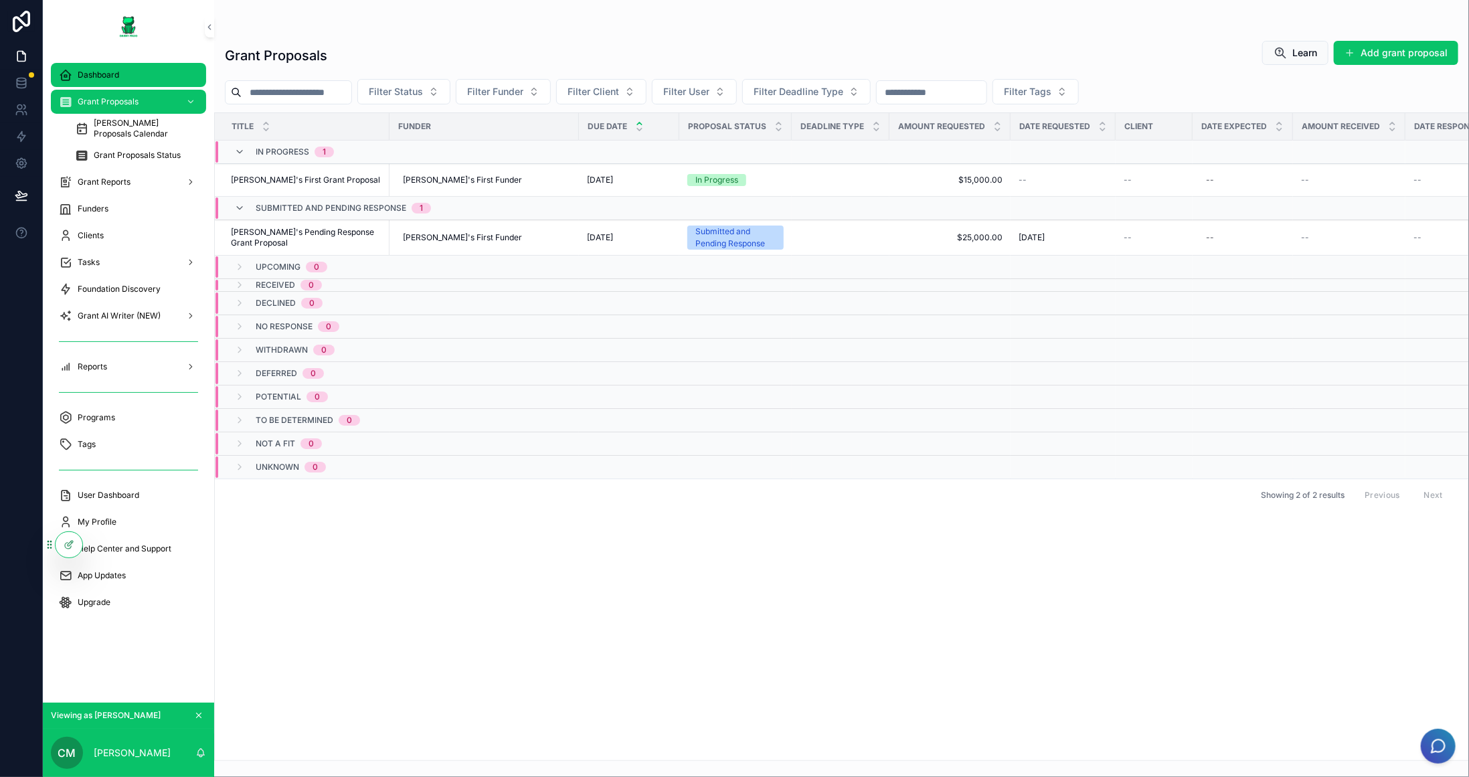
click at [118, 77] on span "Dashboard" at bounding box center [99, 75] width 42 height 11
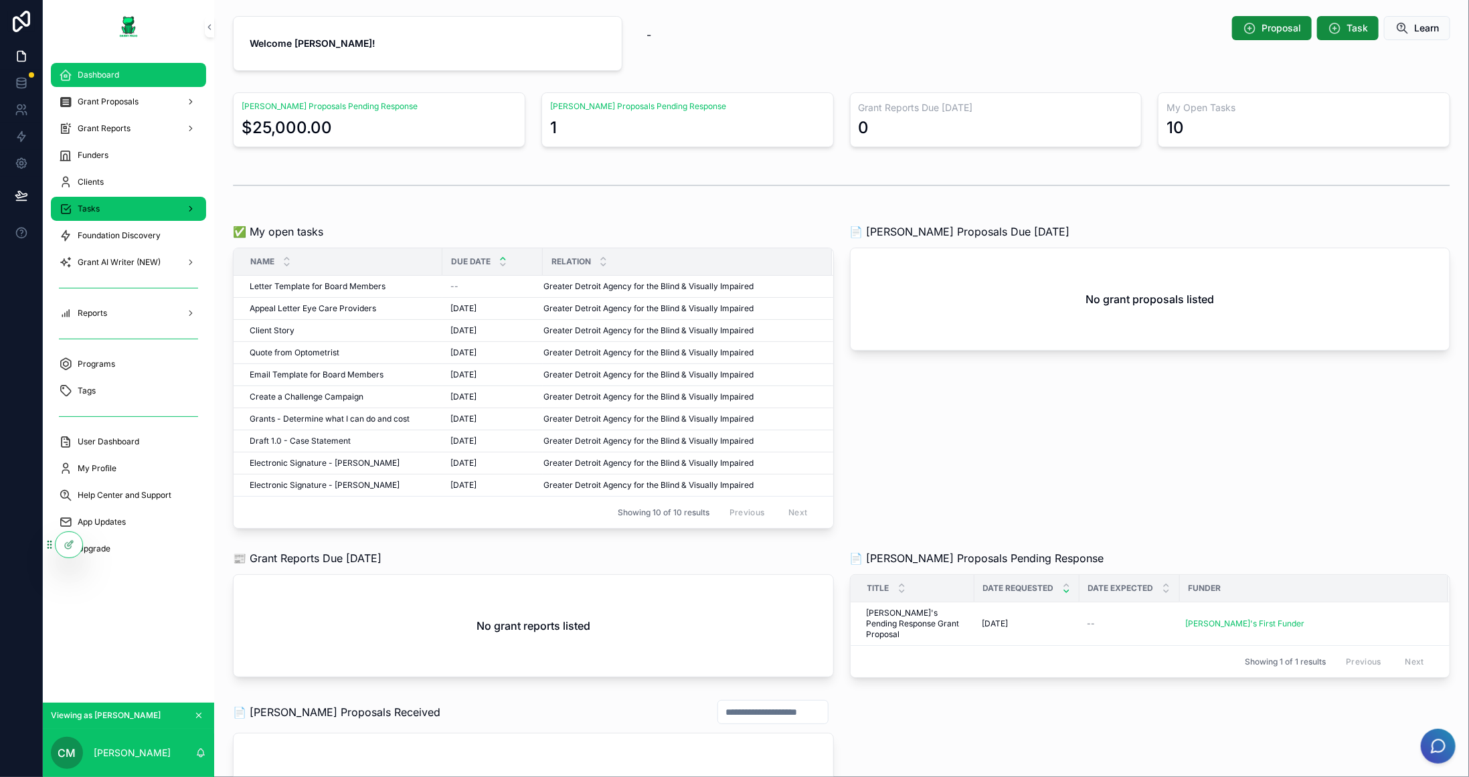
click at [118, 200] on div "Tasks" at bounding box center [128, 208] width 139 height 21
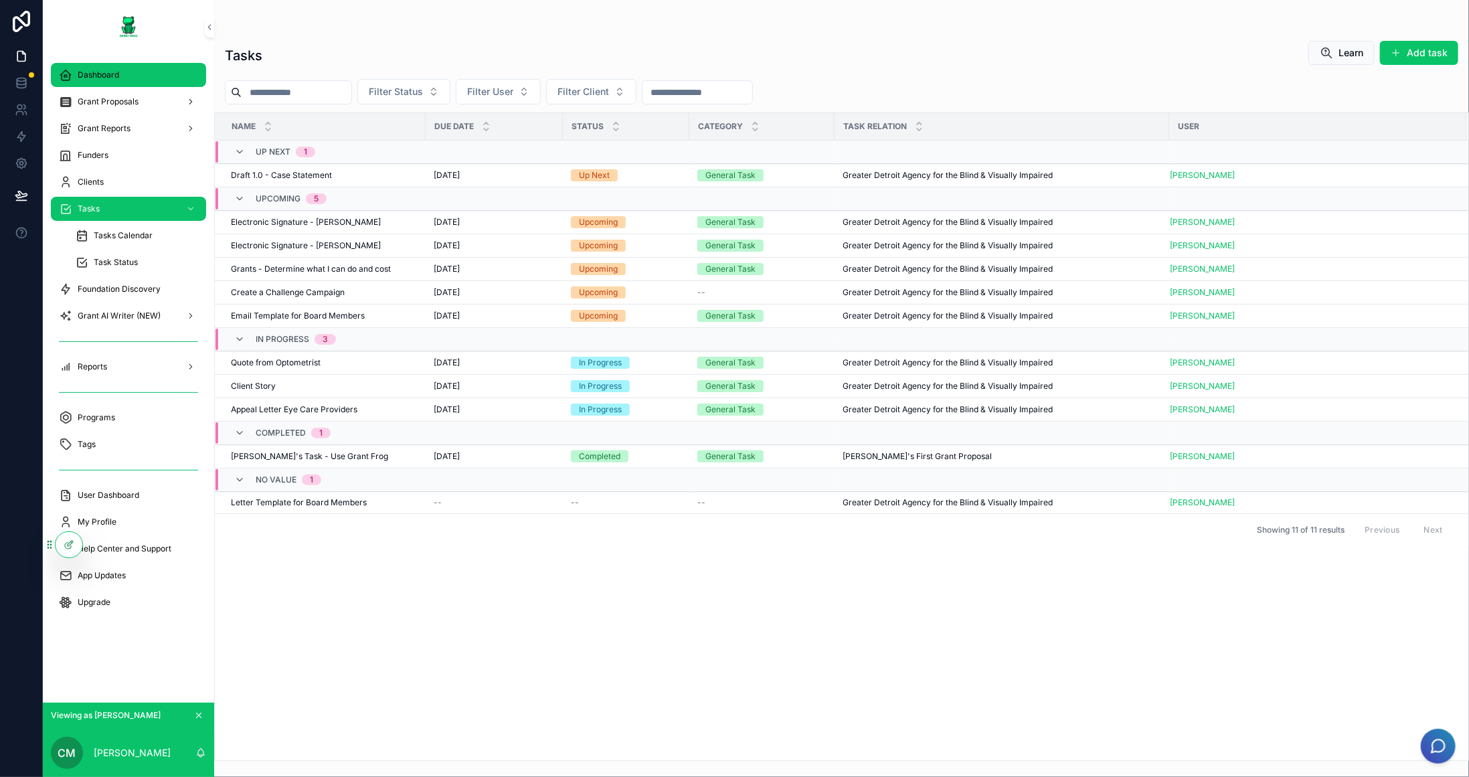
click at [88, 65] on div "Dashboard" at bounding box center [128, 74] width 139 height 21
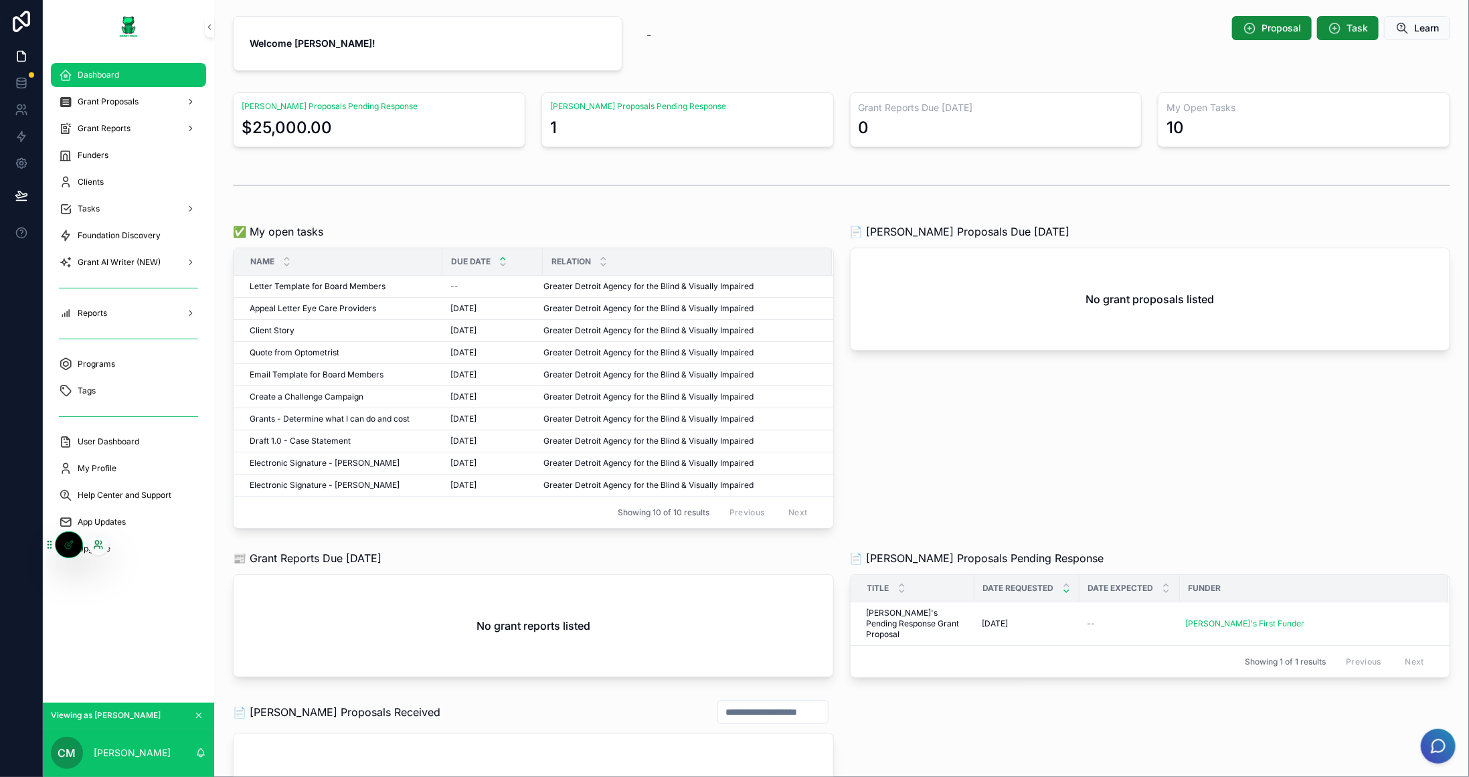
click at [93, 544] on icon at bounding box center [98, 545] width 11 height 11
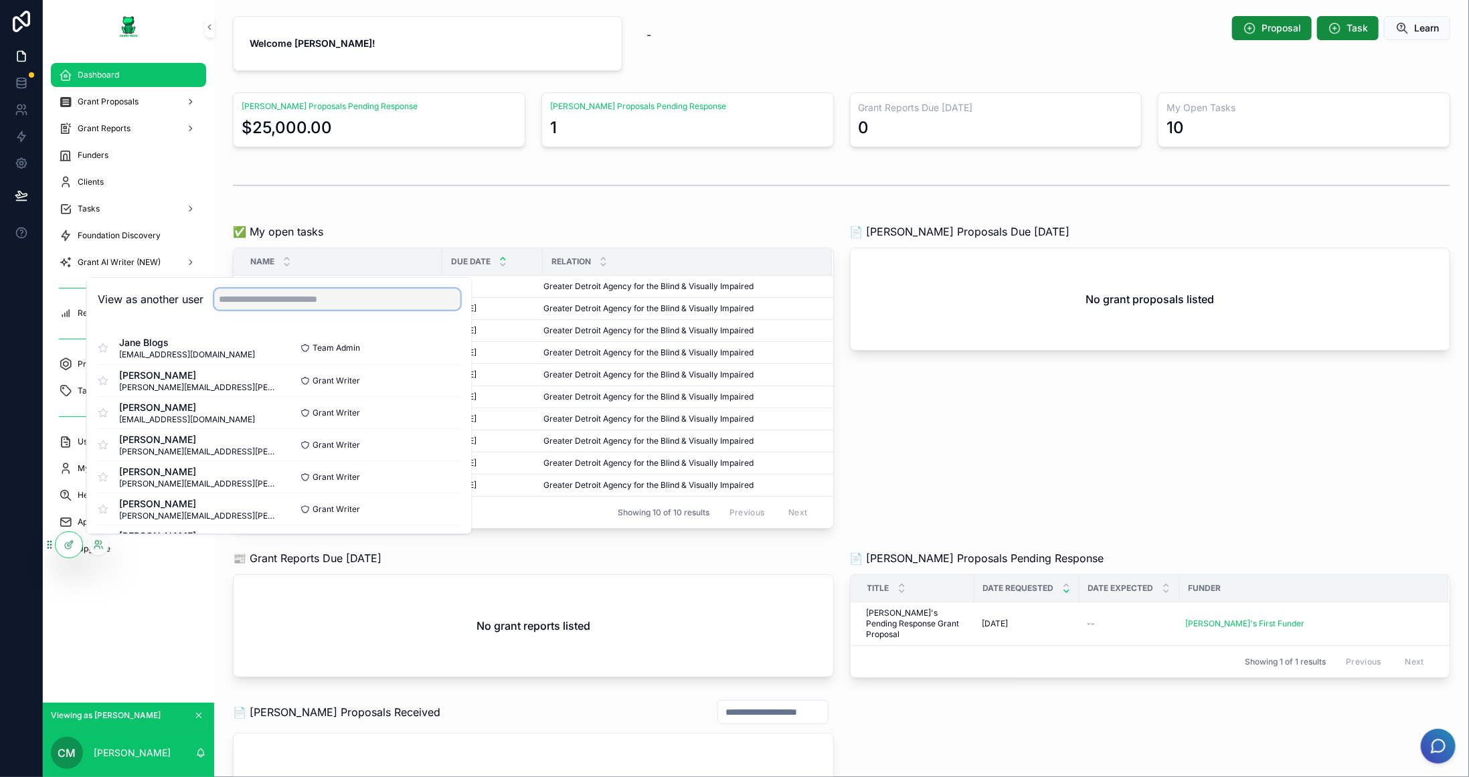
click at [295, 302] on input "text" at bounding box center [337, 299] width 246 height 21
type input "****"
click at [437, 478] on button "Select" at bounding box center [443, 476] width 35 height 19
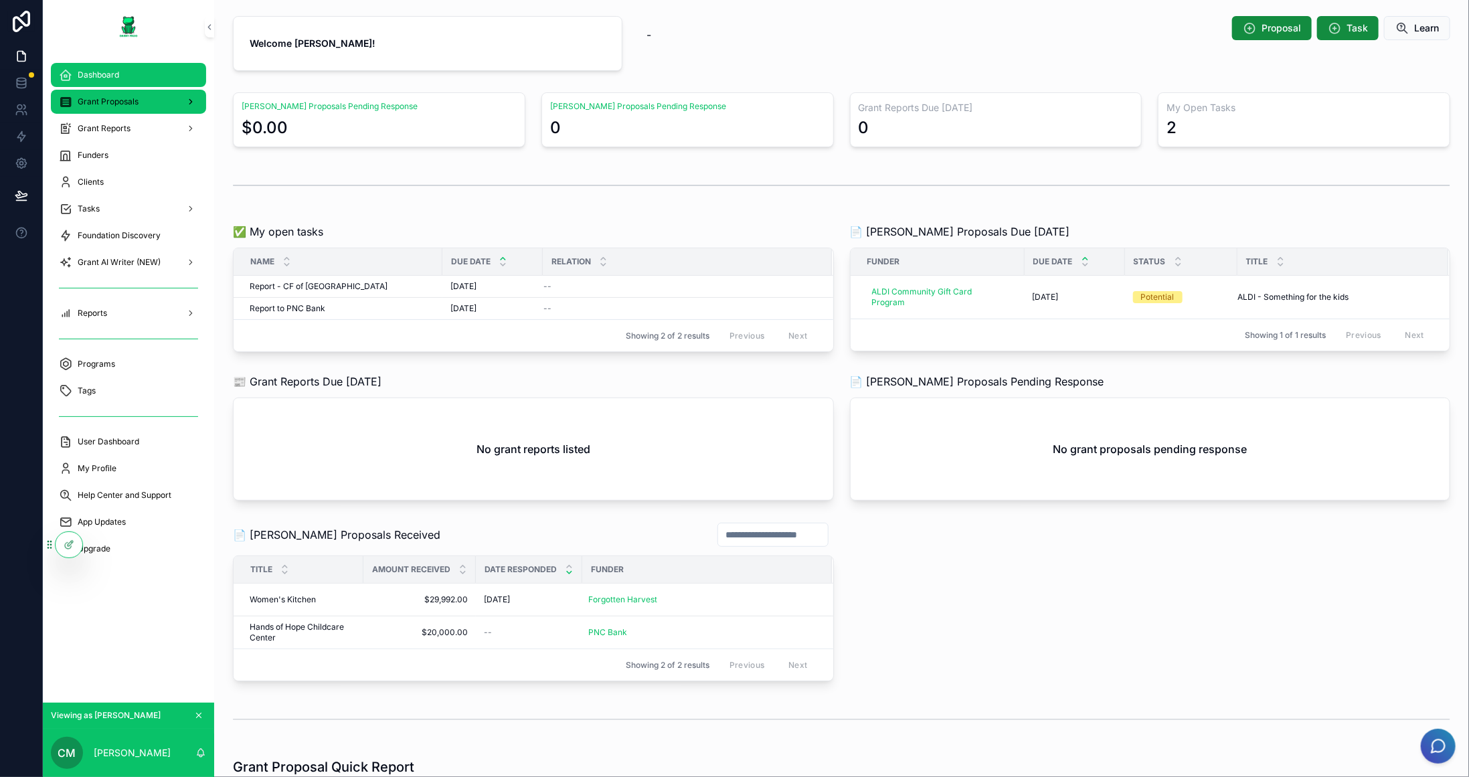
click at [110, 103] on span "Grant Proposals" at bounding box center [108, 101] width 61 height 11
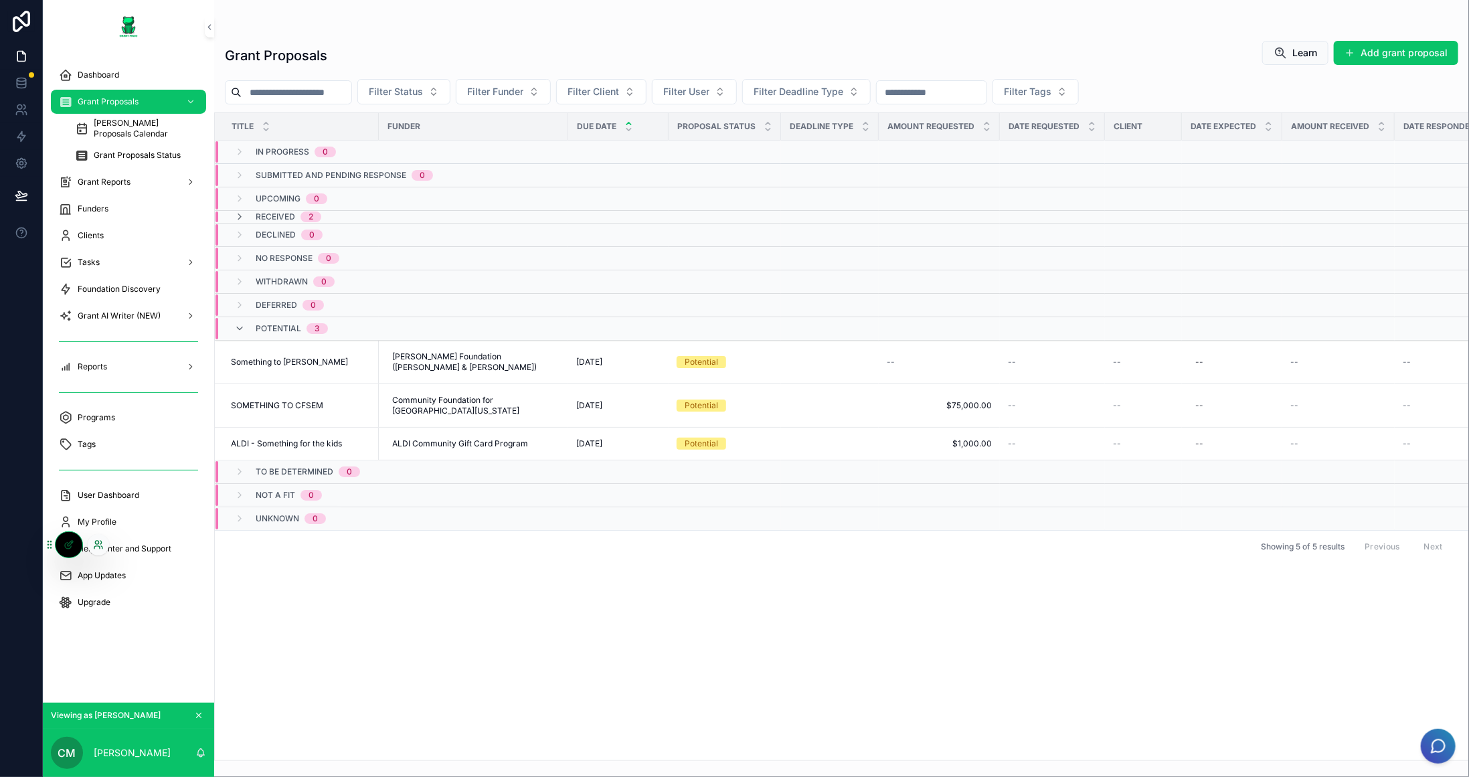
click at [96, 542] on icon at bounding box center [98, 545] width 11 height 11
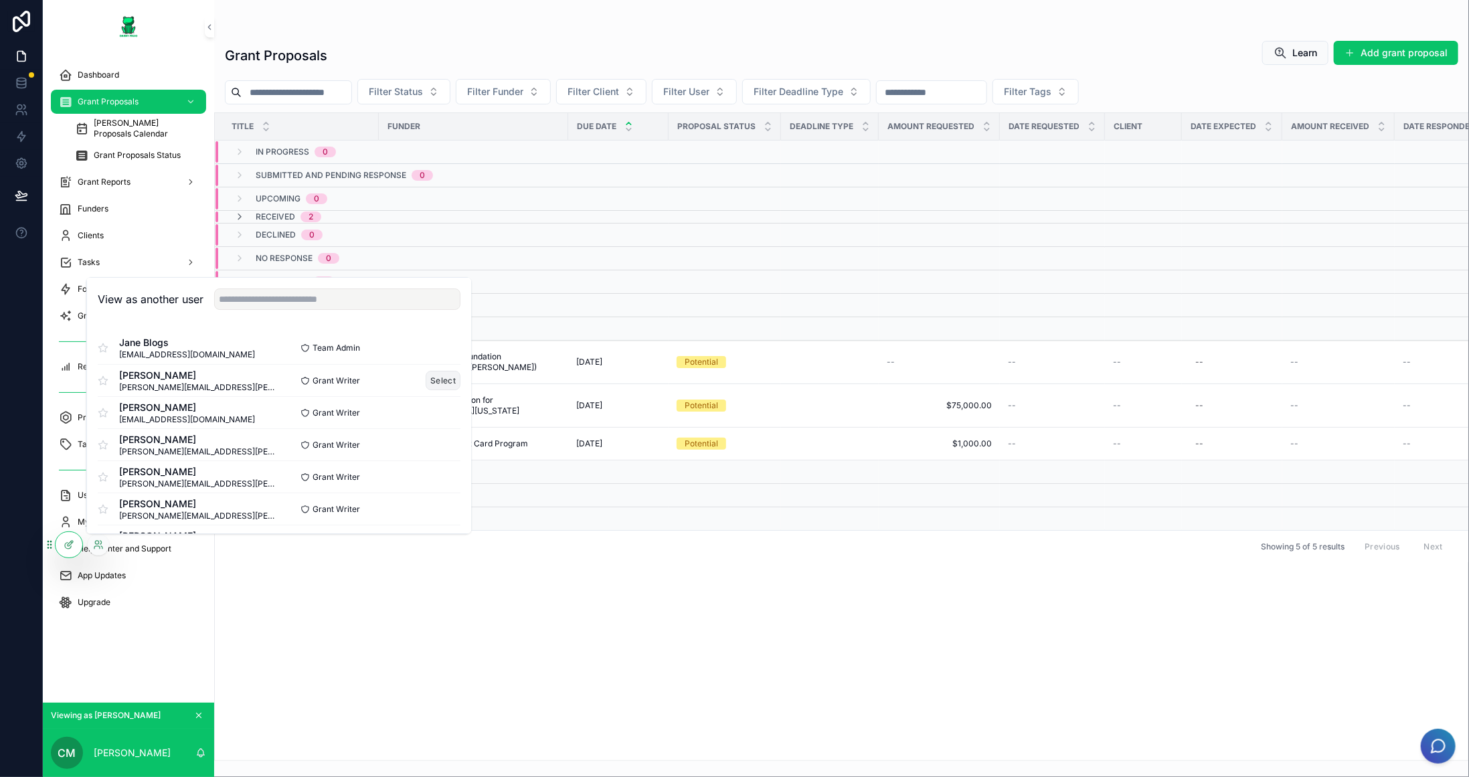
click at [434, 376] on button "Select" at bounding box center [443, 380] width 35 height 19
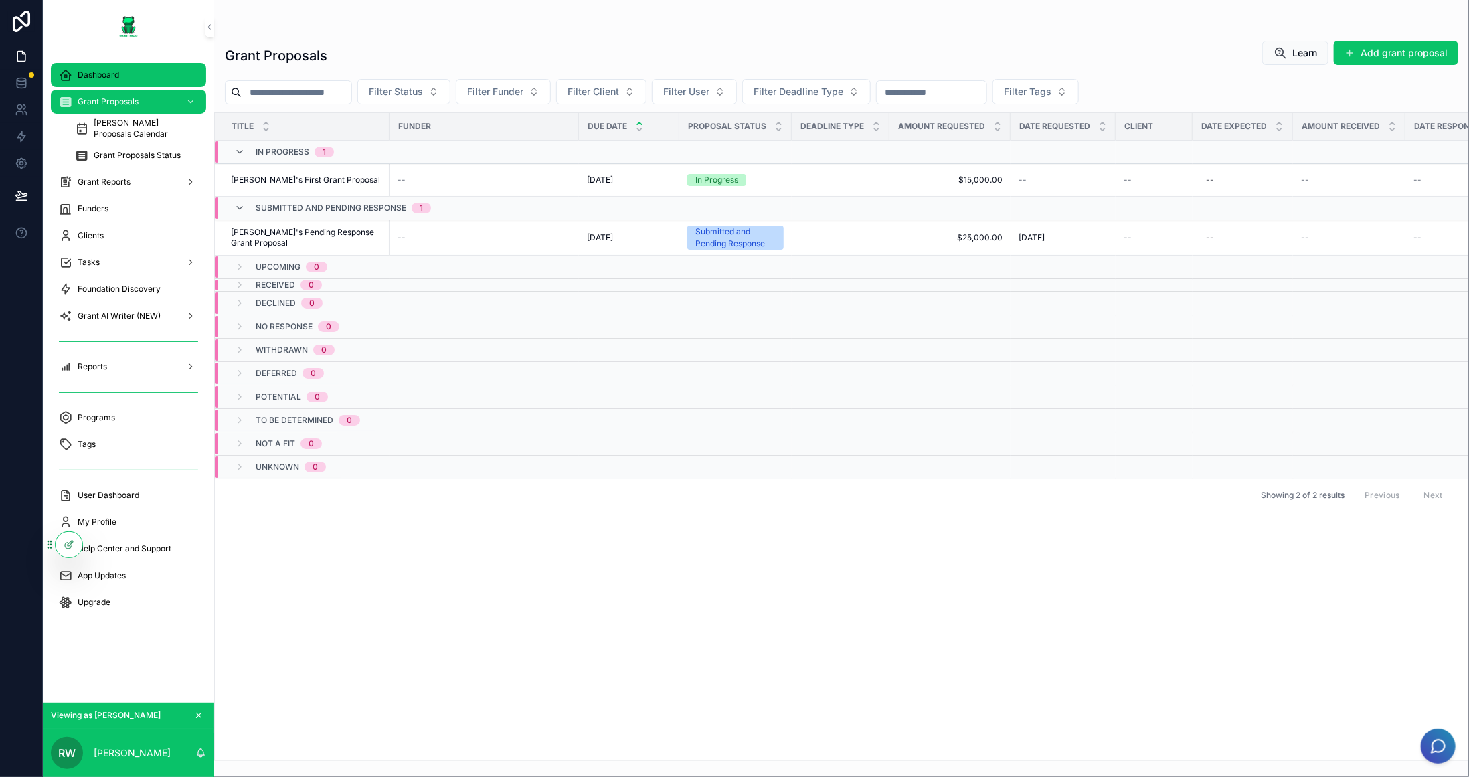
click at [96, 70] on span "Dashboard" at bounding box center [99, 75] width 42 height 11
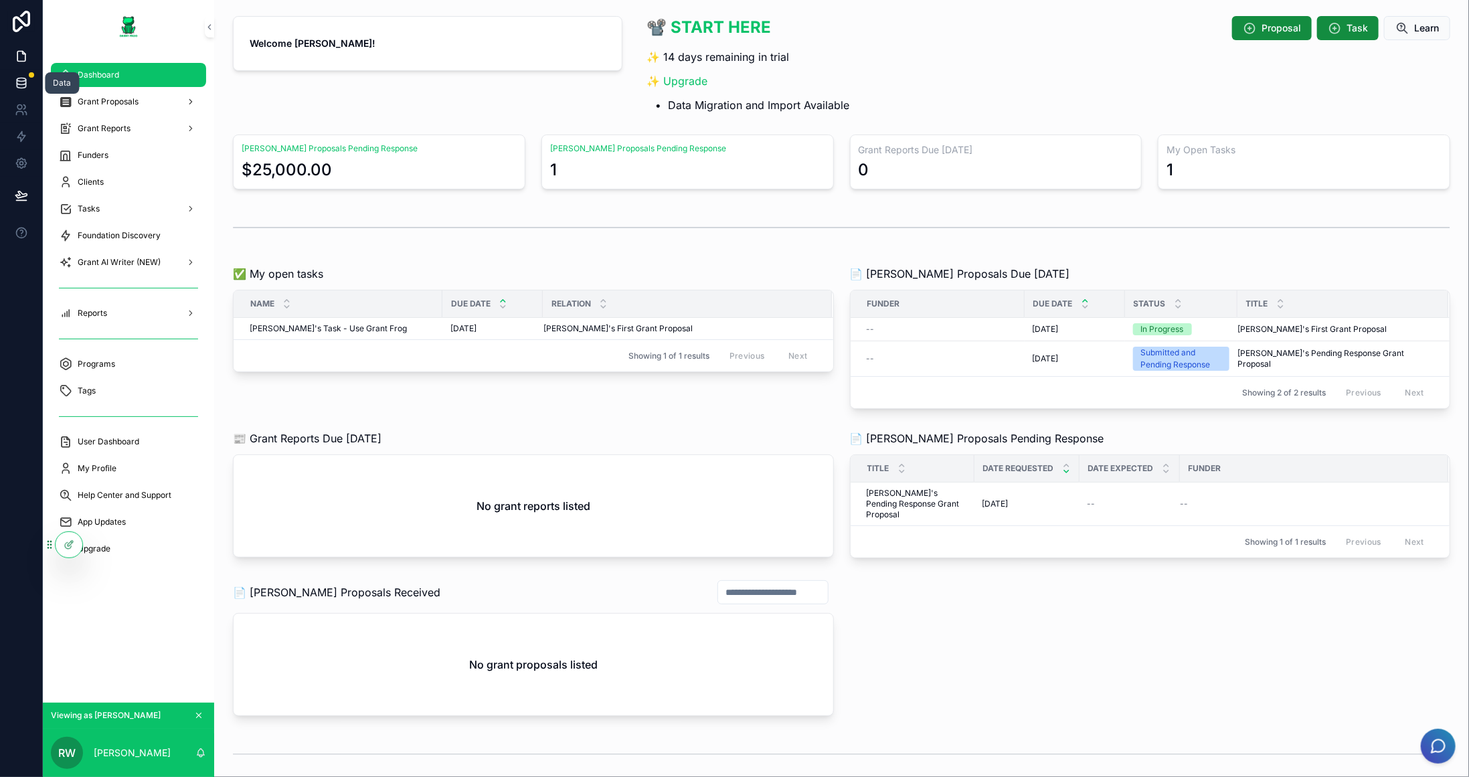
click at [26, 85] on icon at bounding box center [21, 82] width 13 height 13
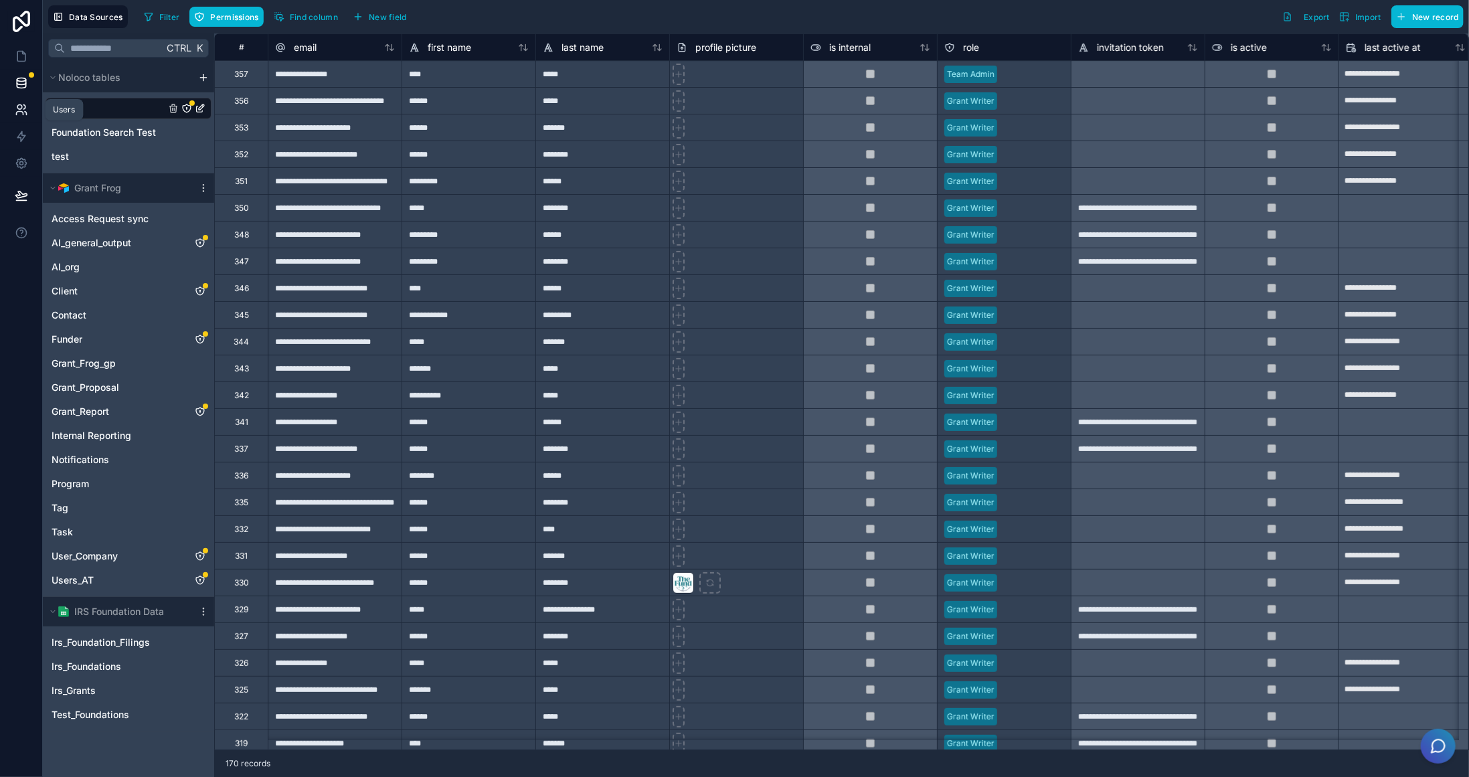
click at [28, 114] on link at bounding box center [21, 109] width 42 height 27
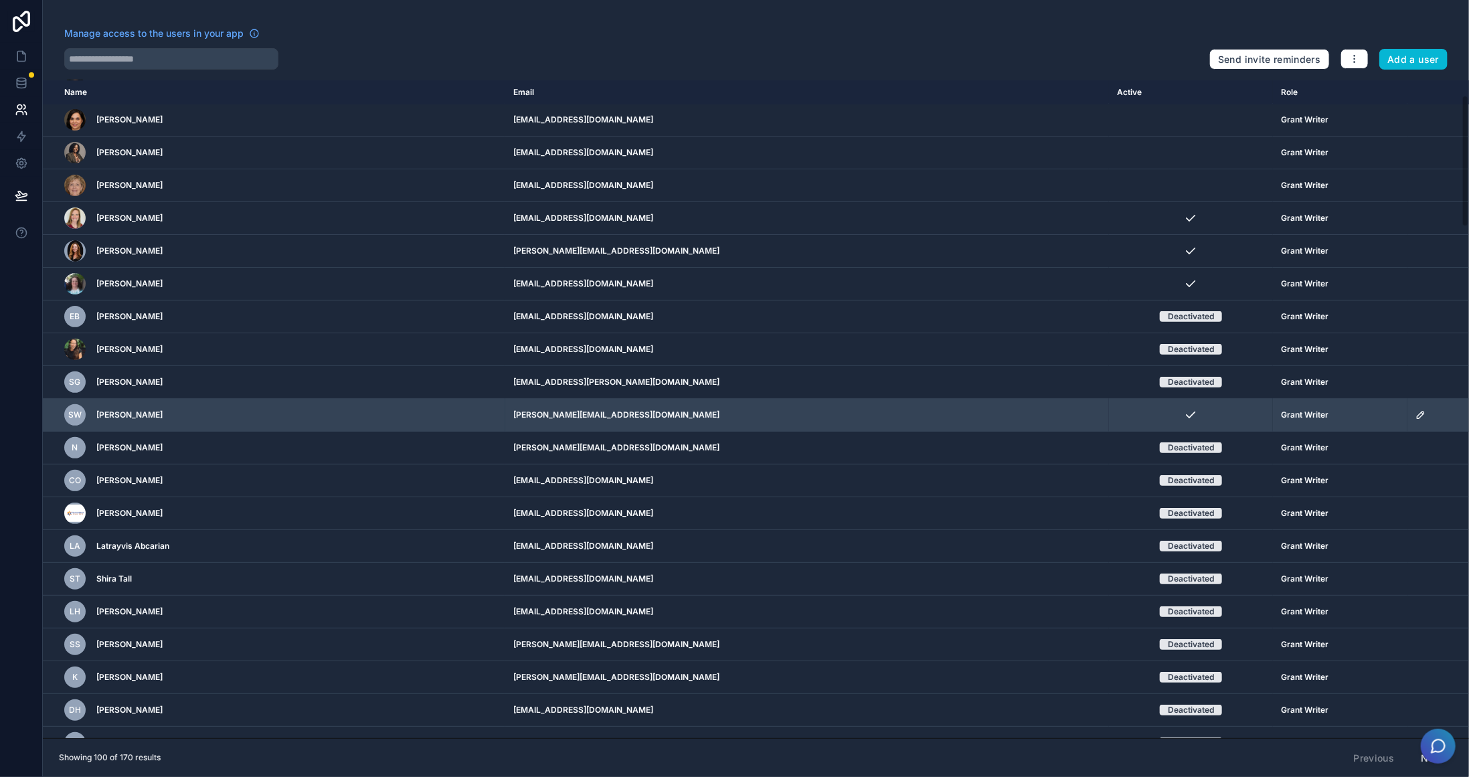
scroll to position [201, 0]
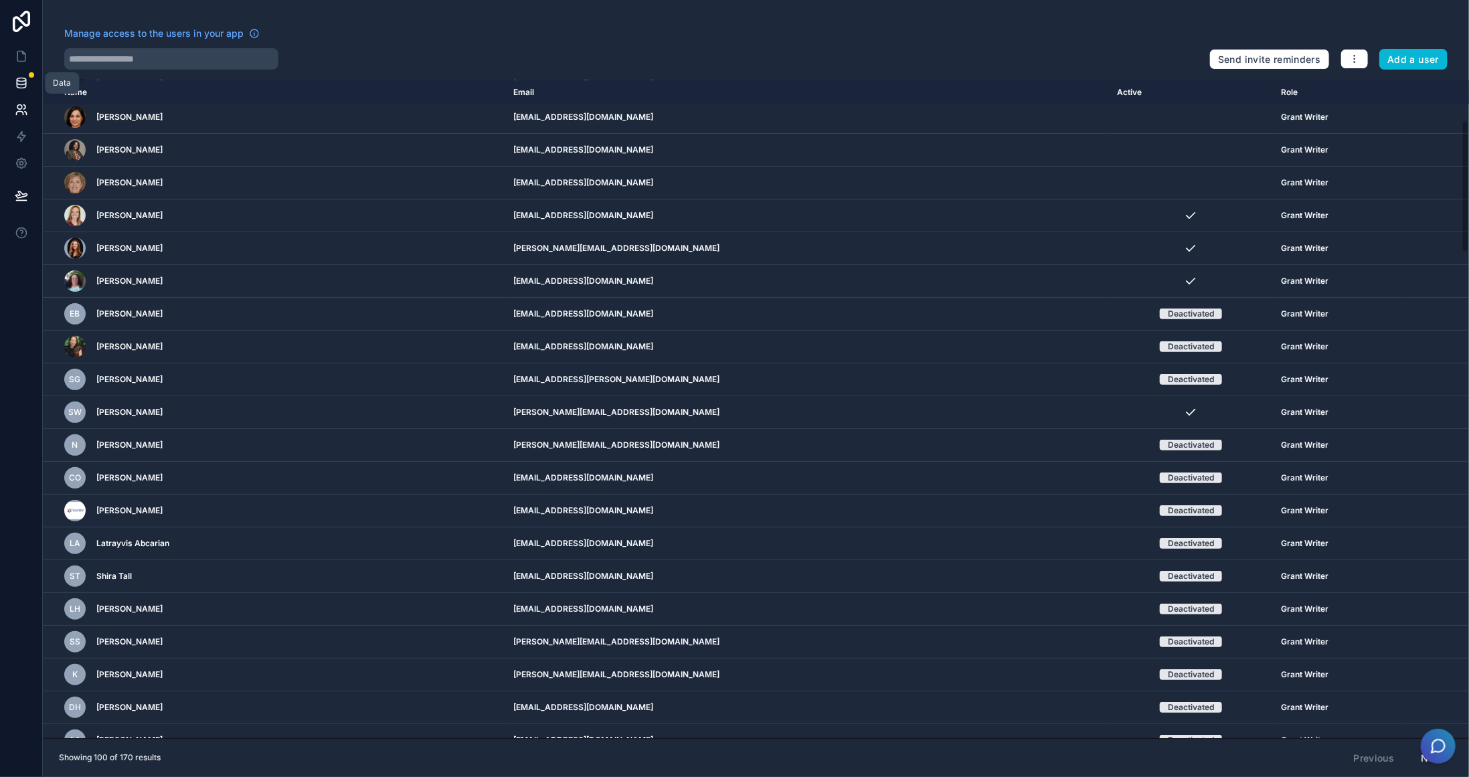
click at [29, 78] on link at bounding box center [21, 83] width 42 height 27
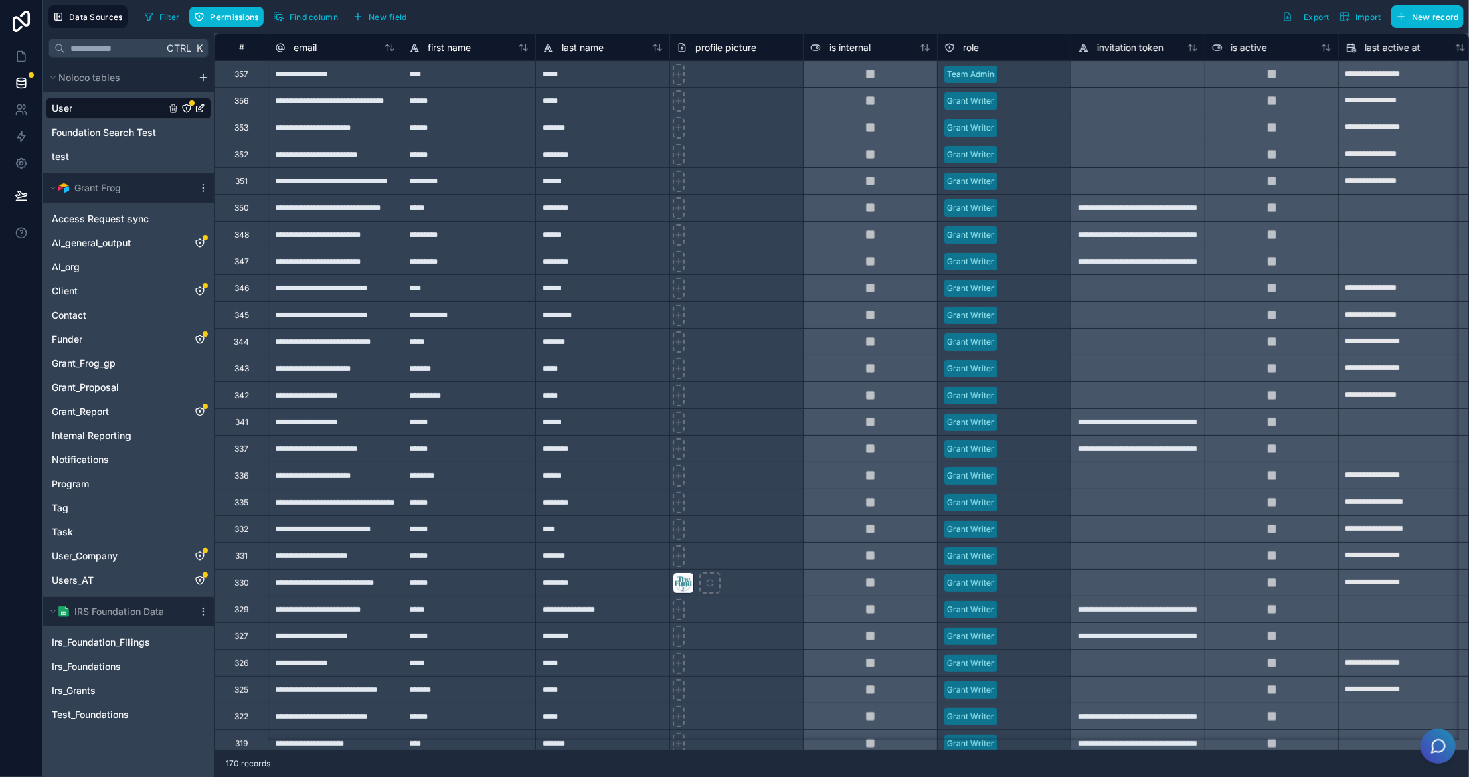
click at [527, 6] on div "Filter Permissions Find column New field Export Import New record" at bounding box center [801, 16] width 1325 height 23
click at [166, 19] on span "Filter" at bounding box center [169, 17] width 21 height 10
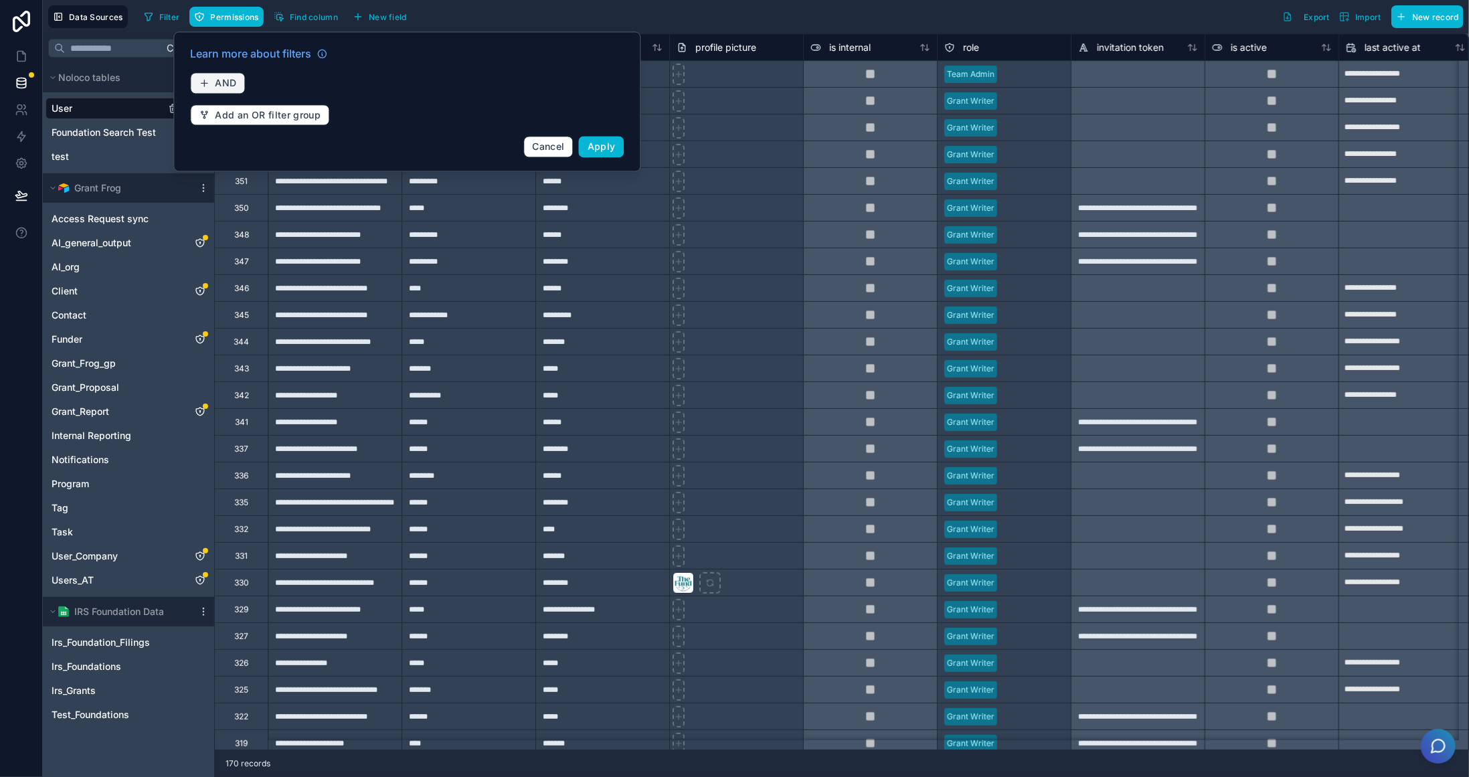
click at [226, 78] on span "AND" at bounding box center [225, 83] width 21 height 12
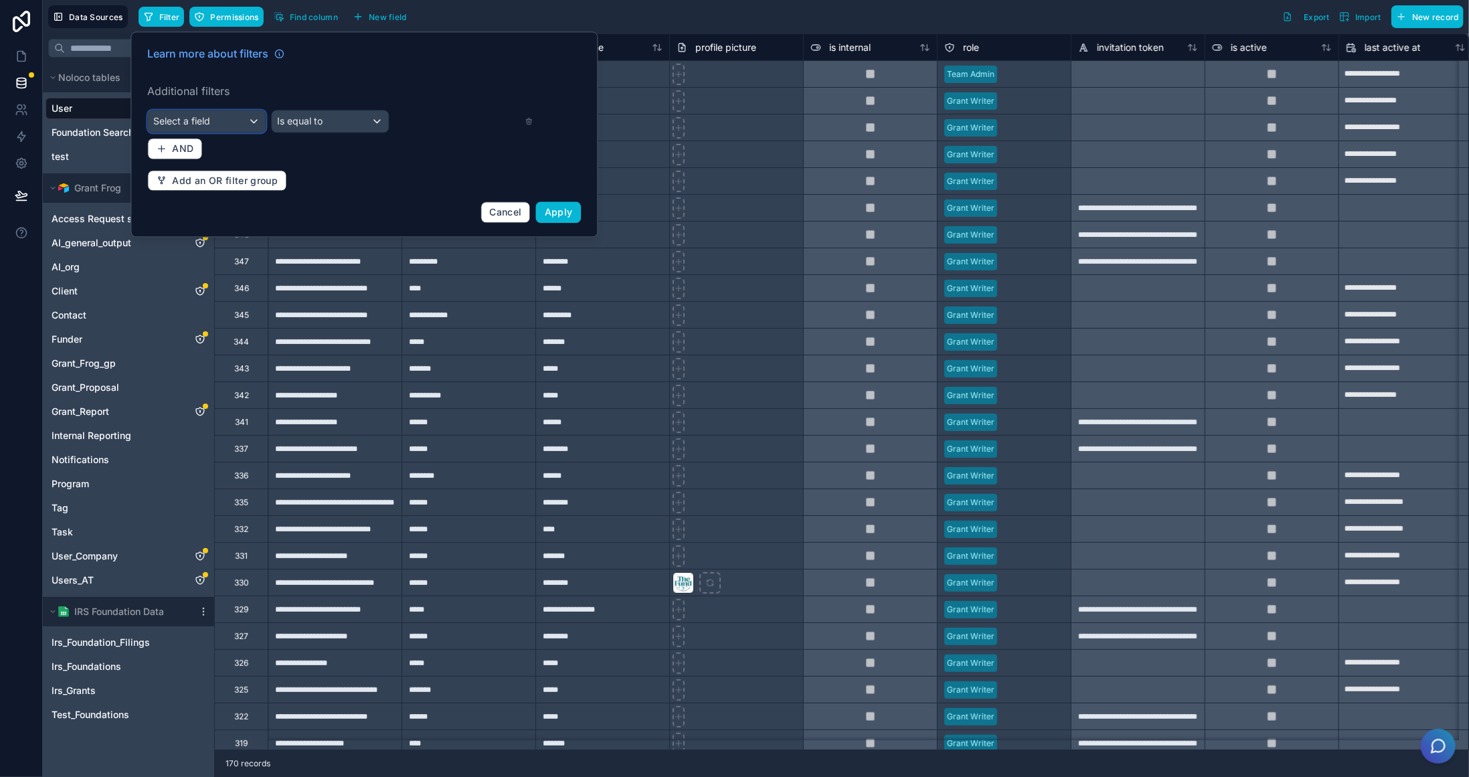
click at [224, 114] on div "Select a field" at bounding box center [206, 120] width 117 height 21
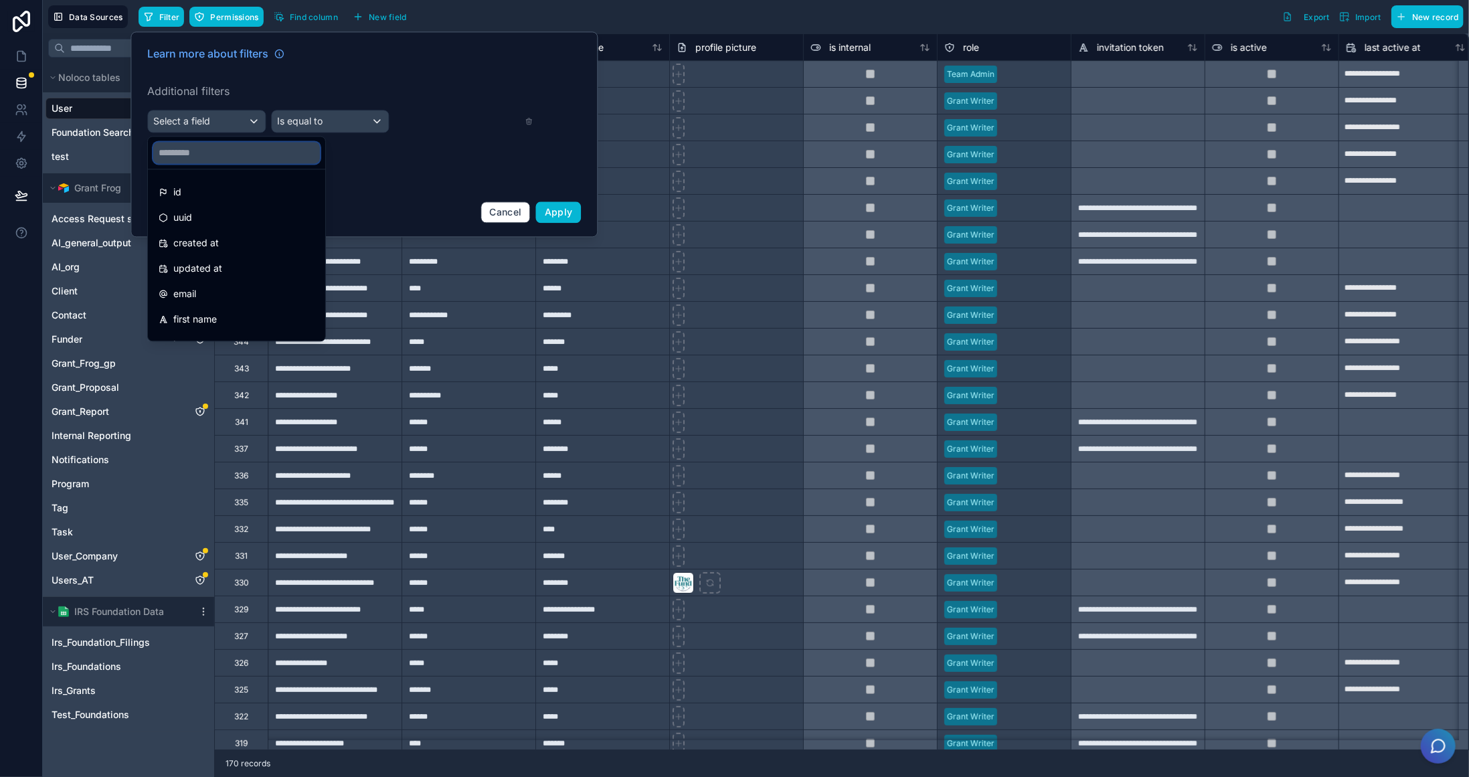
click at [229, 157] on input "text" at bounding box center [236, 152] width 167 height 21
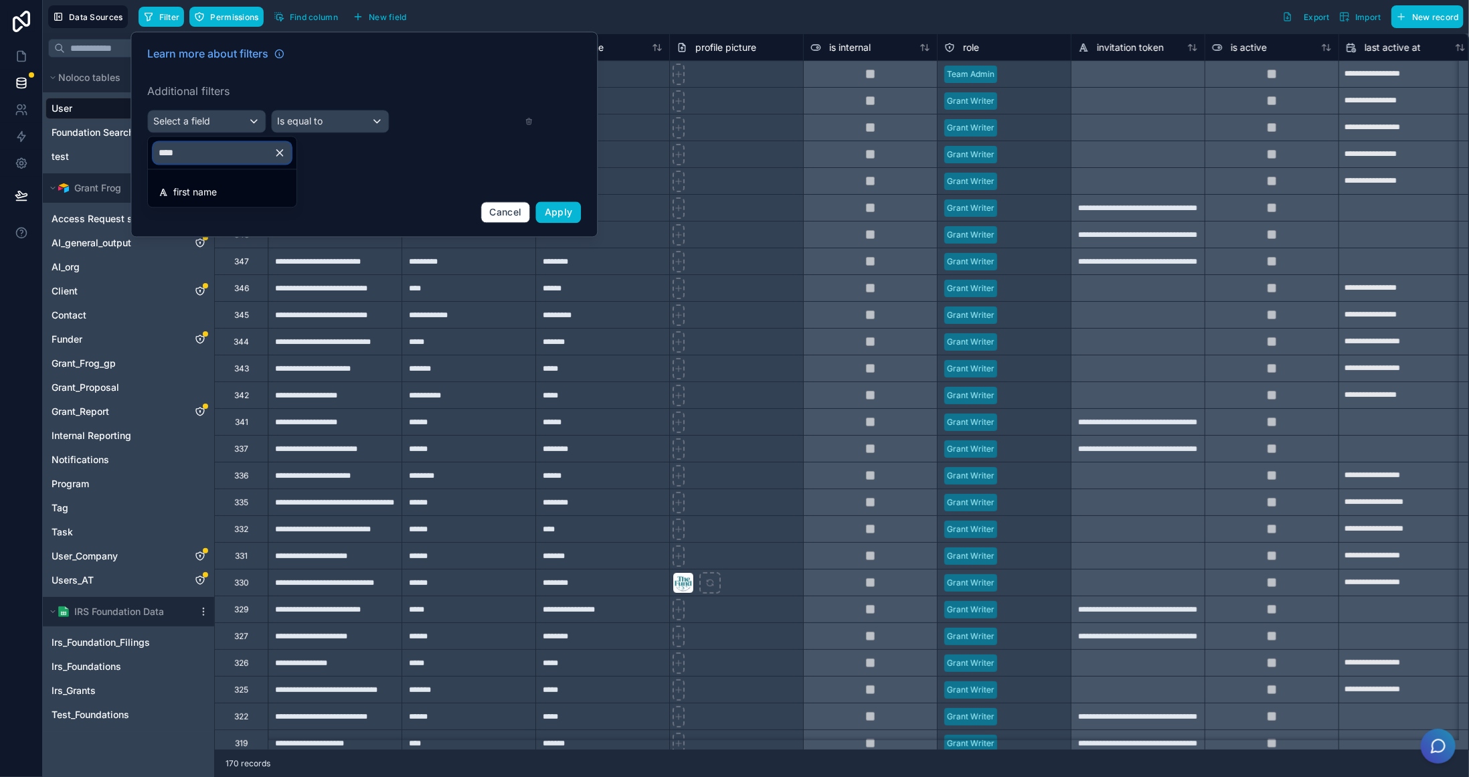
type input "*****"
click at [232, 193] on div "first name" at bounding box center [222, 192] width 127 height 16
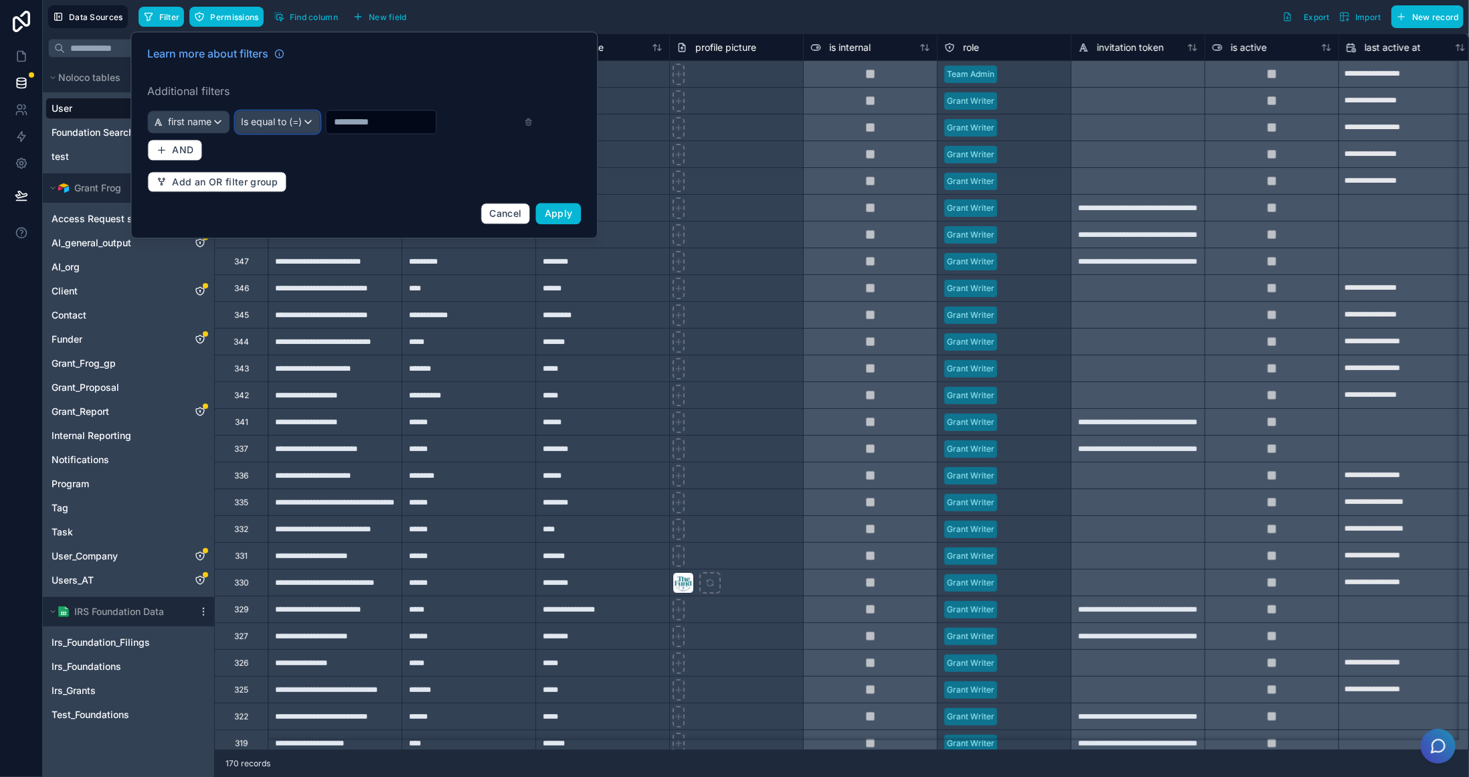
click at [312, 123] on div "Is equal to (=)" at bounding box center [278, 121] width 84 height 21
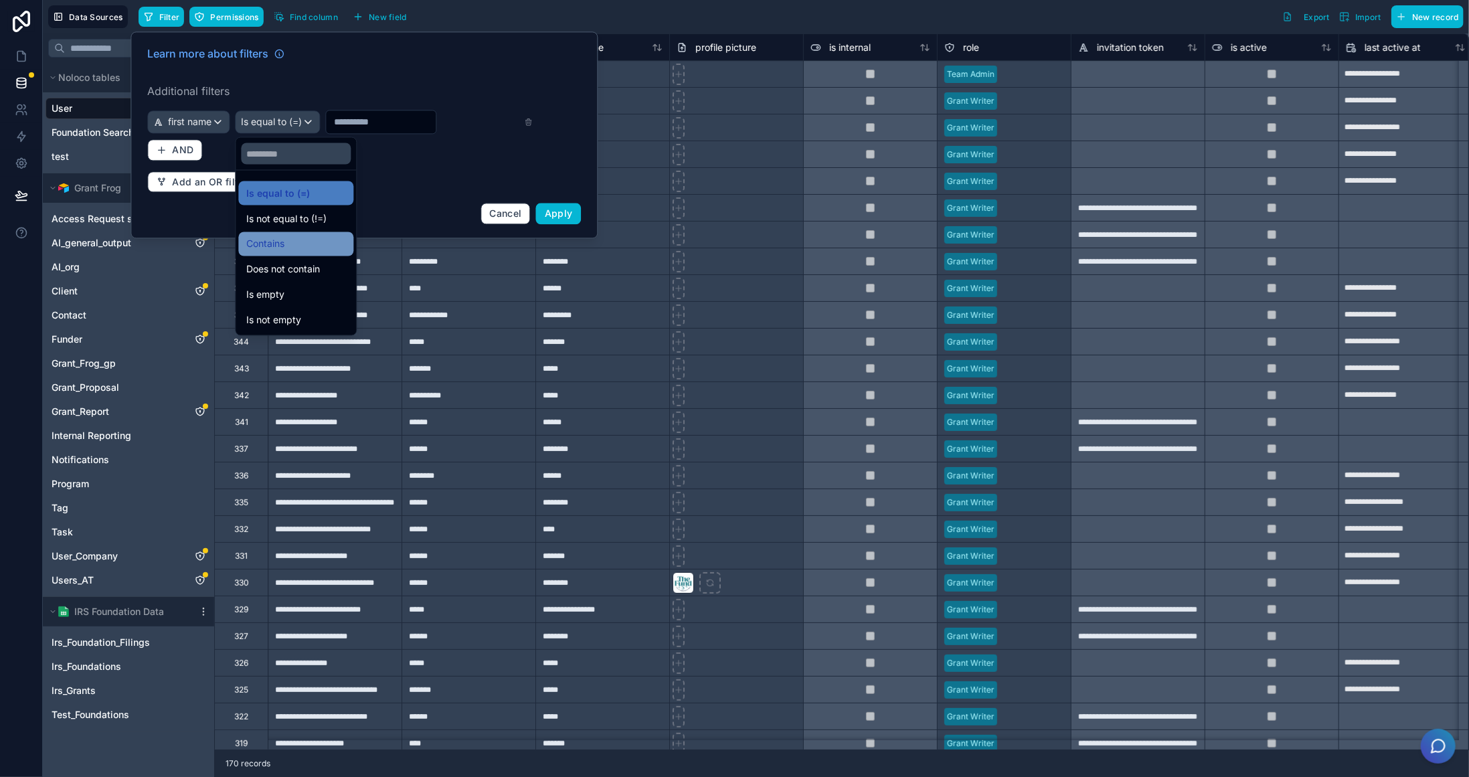
click at [306, 240] on div "Contains" at bounding box center [295, 244] width 99 height 16
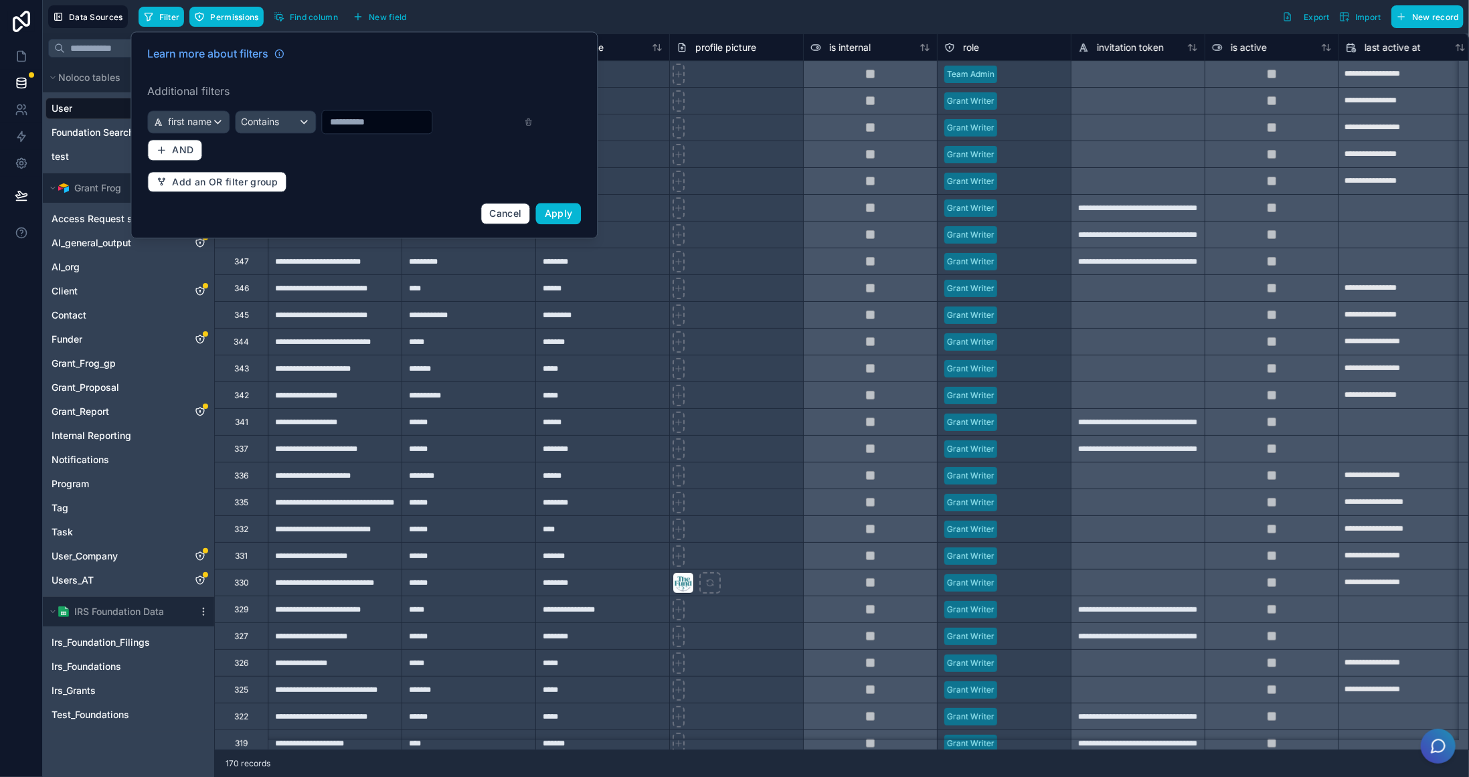
click at [383, 124] on input "text" at bounding box center [377, 121] width 110 height 19
type input "*******"
click at [576, 206] on button "Apply" at bounding box center [559, 213] width 46 height 21
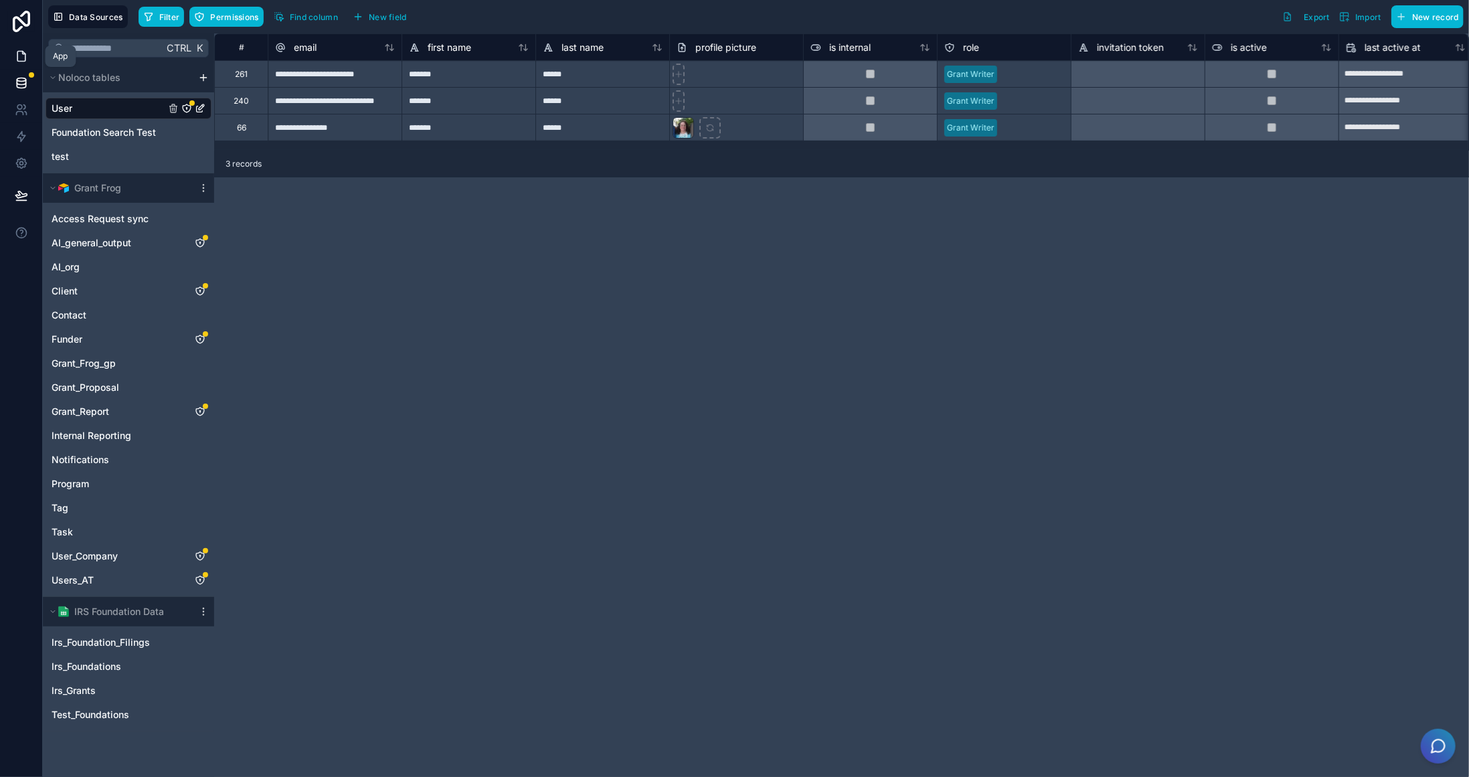
click at [10, 56] on link at bounding box center [21, 56] width 42 height 27
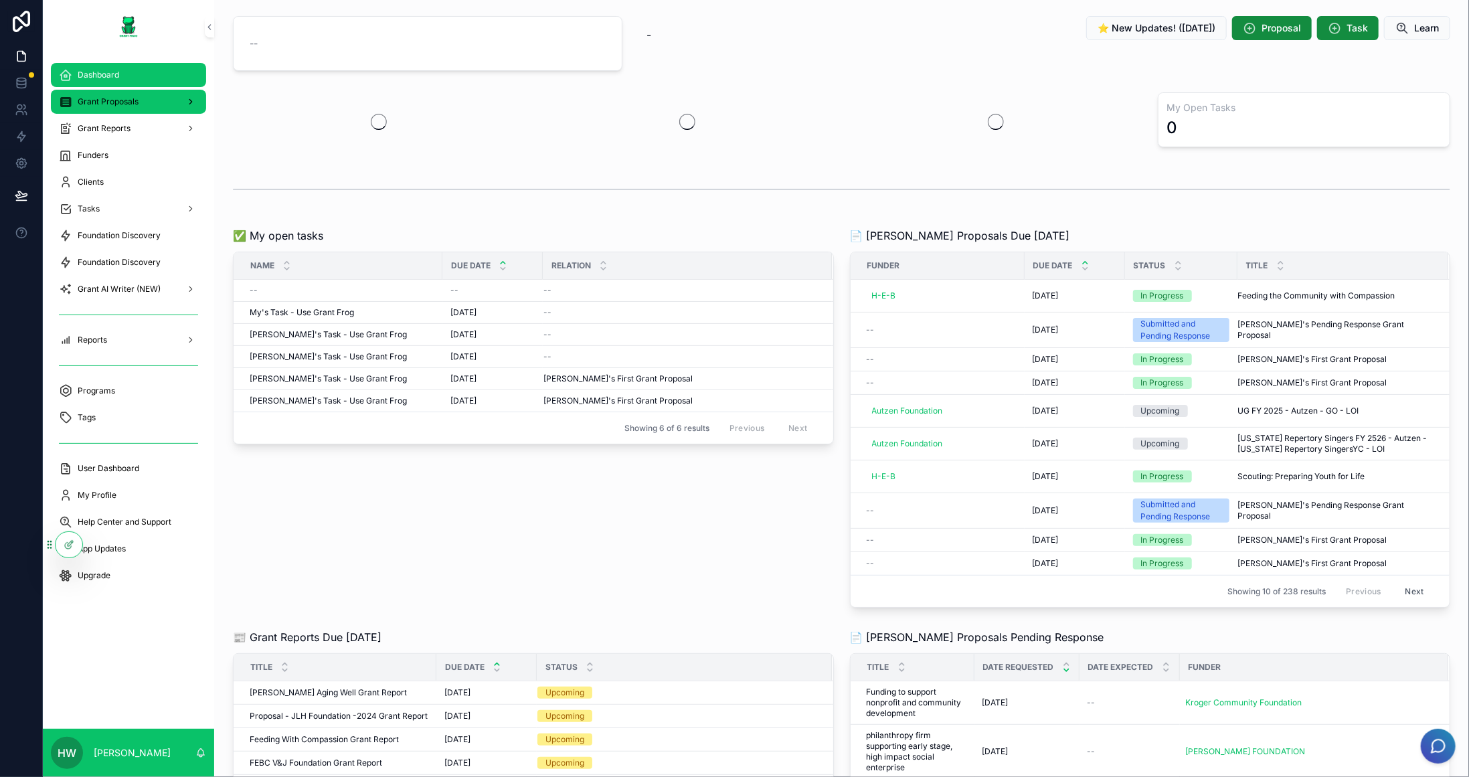
drag, startPoint x: 94, startPoint y: 120, endPoint x: 102, endPoint y: 106, distance: 15.6
click at [102, 106] on span "Grant Proposals" at bounding box center [108, 101] width 61 height 11
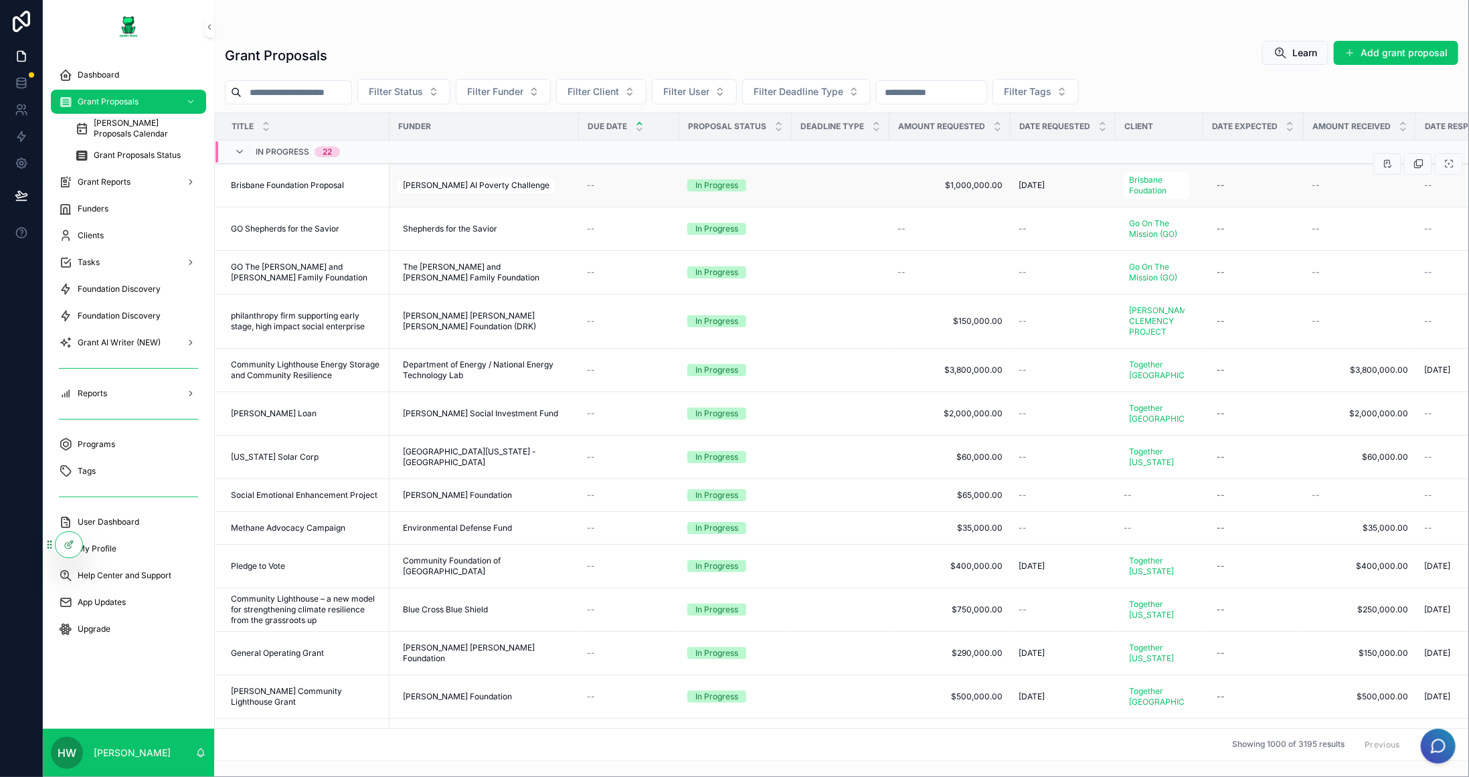
click at [325, 183] on span "Brisbane Foundation Proposal" at bounding box center [287, 185] width 113 height 11
